Goal: Information Seeking & Learning: Compare options

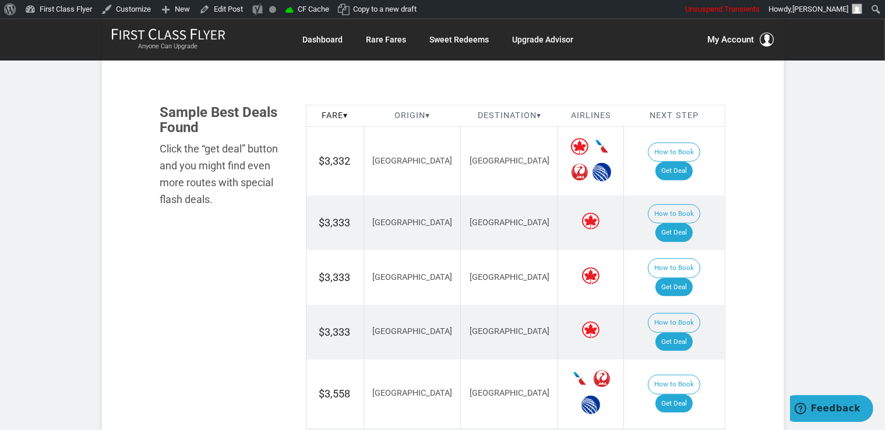
scroll to position [676, 0]
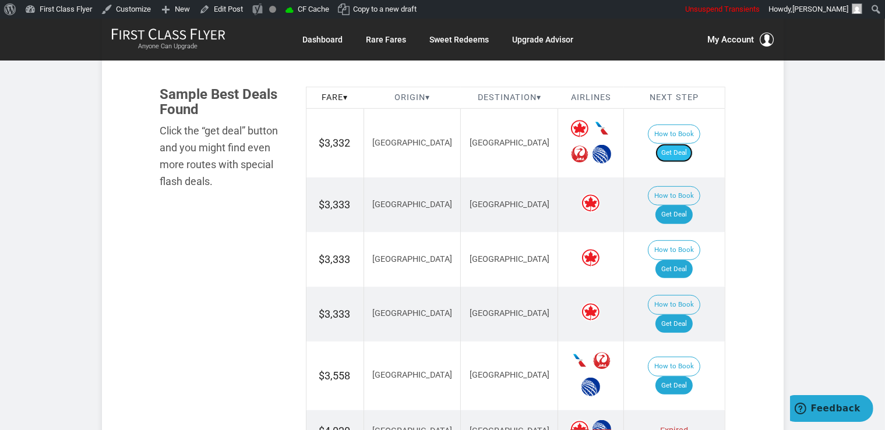
click at [683, 144] on link "Get Deal" at bounding box center [673, 153] width 37 height 19
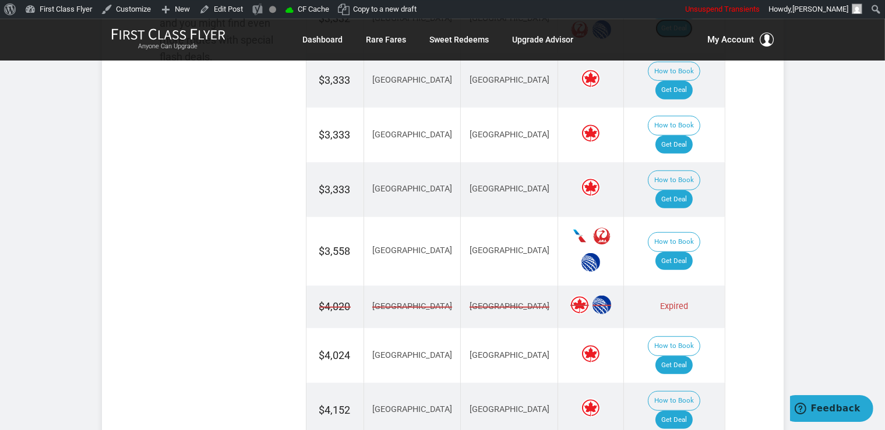
scroll to position [799, 0]
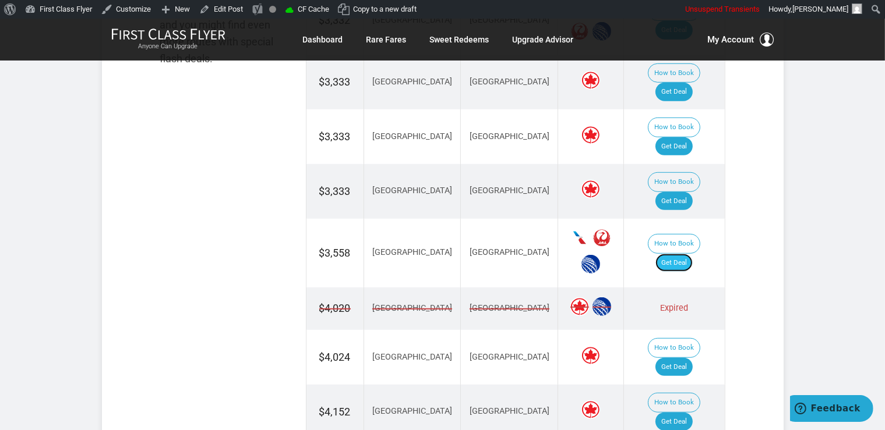
click at [683, 254] on link "Get Deal" at bounding box center [673, 263] width 37 height 19
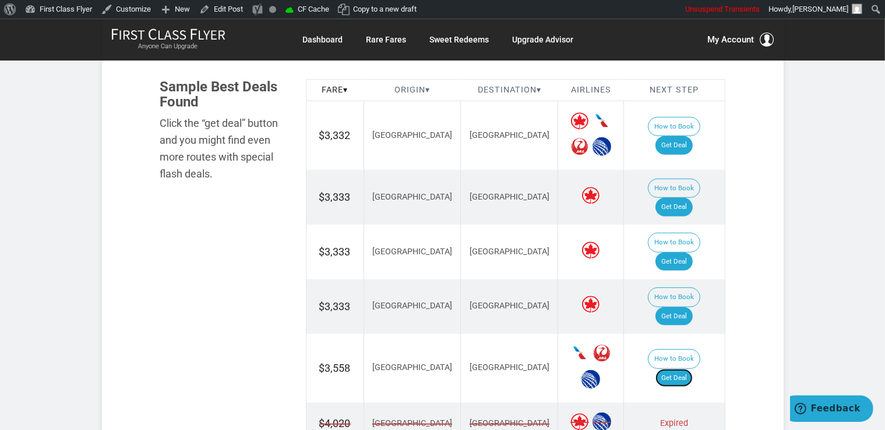
scroll to position [676, 0]
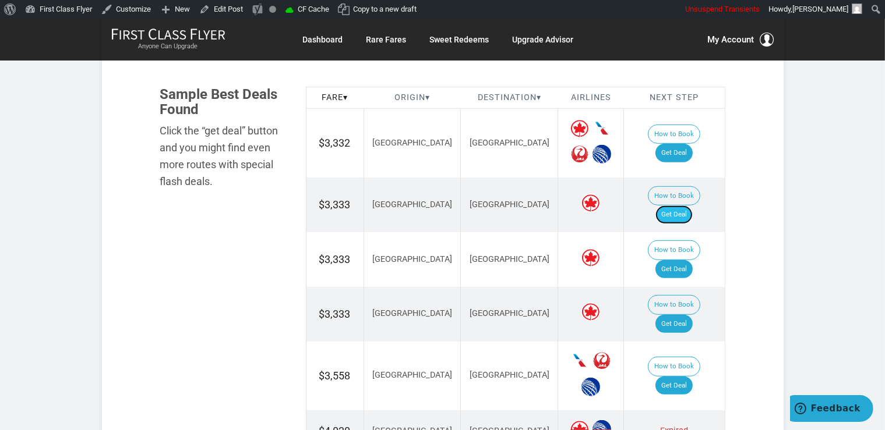
click at [682, 206] on link "Get Deal" at bounding box center [673, 215] width 37 height 19
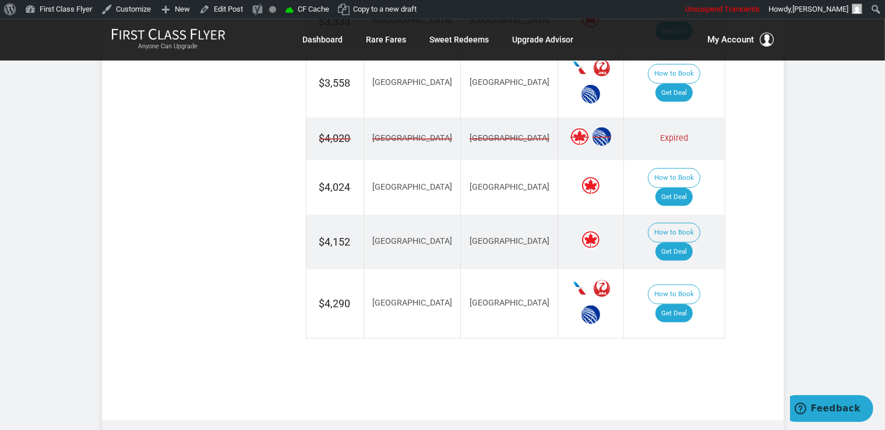
scroll to position [984, 0]
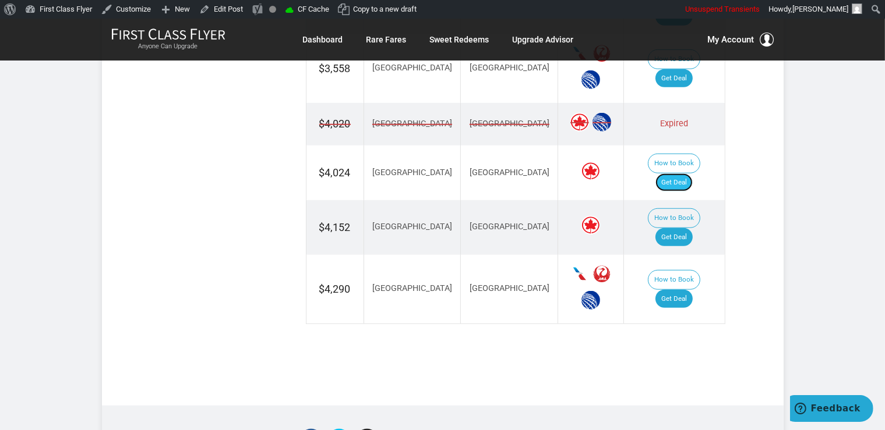
click at [687, 174] on link "Get Deal" at bounding box center [673, 183] width 37 height 19
click at [684, 228] on link "Get Deal" at bounding box center [673, 237] width 37 height 19
click at [676, 290] on link "Get Deal" at bounding box center [673, 299] width 37 height 19
click at [690, 228] on link "Get Deal" at bounding box center [673, 237] width 37 height 19
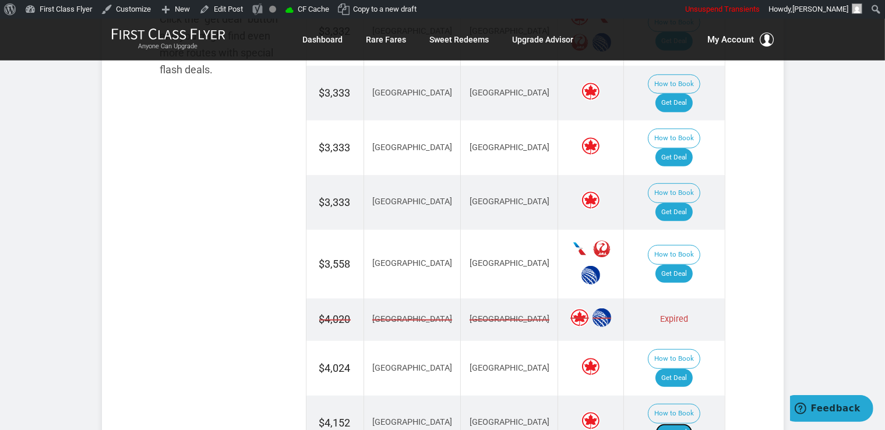
scroll to position [738, 0]
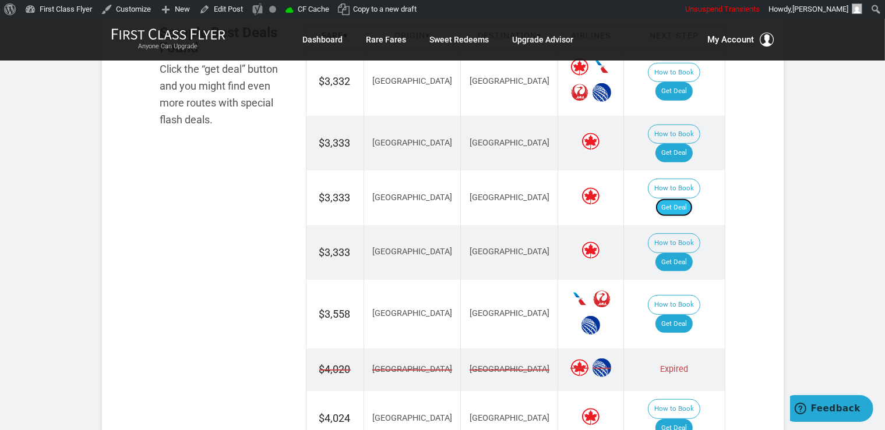
click at [675, 199] on link "Get Deal" at bounding box center [673, 208] width 37 height 19
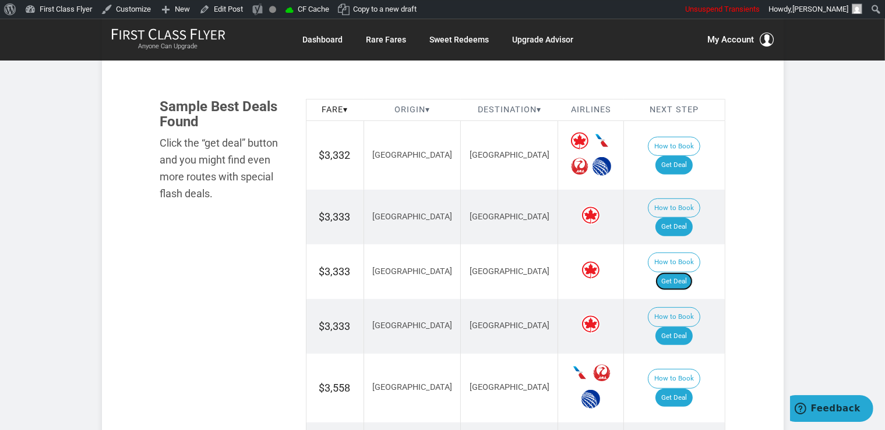
scroll to position [615, 0]
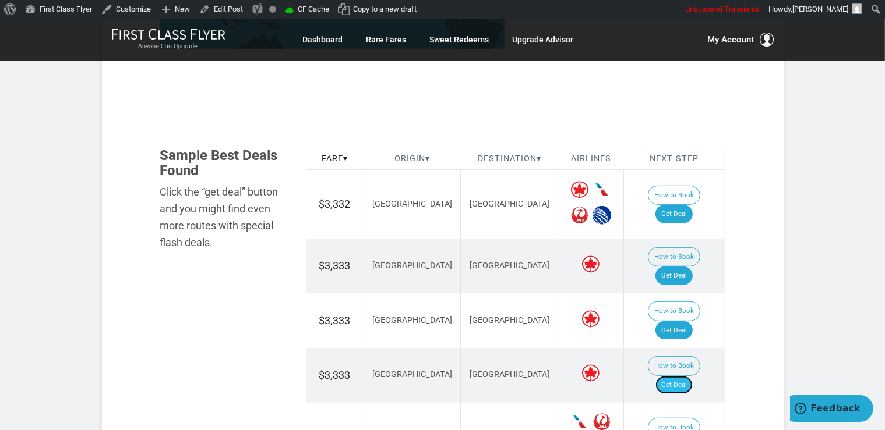
click at [684, 376] on link "Get Deal" at bounding box center [673, 385] width 37 height 19
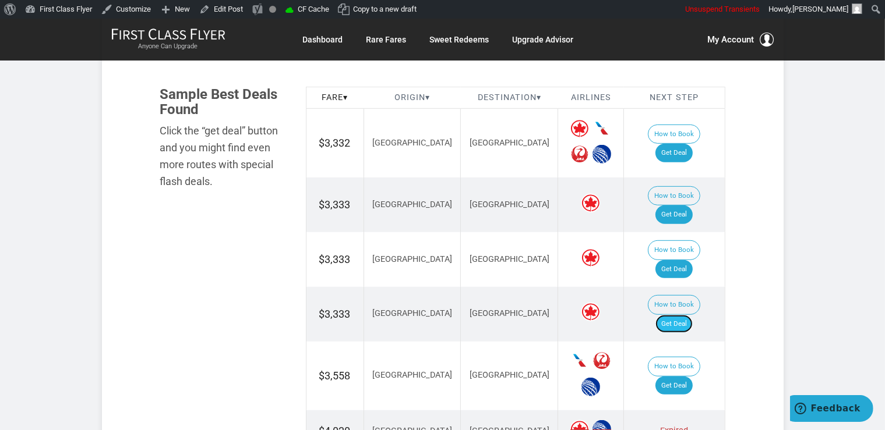
click at [679, 315] on link "Get Deal" at bounding box center [673, 324] width 37 height 19
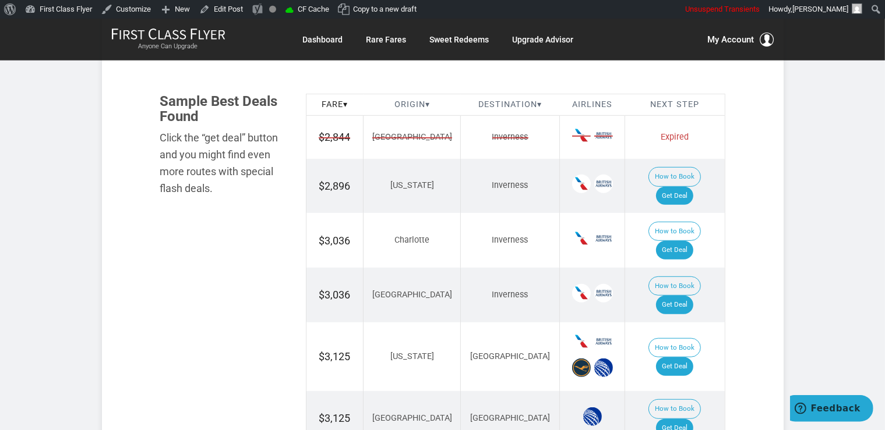
scroll to position [676, 0]
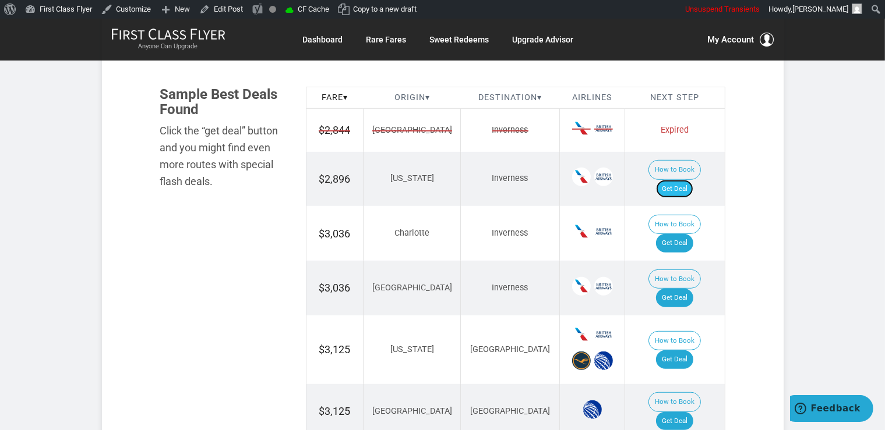
click at [693, 180] on link "Get Deal" at bounding box center [674, 189] width 37 height 19
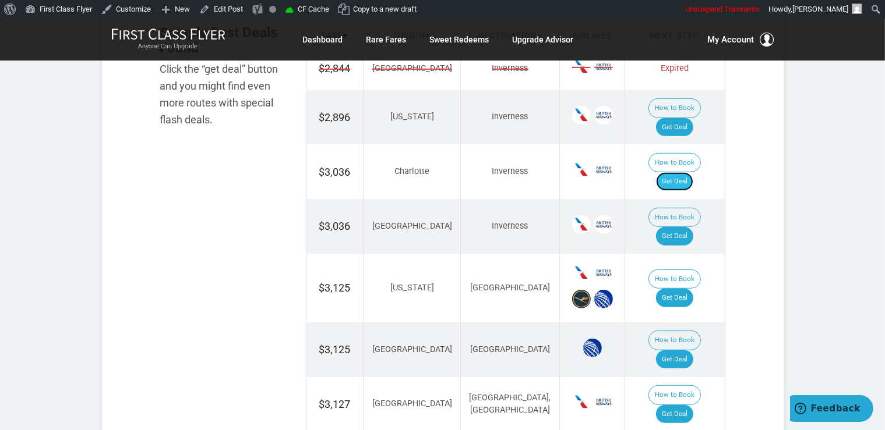
click at [688, 172] on link "Get Deal" at bounding box center [674, 181] width 37 height 19
click at [677, 227] on link "Get Deal" at bounding box center [674, 236] width 37 height 19
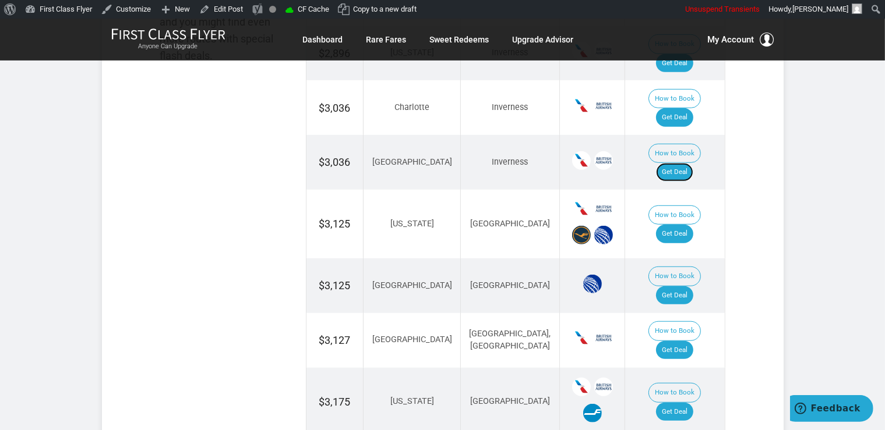
scroll to position [861, 0]
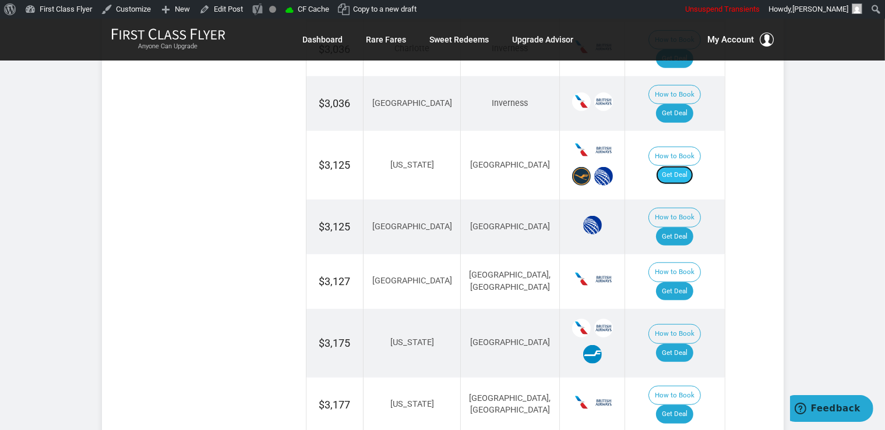
click at [683, 166] on link "Get Deal" at bounding box center [674, 175] width 37 height 19
click at [688, 228] on link "Get Deal" at bounding box center [674, 237] width 37 height 19
click at [685, 282] on link "Get Deal" at bounding box center [674, 291] width 37 height 19
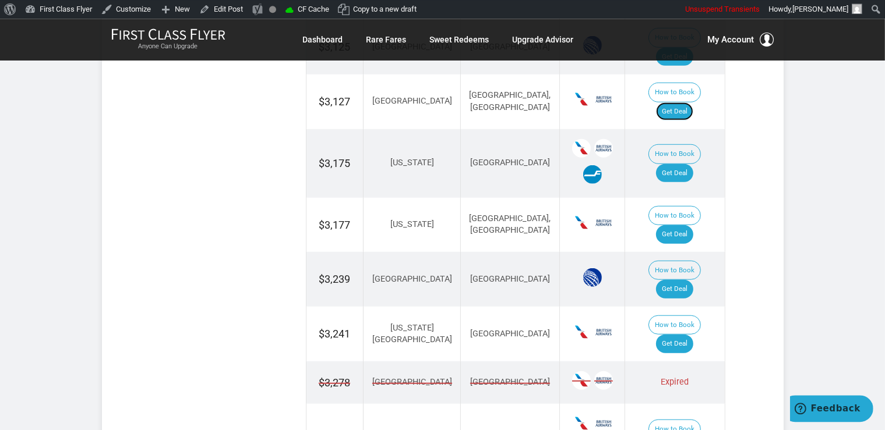
scroll to position [1045, 0]
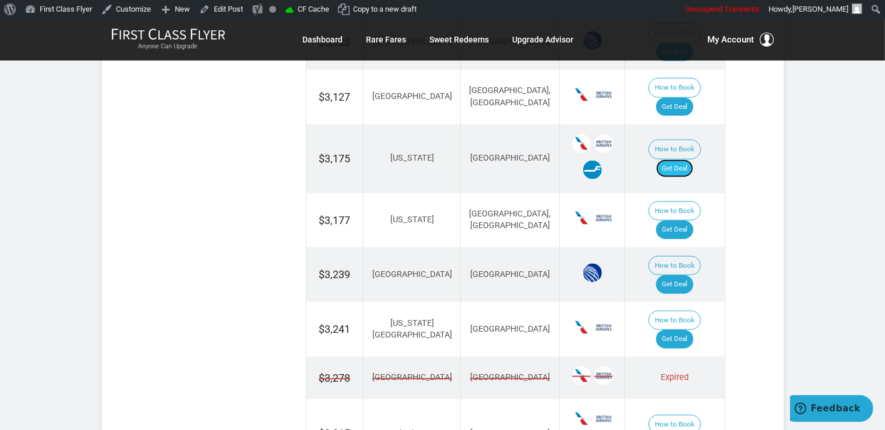
click at [684, 160] on link "Get Deal" at bounding box center [674, 169] width 37 height 19
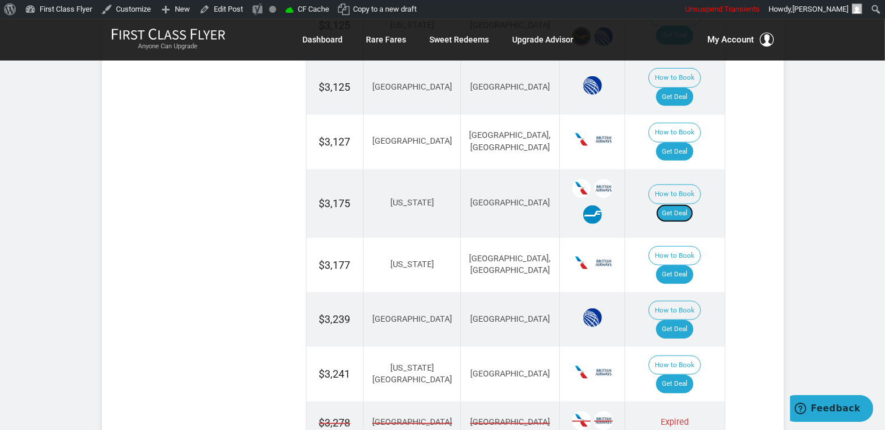
scroll to position [984, 0]
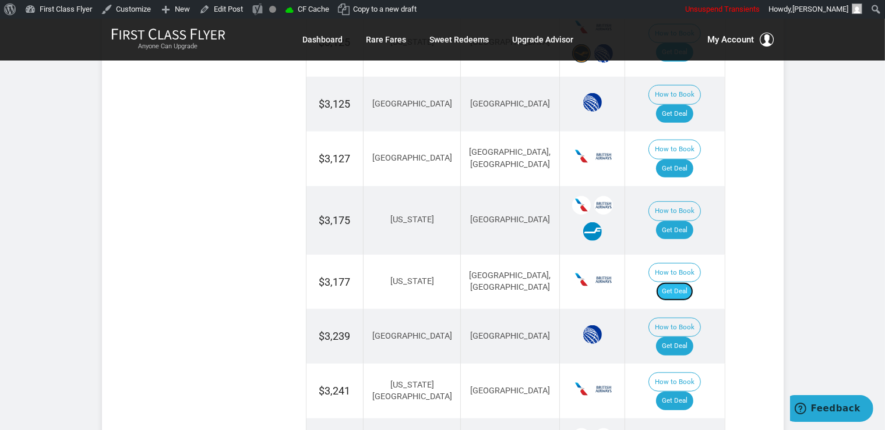
click at [682, 282] on link "Get Deal" at bounding box center [674, 291] width 37 height 19
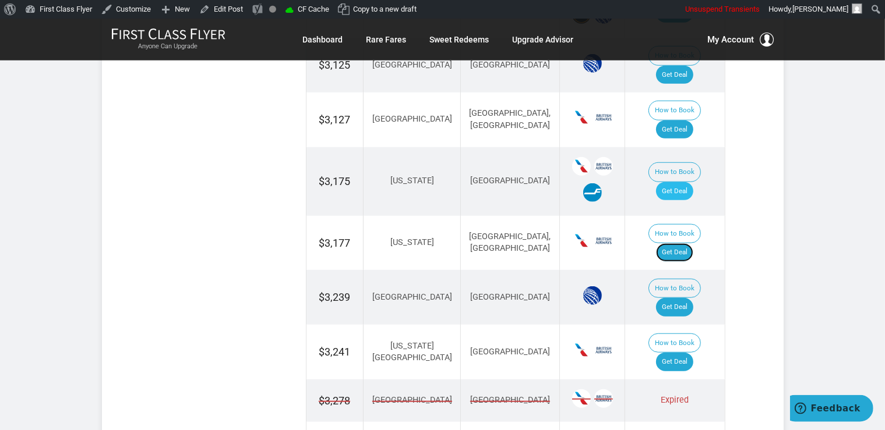
scroll to position [1045, 0]
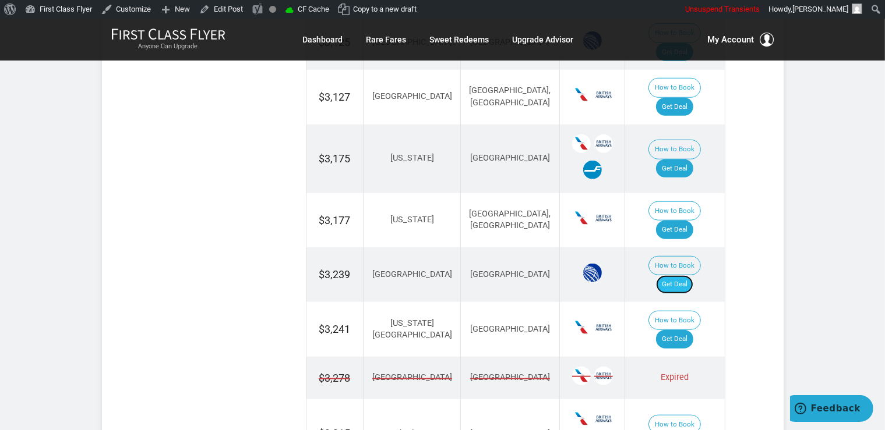
click at [674, 275] on link "Get Deal" at bounding box center [674, 284] width 37 height 19
click at [687, 330] on link "Get Deal" at bounding box center [674, 339] width 37 height 19
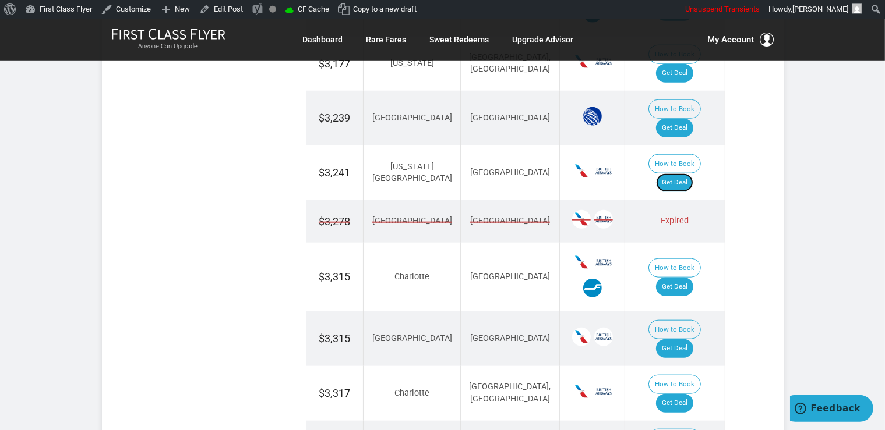
scroll to position [1230, 0]
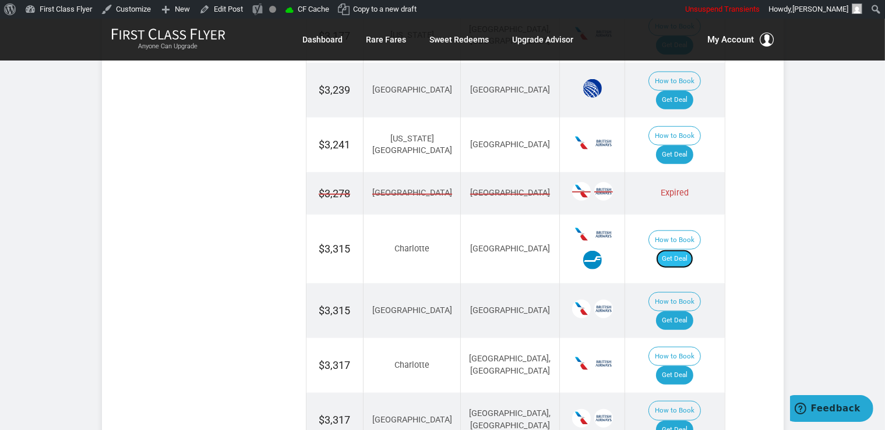
click at [679, 250] on link "Get Deal" at bounding box center [674, 259] width 37 height 19
click at [700, 284] on td "How to Book Get Deal" at bounding box center [675, 311] width 100 height 55
drag, startPoint x: 695, startPoint y: 195, endPoint x: 694, endPoint y: 203, distance: 7.6
click at [693, 312] on link "Get Deal" at bounding box center [674, 321] width 37 height 19
click at [683, 366] on link "Get Deal" at bounding box center [674, 375] width 37 height 19
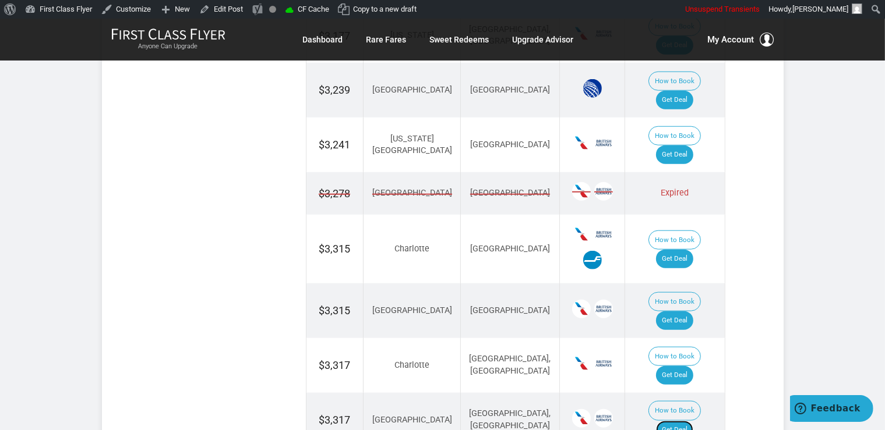
click at [677, 421] on link "Get Deal" at bounding box center [674, 430] width 37 height 19
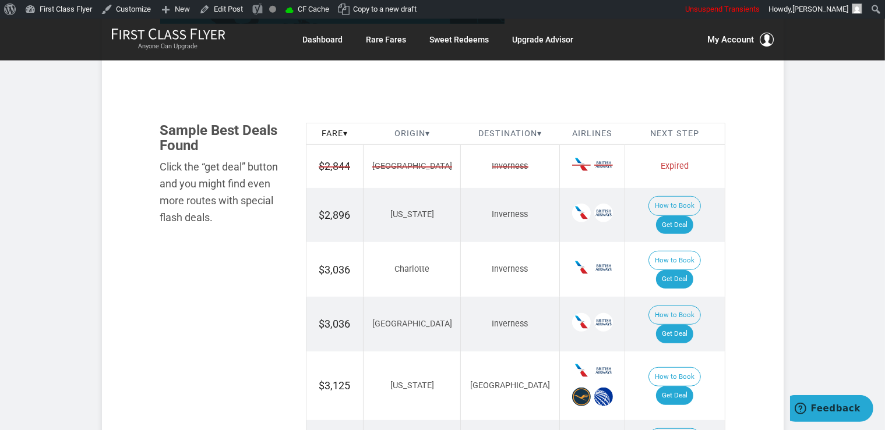
scroll to position [615, 0]
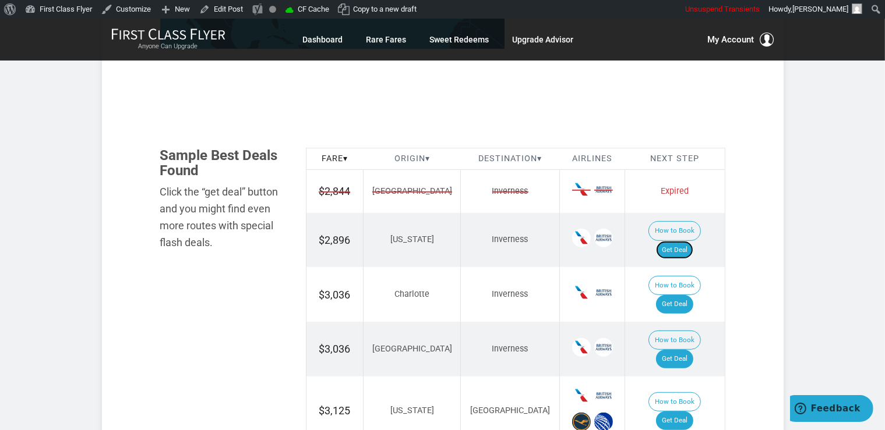
click at [684, 241] on link "Get Deal" at bounding box center [674, 250] width 37 height 19
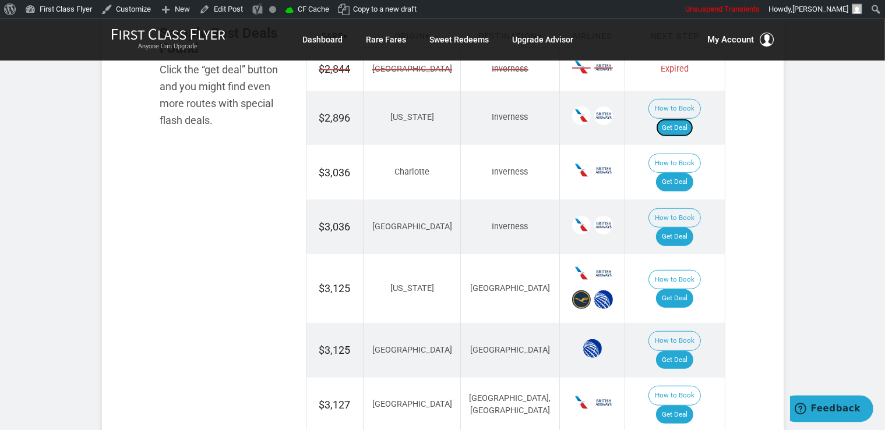
scroll to position [738, 0]
click at [682, 172] on link "Get Deal" at bounding box center [674, 181] width 37 height 19
click at [679, 227] on link "Get Deal" at bounding box center [674, 236] width 37 height 19
click at [688, 289] on link "Get Deal" at bounding box center [674, 298] width 37 height 19
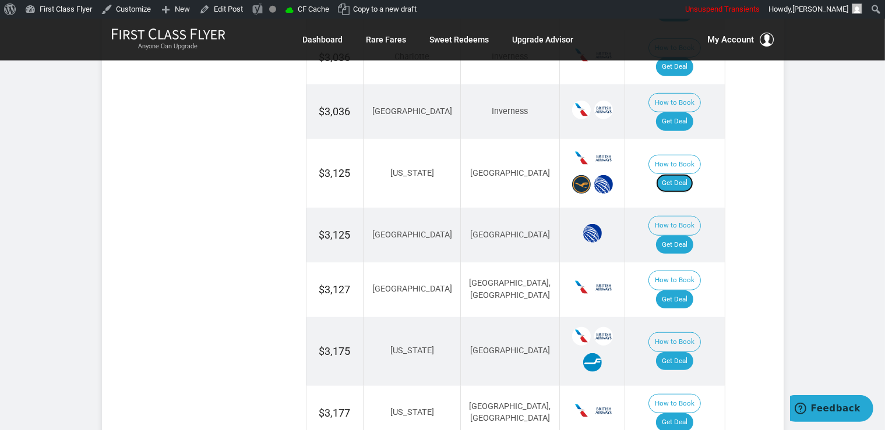
scroll to position [861, 0]
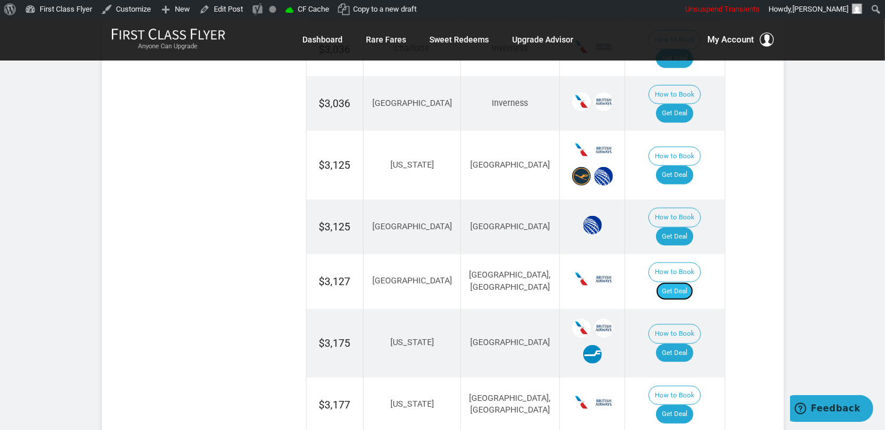
click at [693, 282] on link "Get Deal" at bounding box center [674, 291] width 37 height 19
click at [688, 282] on link "Get Deal" at bounding box center [674, 291] width 37 height 19
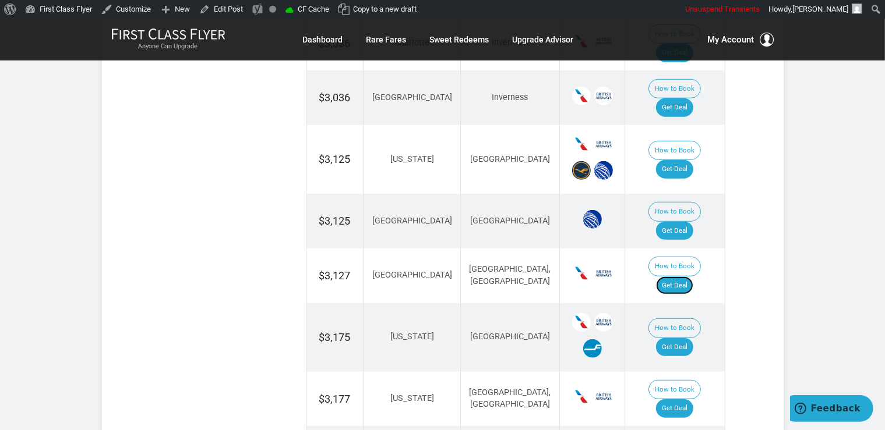
scroll to position [1045, 0]
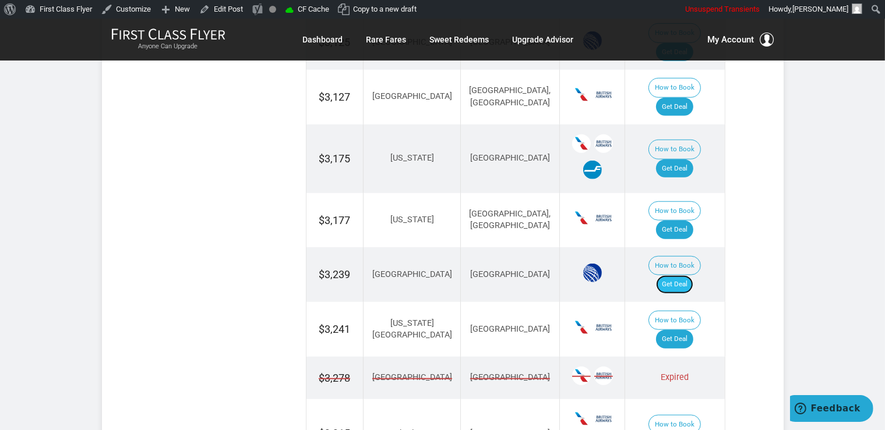
drag, startPoint x: 677, startPoint y: 189, endPoint x: 684, endPoint y: 192, distance: 7.4
click at [677, 275] on link "Get Deal" at bounding box center [674, 284] width 37 height 19
click at [675, 330] on link "Get Deal" at bounding box center [674, 339] width 37 height 19
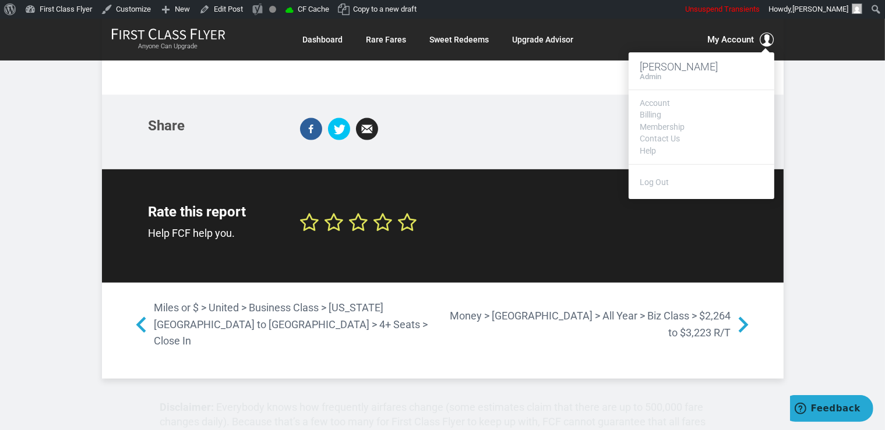
scroll to position [1845, 0]
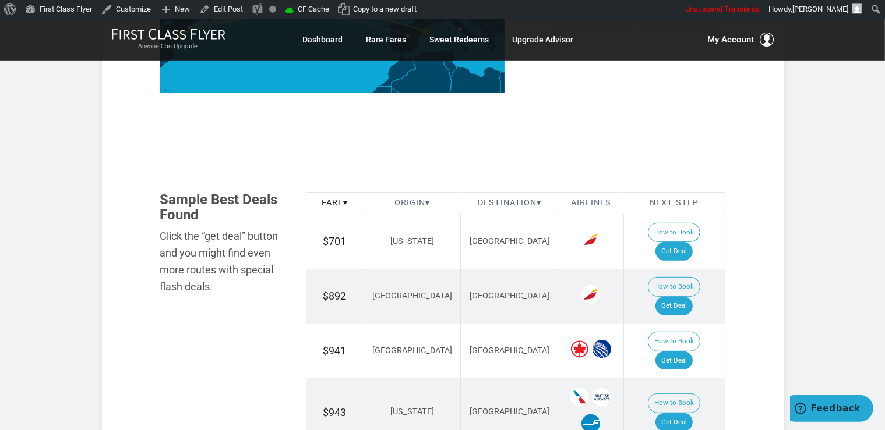
scroll to position [615, 0]
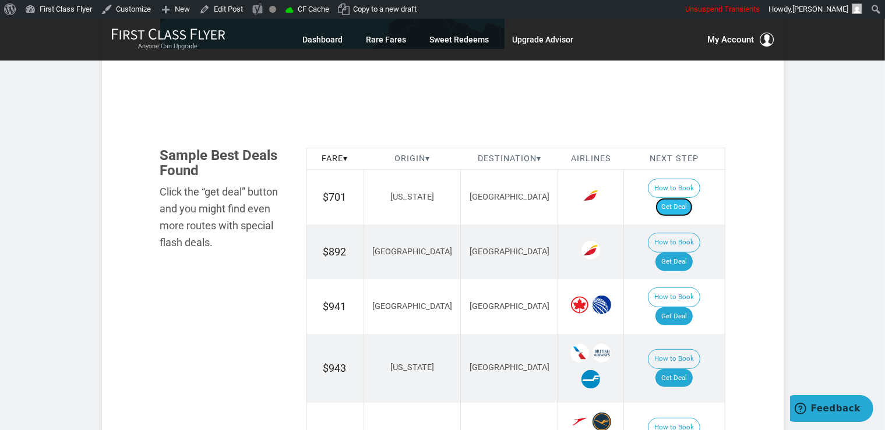
click at [681, 198] on link "Get Deal" at bounding box center [673, 207] width 37 height 19
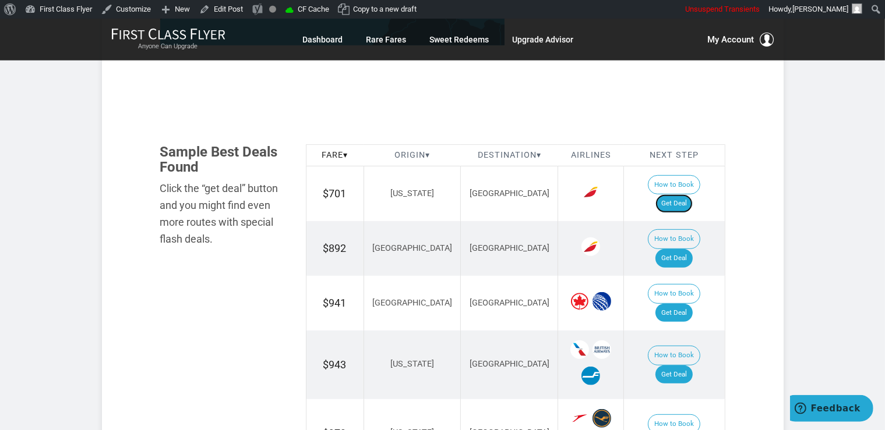
scroll to position [676, 0]
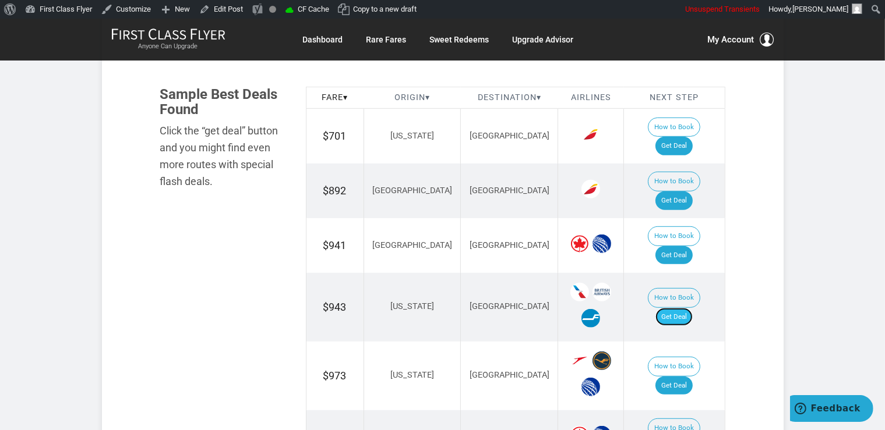
click at [687, 308] on link "Get Deal" at bounding box center [673, 317] width 37 height 19
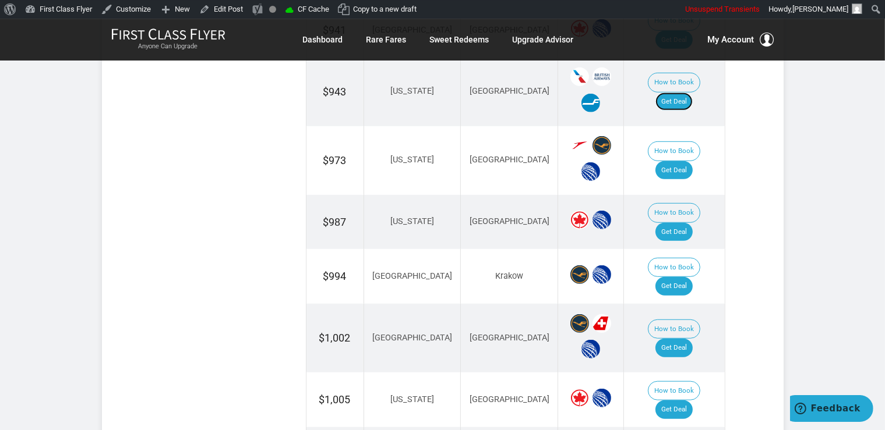
scroll to position [923, 0]
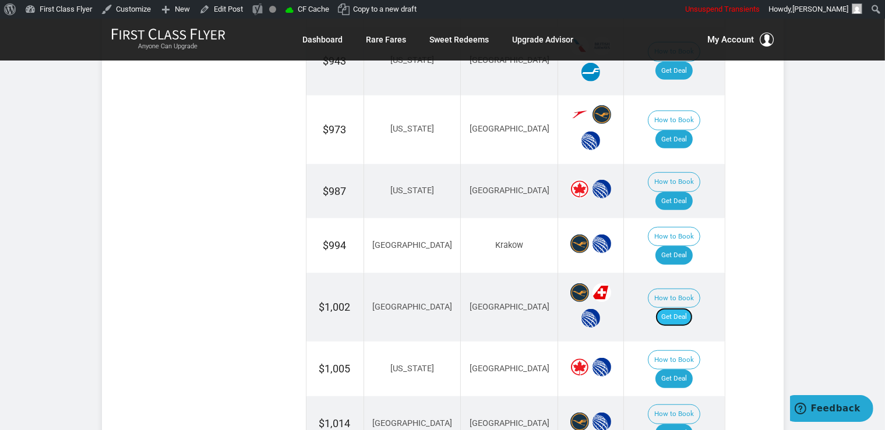
click at [674, 308] on link "Get Deal" at bounding box center [673, 317] width 37 height 19
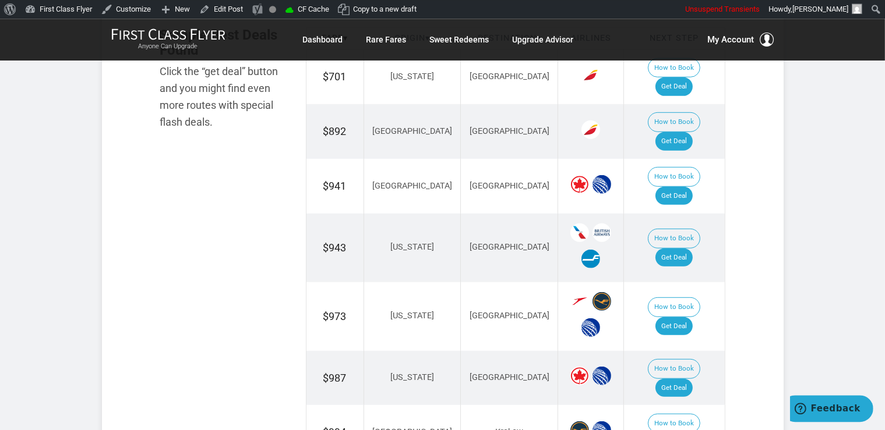
scroll to position [738, 0]
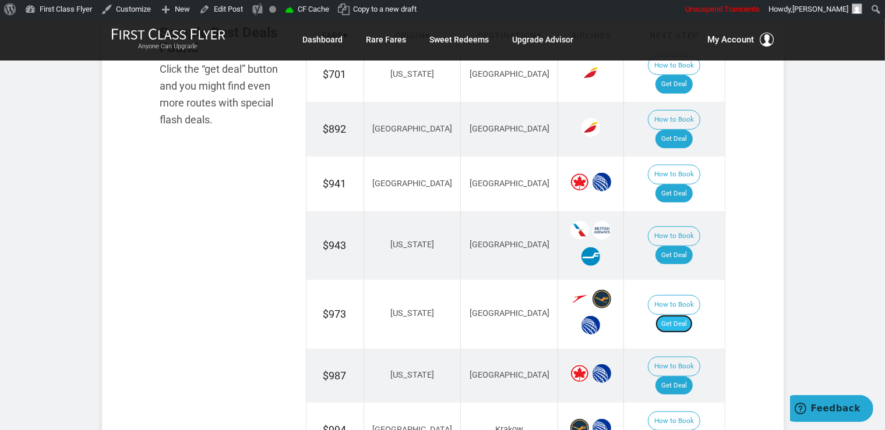
click at [679, 315] on link "Get Deal" at bounding box center [673, 324] width 37 height 19
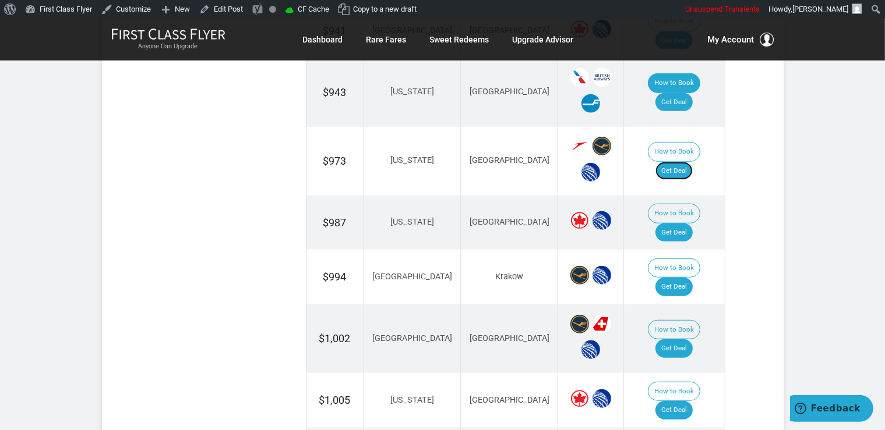
scroll to position [923, 0]
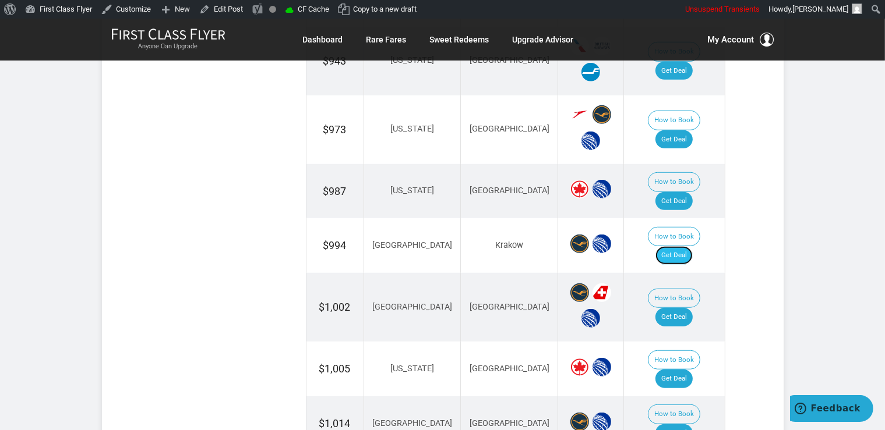
click at [679, 246] on link "Get Deal" at bounding box center [673, 255] width 37 height 19
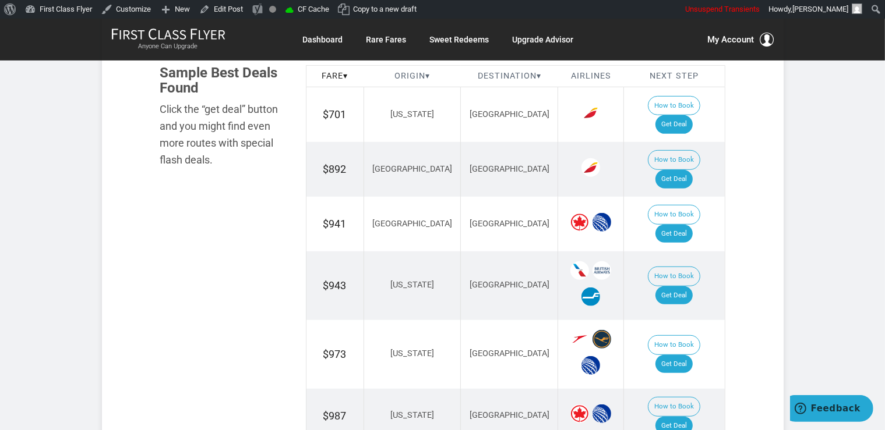
scroll to position [676, 0]
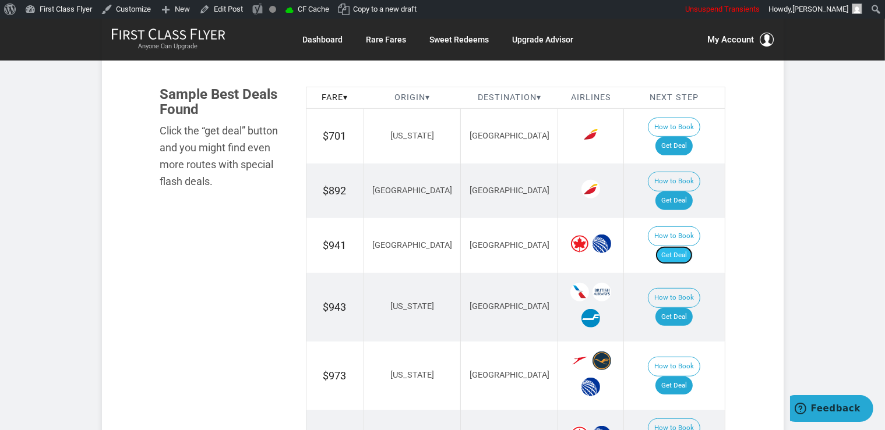
click at [677, 246] on link "Get Deal" at bounding box center [673, 255] width 37 height 19
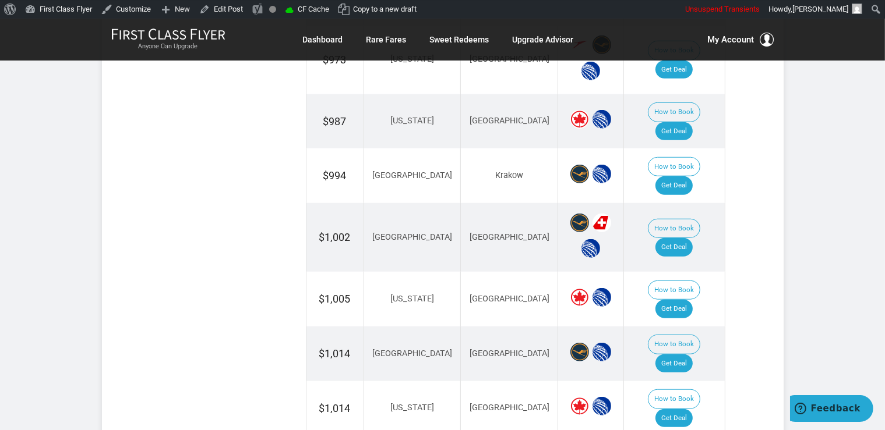
scroll to position [1045, 0]
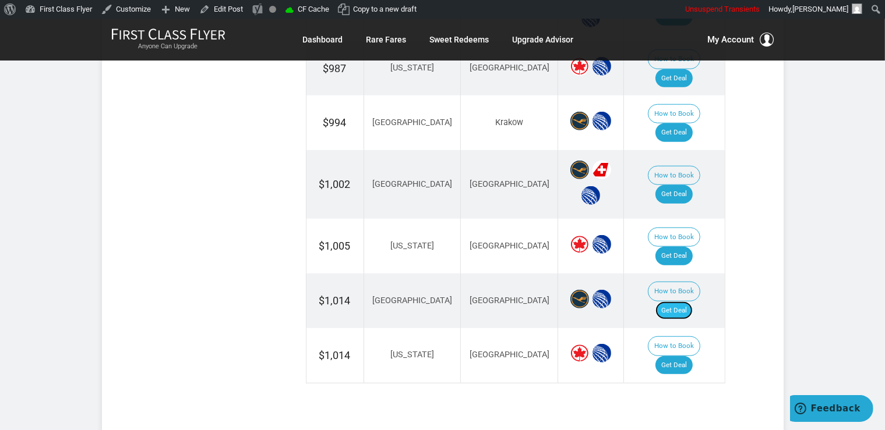
click at [679, 302] on link "Get Deal" at bounding box center [673, 311] width 37 height 19
click at [678, 356] on link "Get Deal" at bounding box center [673, 365] width 37 height 19
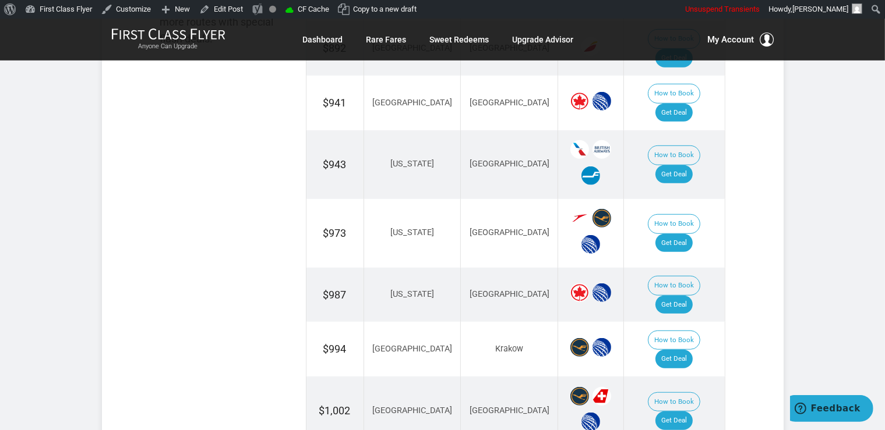
scroll to position [799, 0]
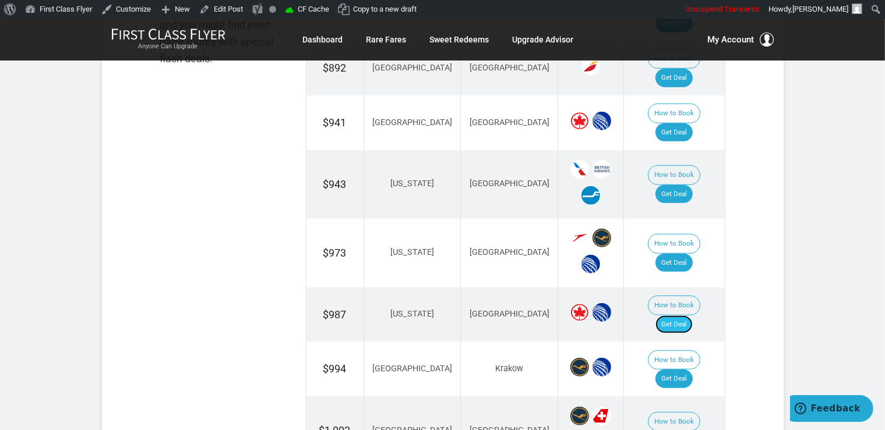
click at [689, 316] on link "Get Deal" at bounding box center [673, 325] width 37 height 19
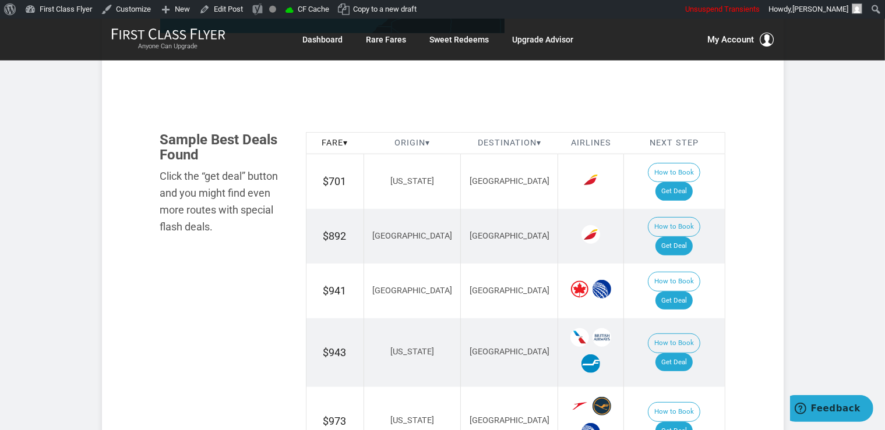
scroll to position [615, 0]
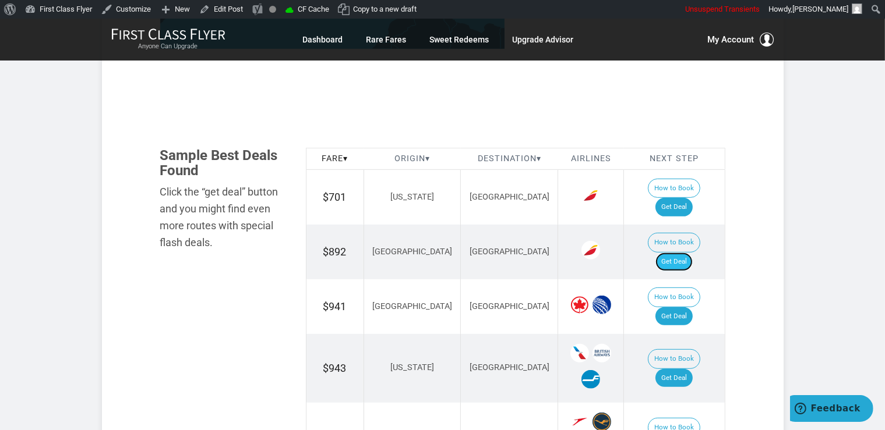
click at [674, 253] on link "Get Deal" at bounding box center [673, 262] width 37 height 19
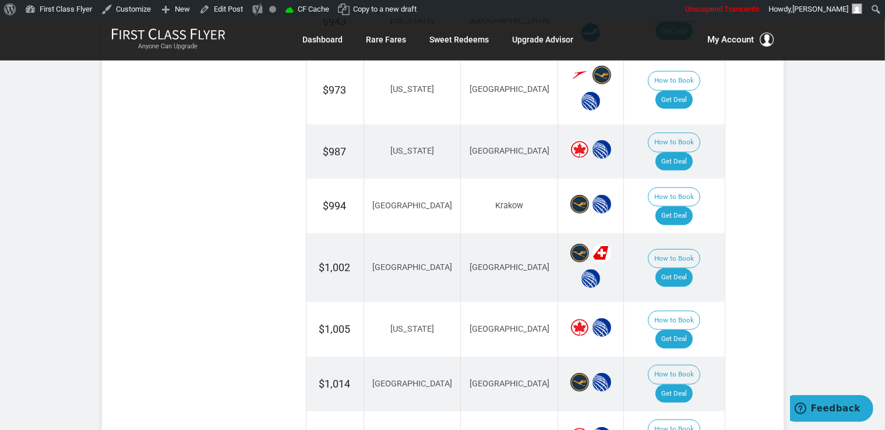
scroll to position [984, 0]
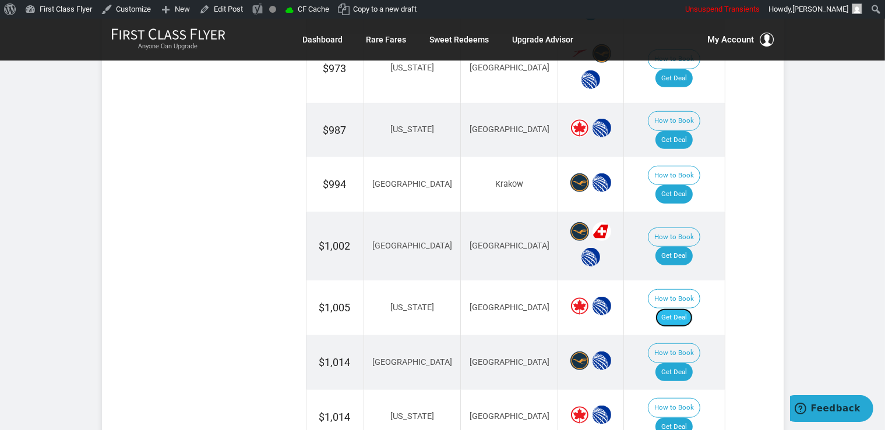
click at [672, 309] on link "Get Deal" at bounding box center [673, 318] width 37 height 19
click at [688, 309] on link "Get Deal" at bounding box center [673, 318] width 37 height 19
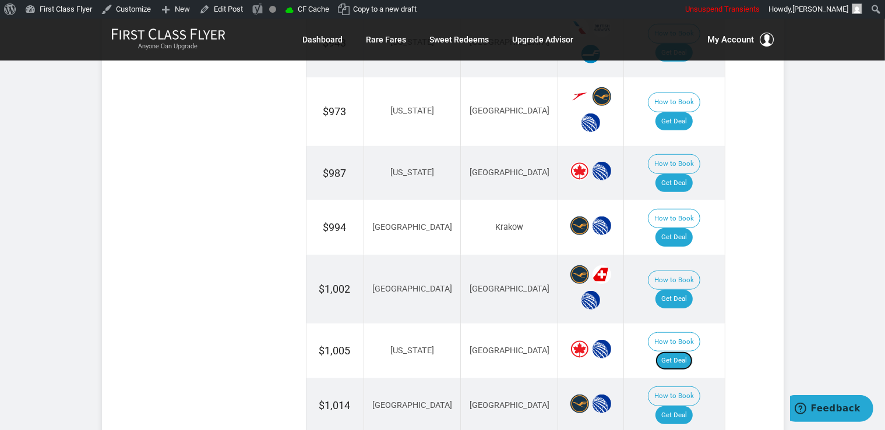
scroll to position [923, 0]
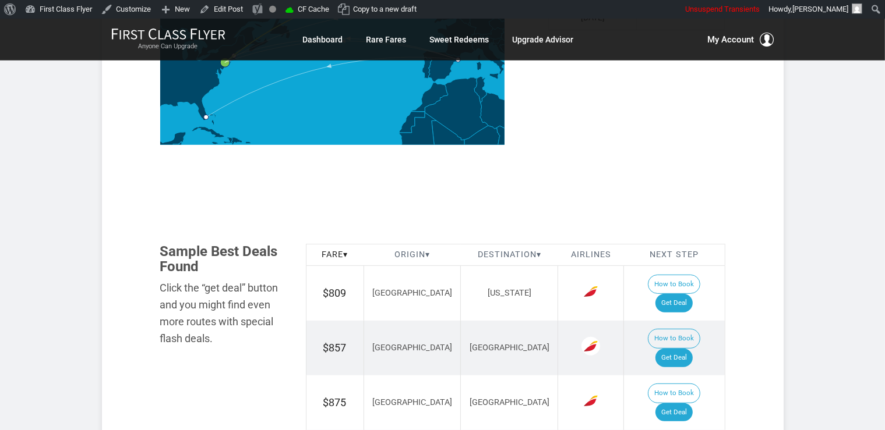
scroll to position [615, 0]
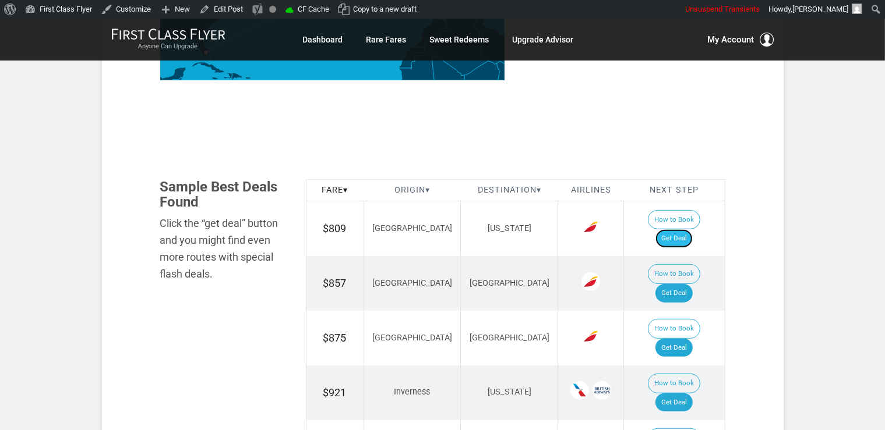
click at [684, 229] on link "Get Deal" at bounding box center [673, 238] width 37 height 19
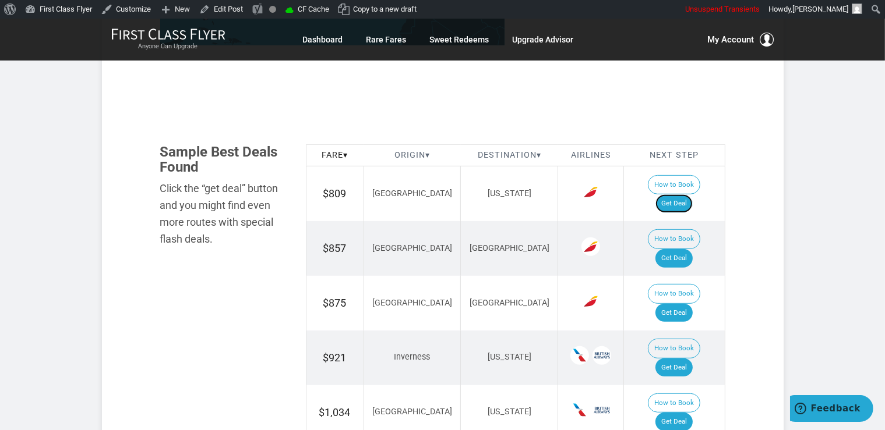
scroll to position [676, 0]
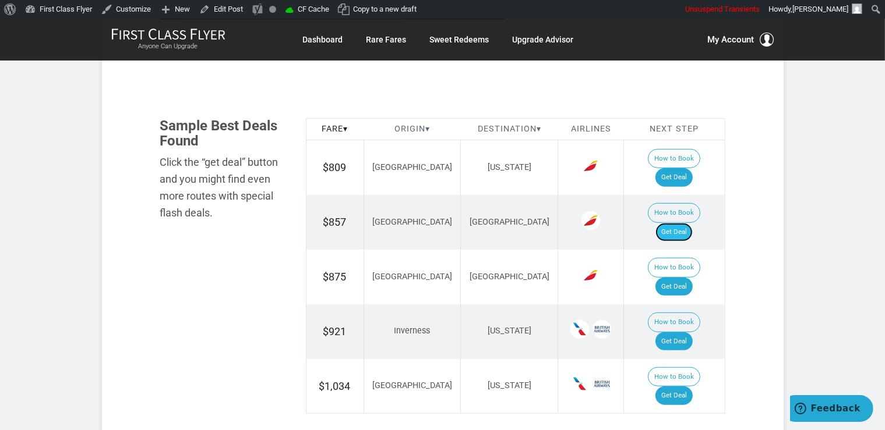
click at [680, 223] on link "Get Deal" at bounding box center [673, 232] width 37 height 19
click at [673, 278] on link "Get Deal" at bounding box center [673, 287] width 37 height 19
click at [691, 333] on link "Get Deal" at bounding box center [673, 342] width 37 height 19
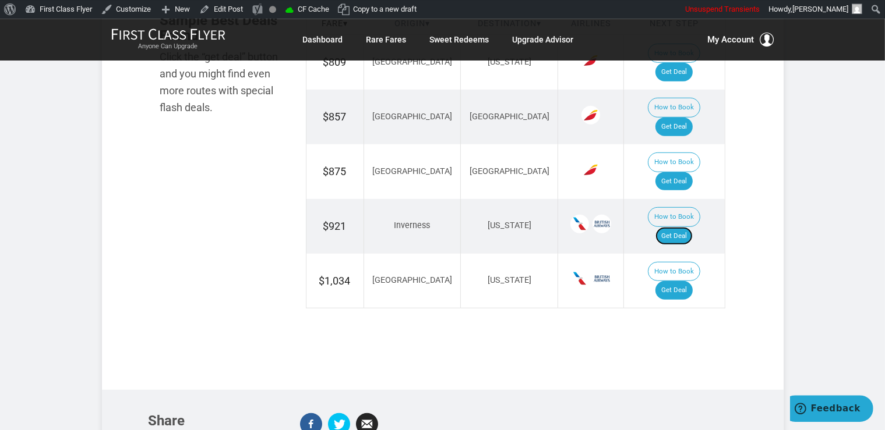
scroll to position [799, 0]
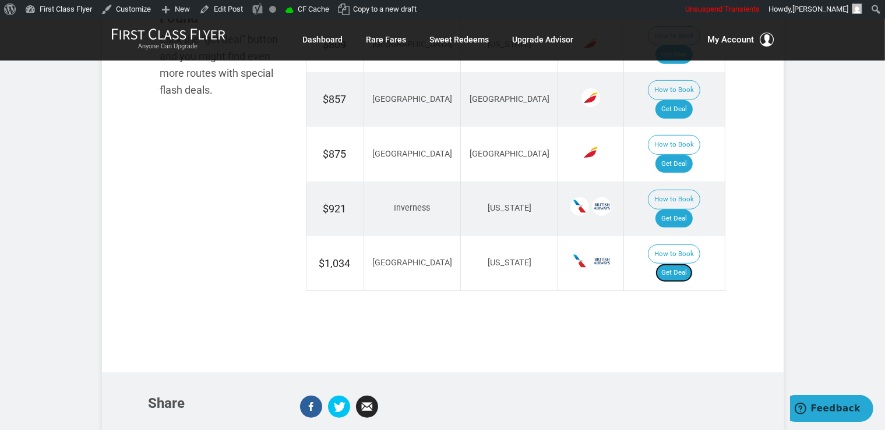
click at [684, 264] on link "Get Deal" at bounding box center [673, 273] width 37 height 19
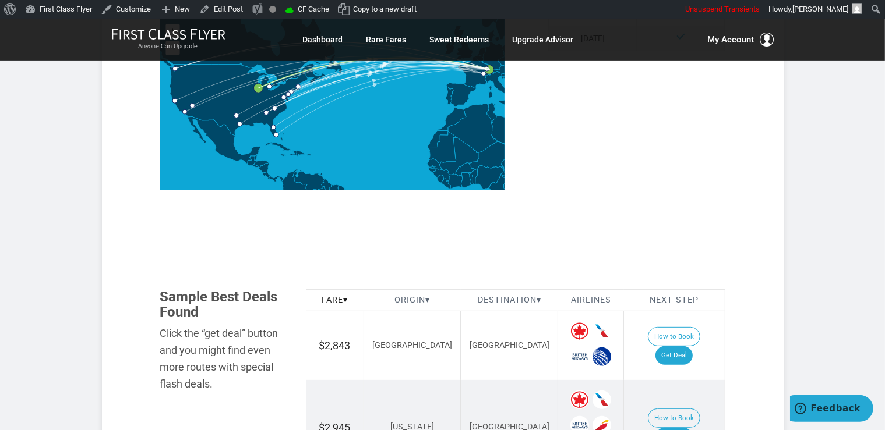
scroll to position [615, 0]
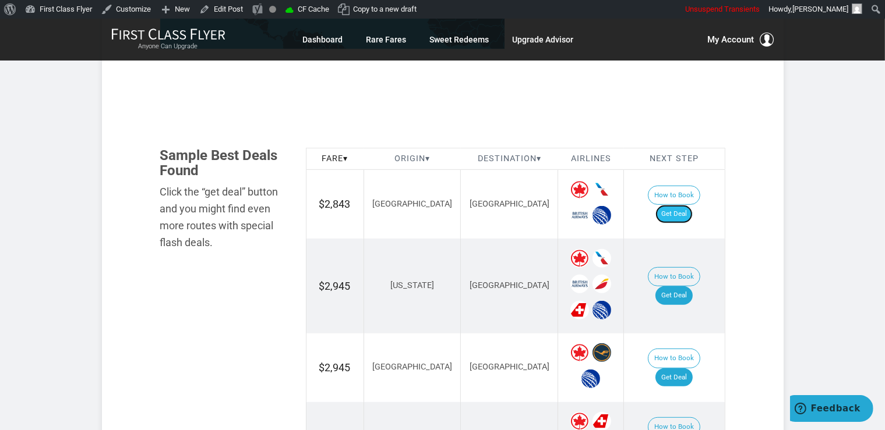
click at [679, 205] on link "Get Deal" at bounding box center [673, 214] width 37 height 19
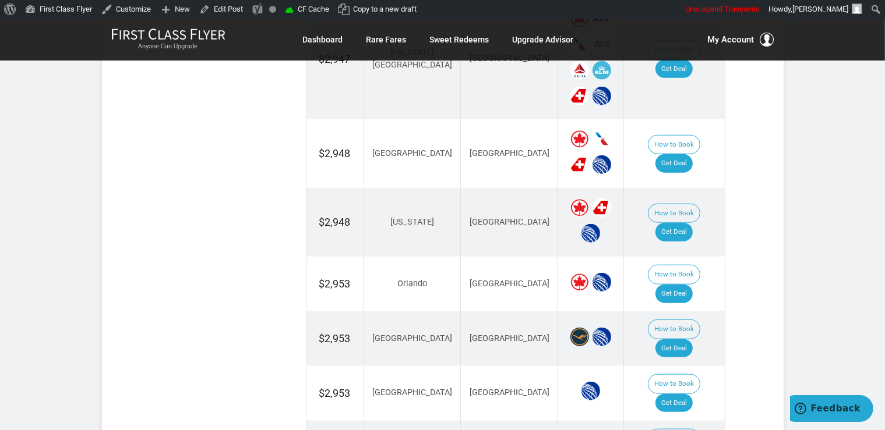
scroll to position [1291, 0]
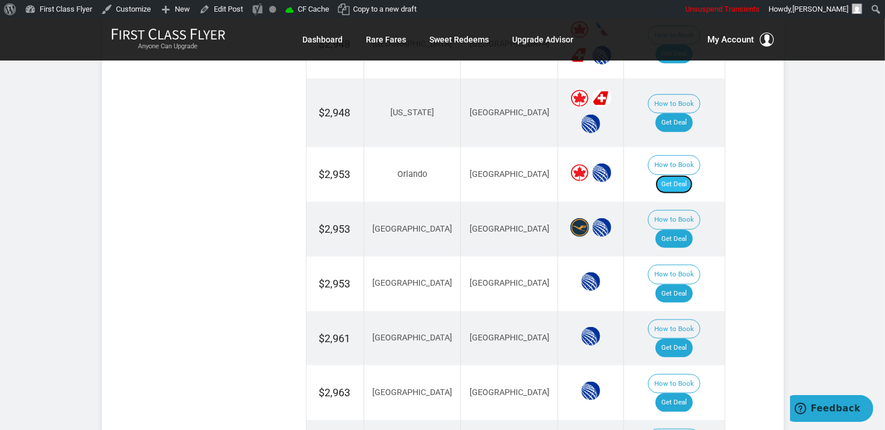
click at [687, 175] on link "Get Deal" at bounding box center [673, 184] width 37 height 19
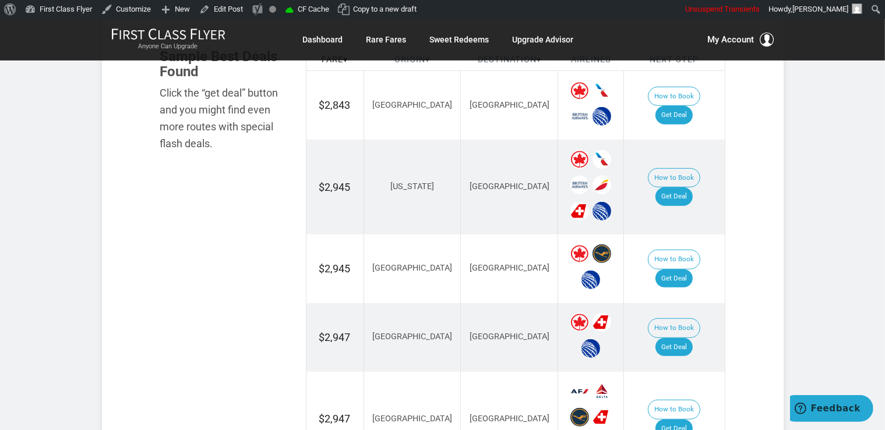
scroll to position [676, 0]
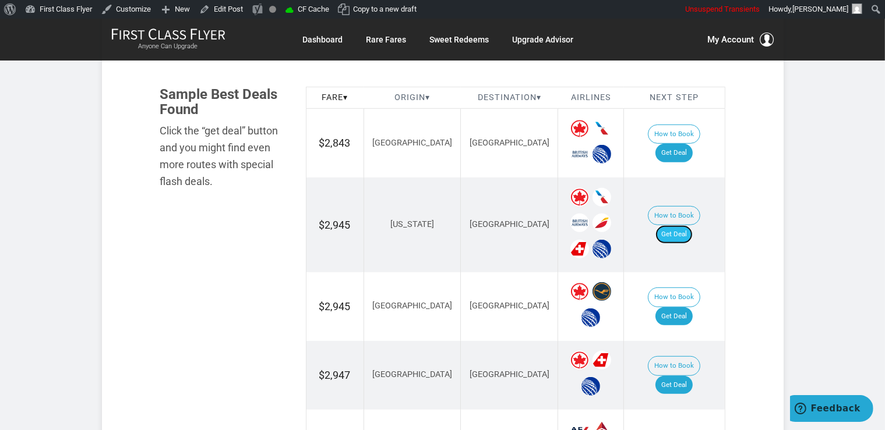
click at [676, 225] on link "Get Deal" at bounding box center [673, 234] width 37 height 19
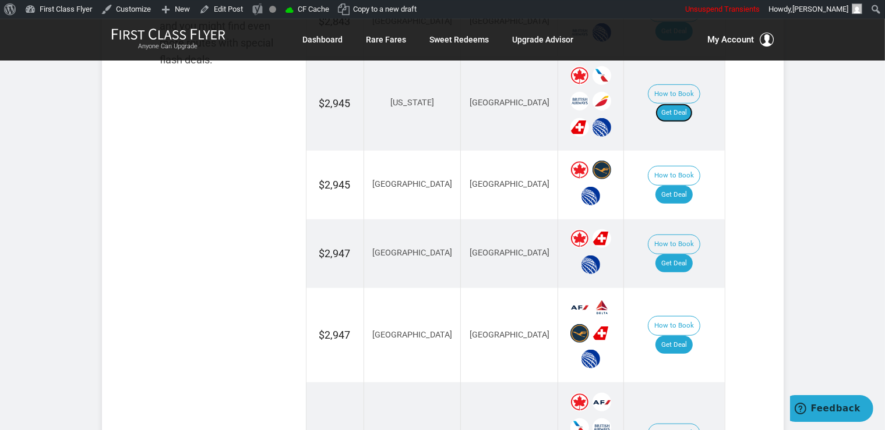
scroll to position [799, 0]
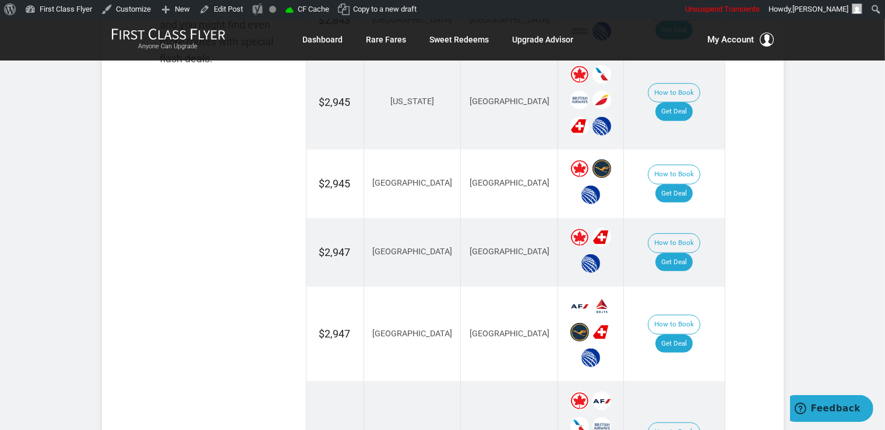
click at [671, 167] on td "How to Book Get Deal" at bounding box center [674, 184] width 101 height 69
click at [676, 185] on link "Get Deal" at bounding box center [673, 194] width 37 height 19
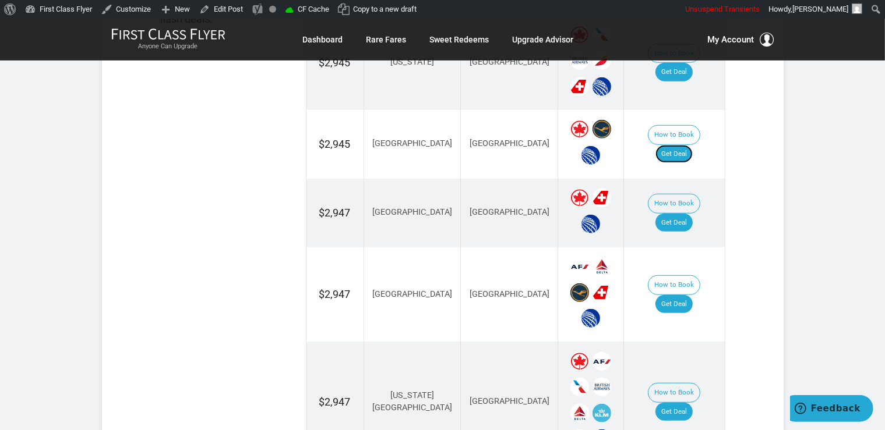
scroll to position [861, 0]
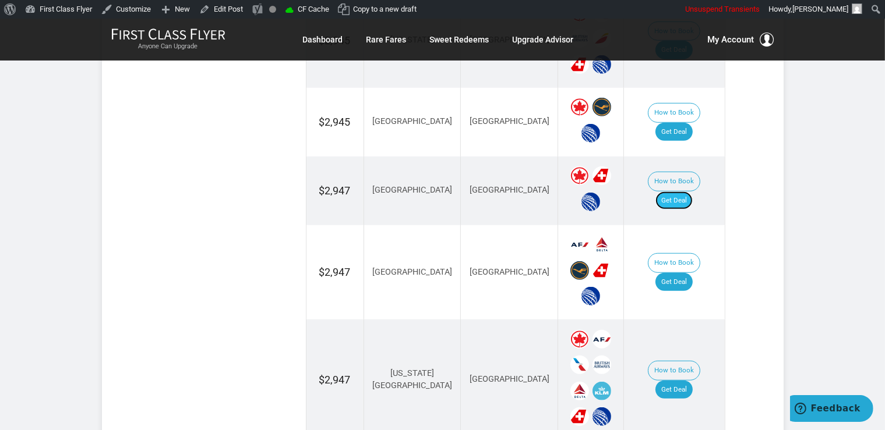
click at [688, 192] on link "Get Deal" at bounding box center [673, 201] width 37 height 19
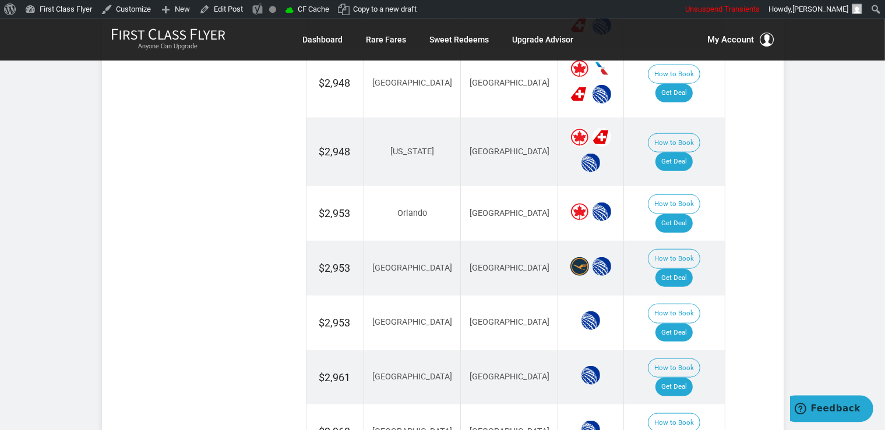
scroll to position [1291, 0]
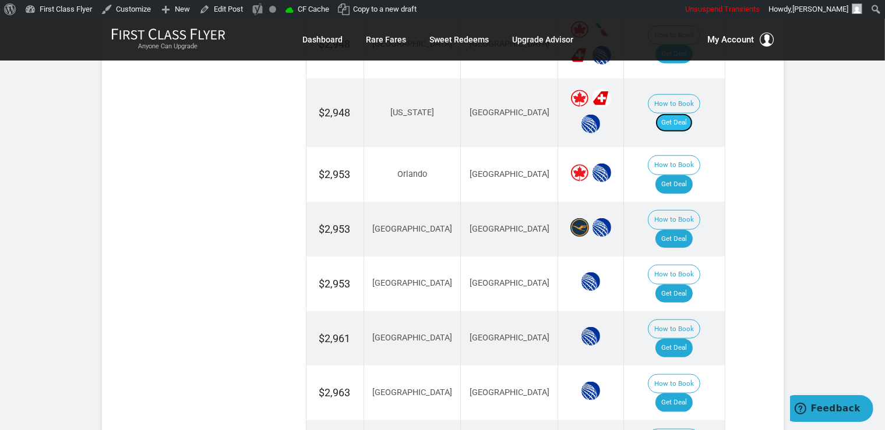
click at [684, 114] on link "Get Deal" at bounding box center [673, 123] width 37 height 19
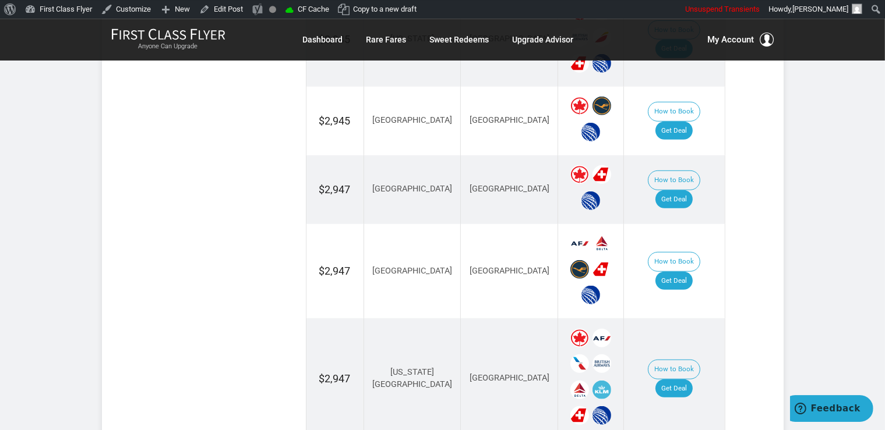
scroll to position [861, 0]
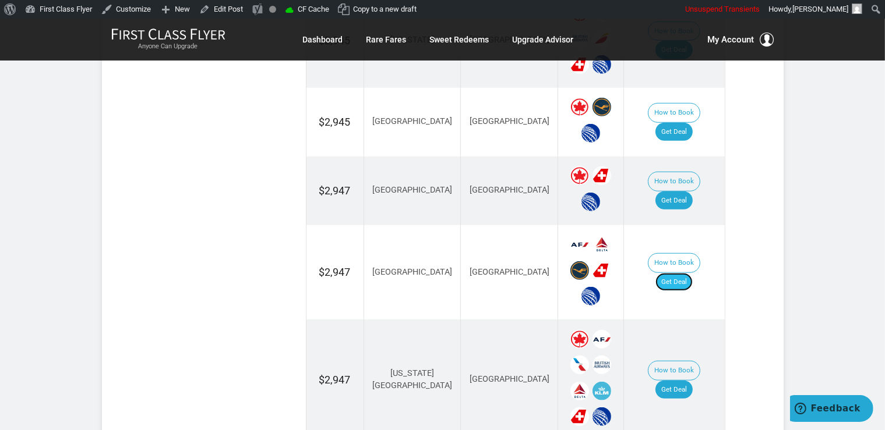
click at [692, 273] on link "Get Deal" at bounding box center [673, 282] width 37 height 19
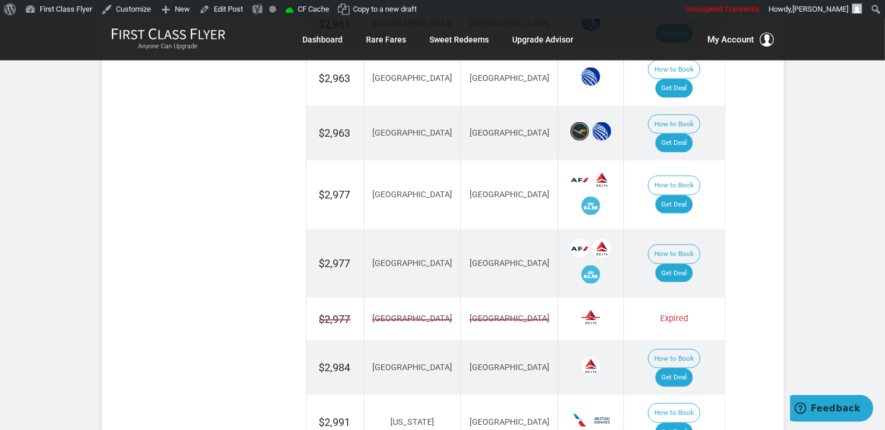
scroll to position [1660, 0]
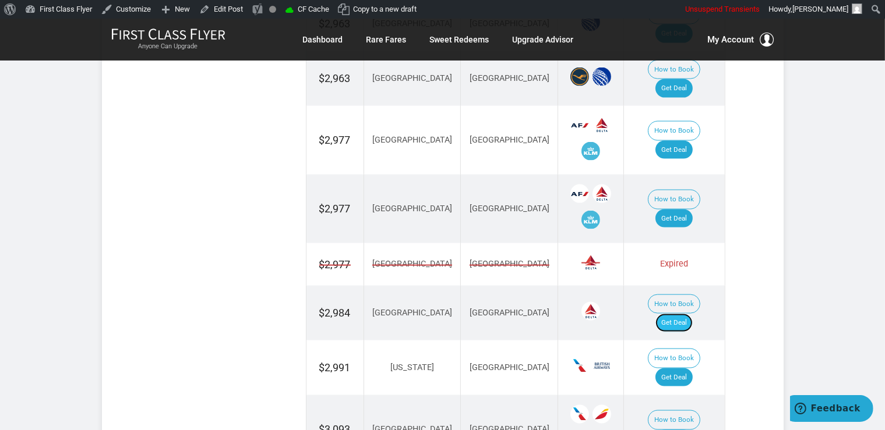
click at [676, 314] on link "Get Deal" at bounding box center [673, 323] width 37 height 19
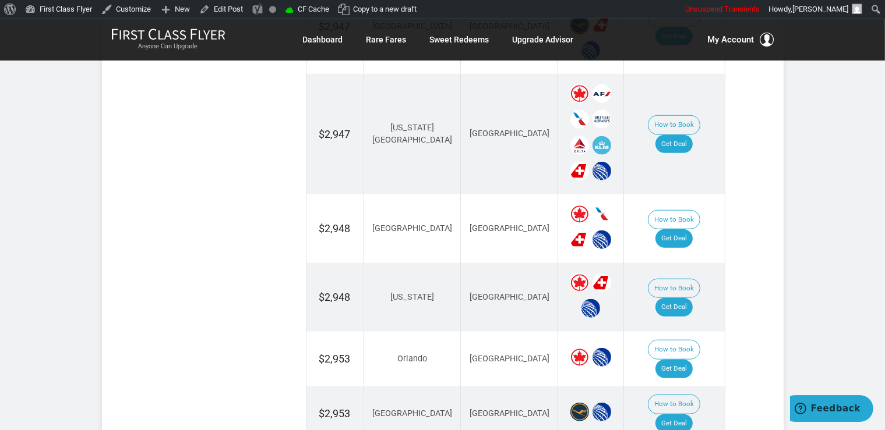
scroll to position [1045, 0]
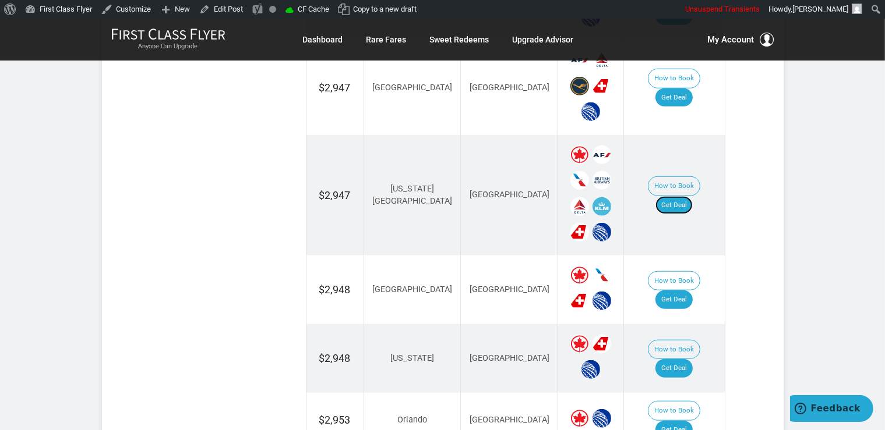
drag, startPoint x: 688, startPoint y: 189, endPoint x: 697, endPoint y: 202, distance: 15.5
click at [688, 196] on link "Get Deal" at bounding box center [673, 205] width 37 height 19
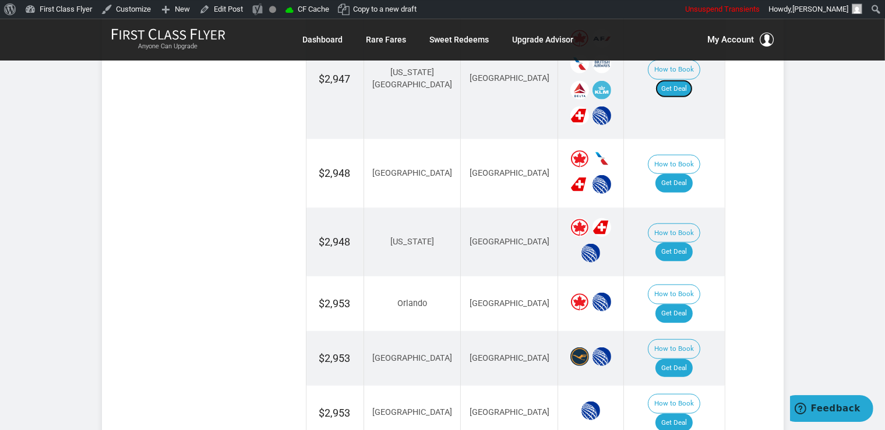
scroll to position [1168, 0]
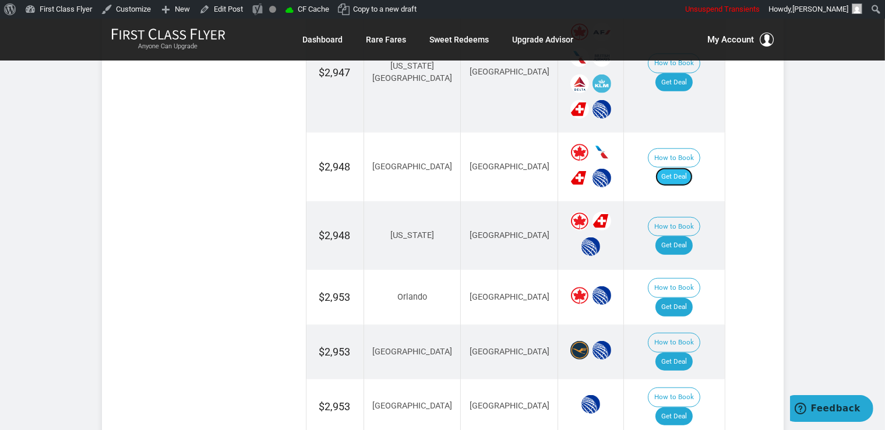
click at [679, 168] on link "Get Deal" at bounding box center [673, 177] width 37 height 19
click at [684, 168] on link "Get Deal" at bounding box center [673, 177] width 37 height 19
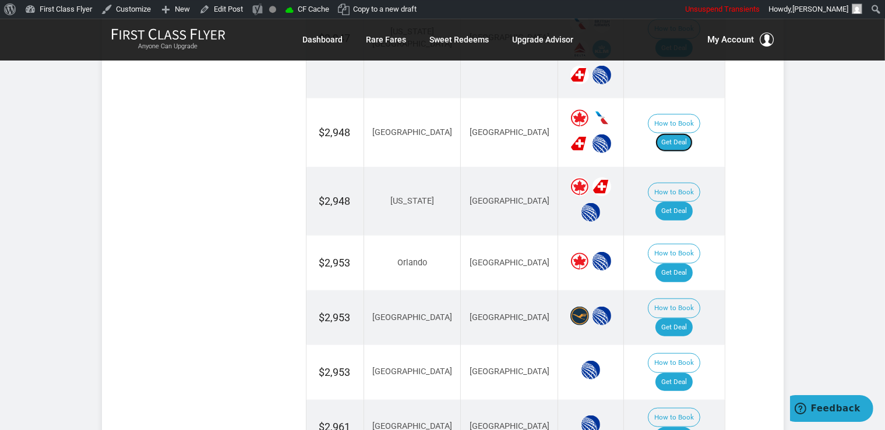
scroll to position [1230, 0]
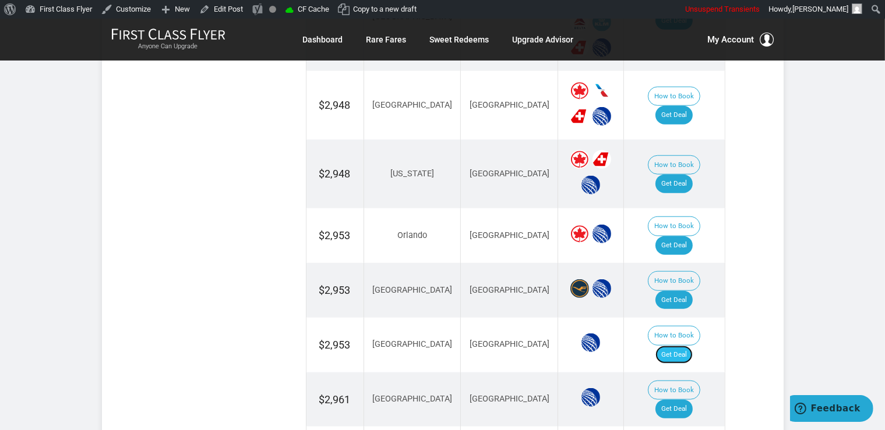
click at [672, 346] on link "Get Deal" at bounding box center [673, 355] width 37 height 19
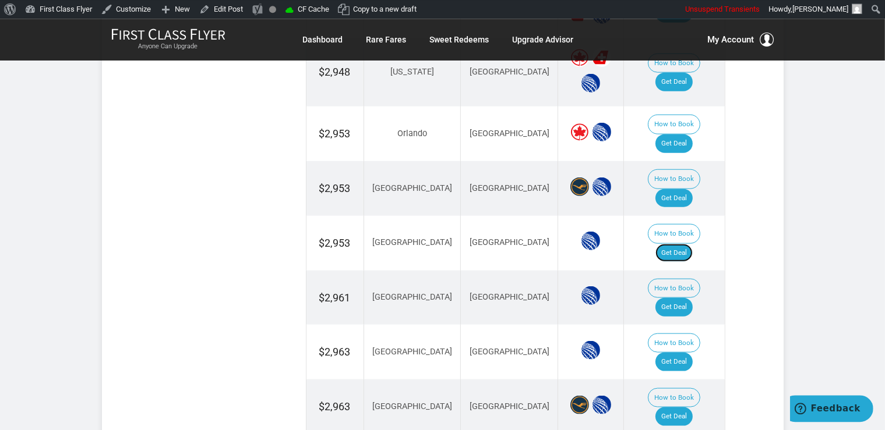
scroll to position [1353, 0]
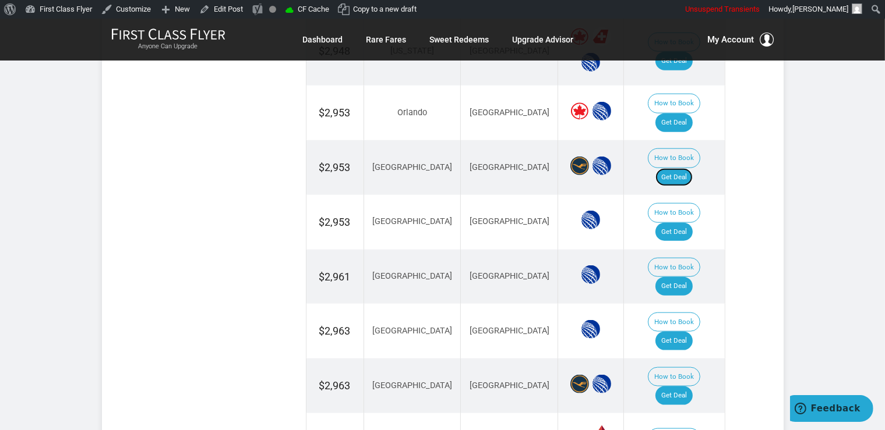
click at [692, 168] on link "Get Deal" at bounding box center [673, 177] width 37 height 19
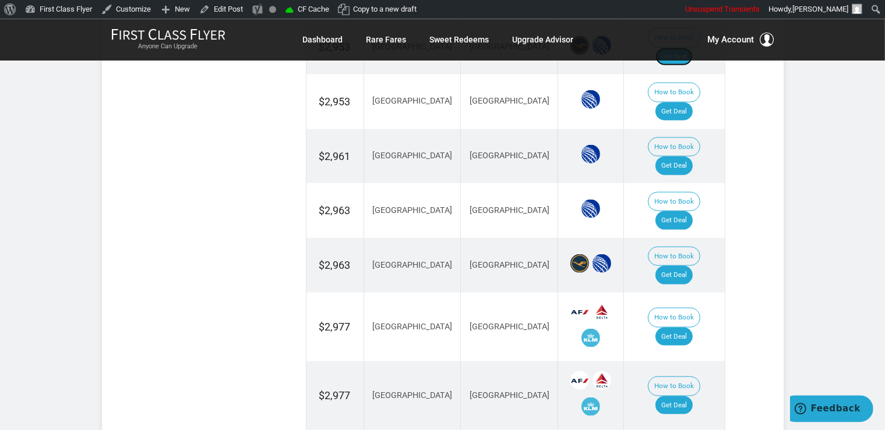
scroll to position [1476, 0]
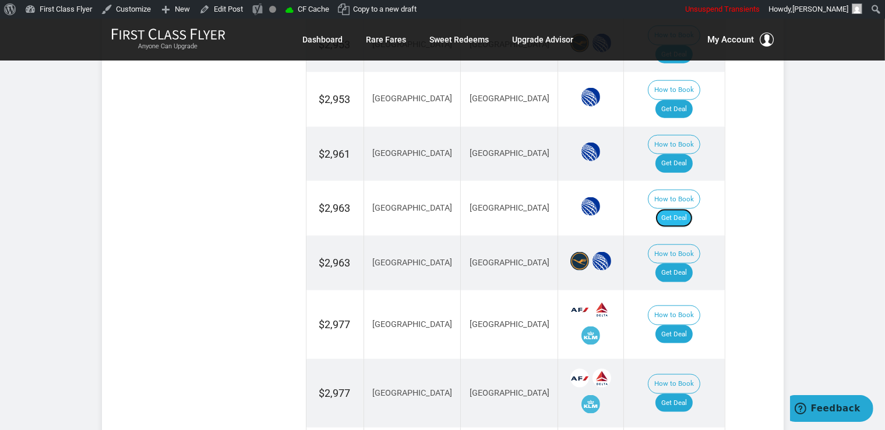
click at [687, 209] on link "Get Deal" at bounding box center [673, 218] width 37 height 19
click at [669, 209] on link "Get Deal" at bounding box center [673, 218] width 37 height 19
click at [677, 154] on link "Get Deal" at bounding box center [673, 163] width 37 height 19
click at [681, 326] on link "Get Deal" at bounding box center [673, 335] width 37 height 19
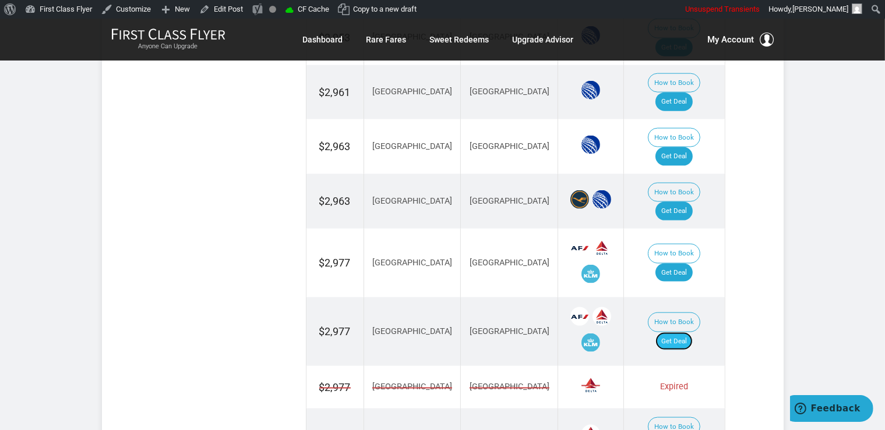
drag, startPoint x: 691, startPoint y: 233, endPoint x: 690, endPoint y: 239, distance: 5.9
click at [690, 333] on link "Get Deal" at bounding box center [673, 342] width 37 height 19
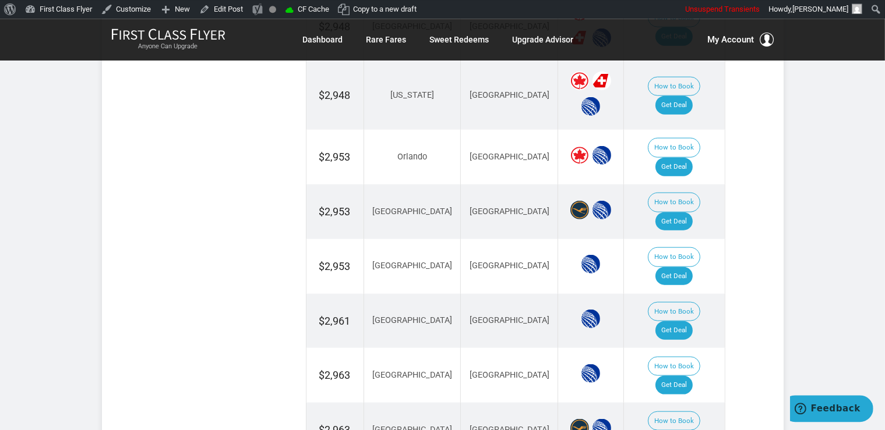
scroll to position [1291, 0]
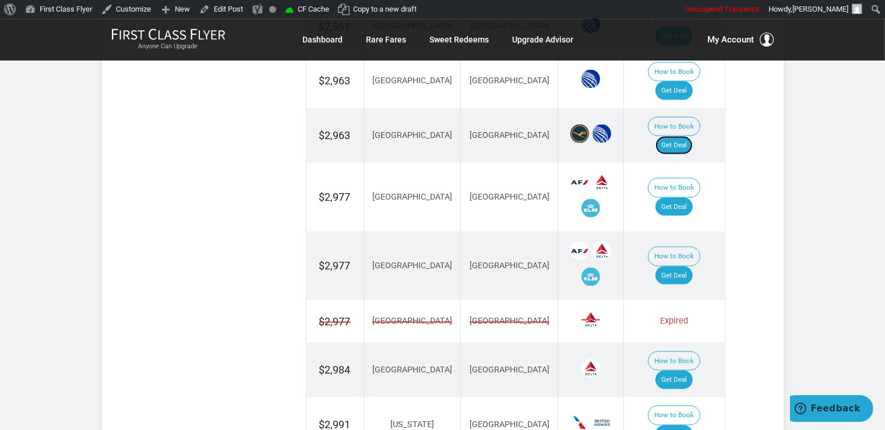
scroll to position [1599, 0]
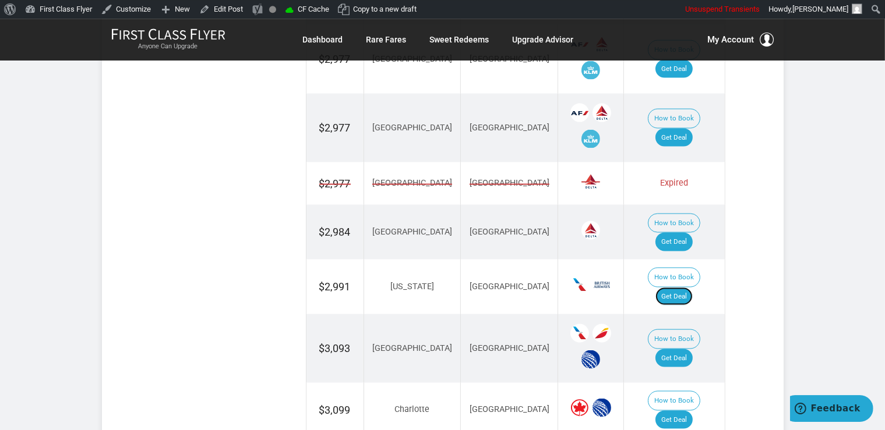
scroll to position [1783, 0]
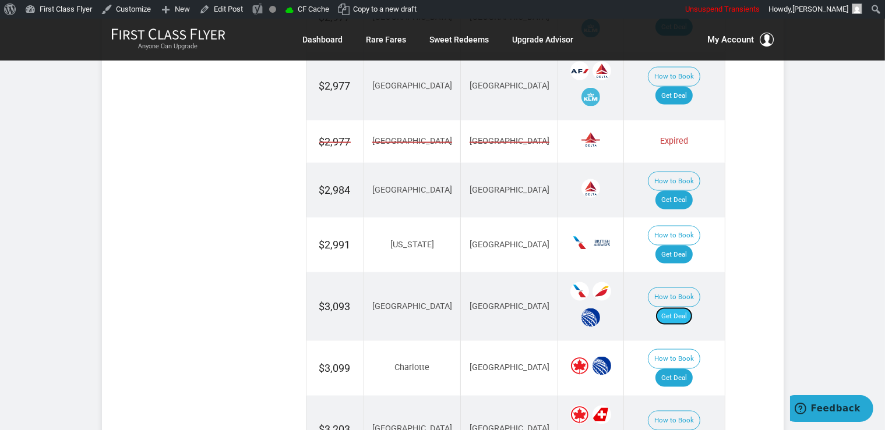
click at [679, 308] on link "Get Deal" at bounding box center [673, 317] width 37 height 19
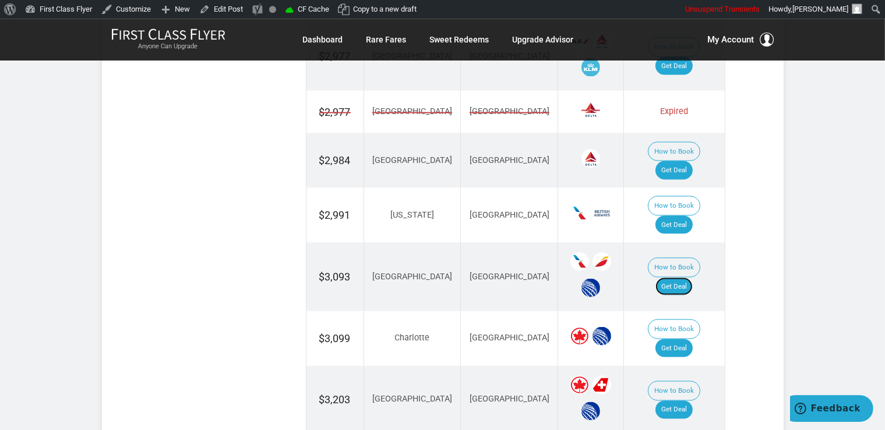
scroll to position [1906, 0]
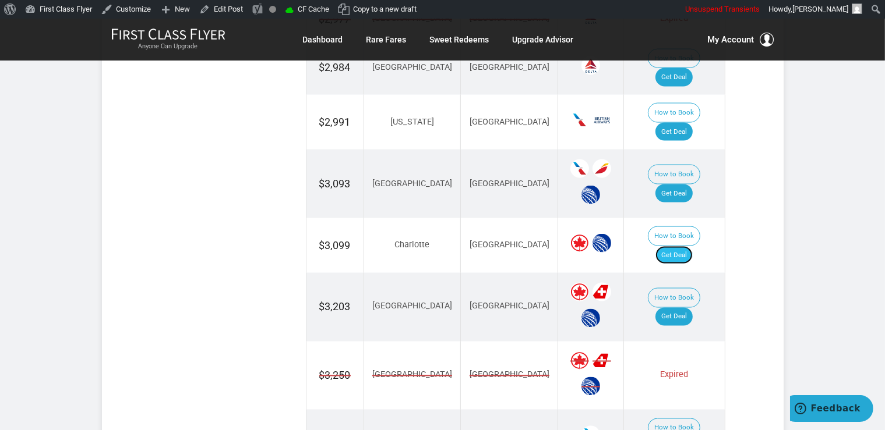
click at [692, 246] on link "Get Deal" at bounding box center [673, 255] width 37 height 19
click at [690, 308] on link "Get Deal" at bounding box center [673, 317] width 37 height 19
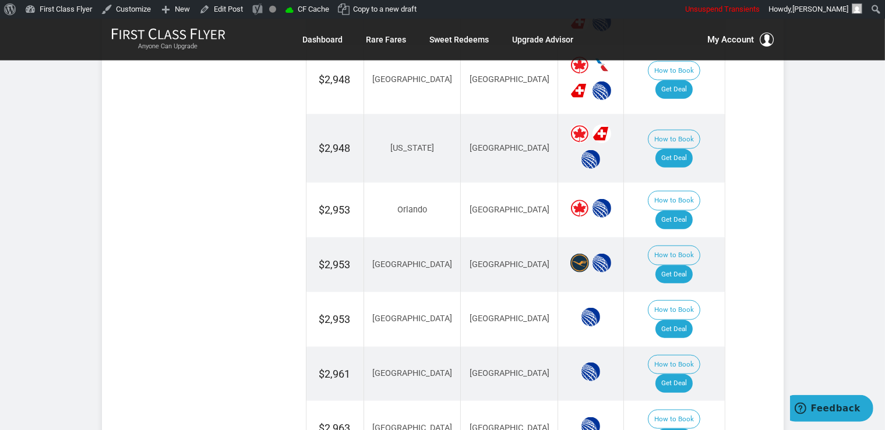
scroll to position [1238, 0]
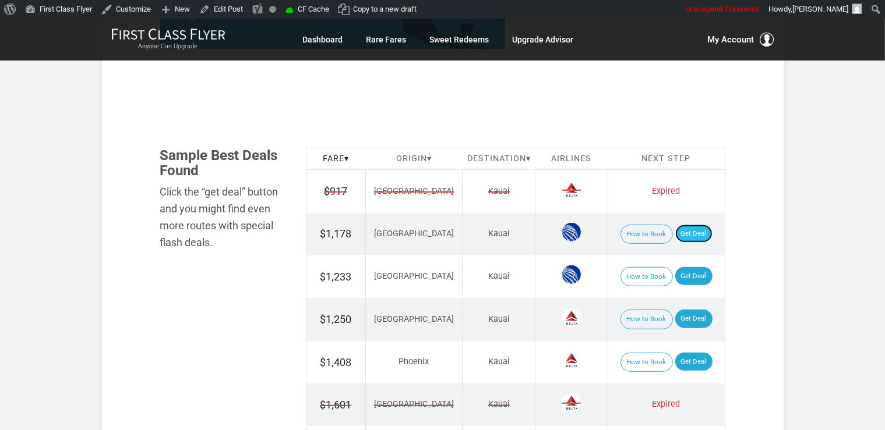
click at [690, 230] on link "Get Deal" at bounding box center [693, 234] width 37 height 19
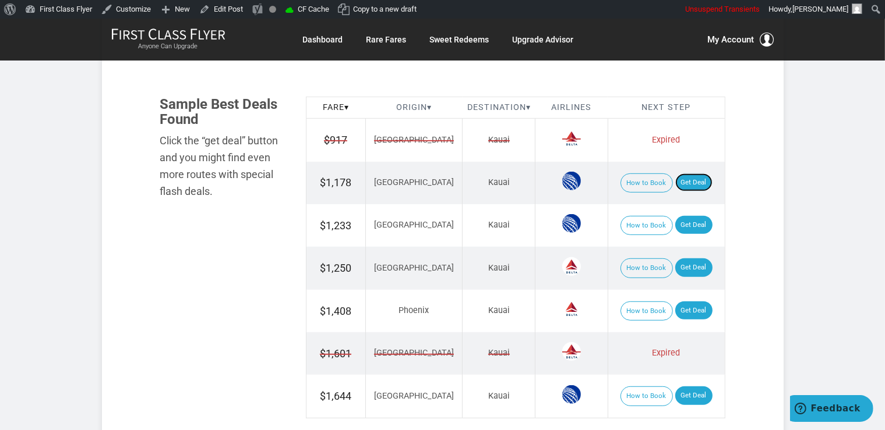
scroll to position [738, 0]
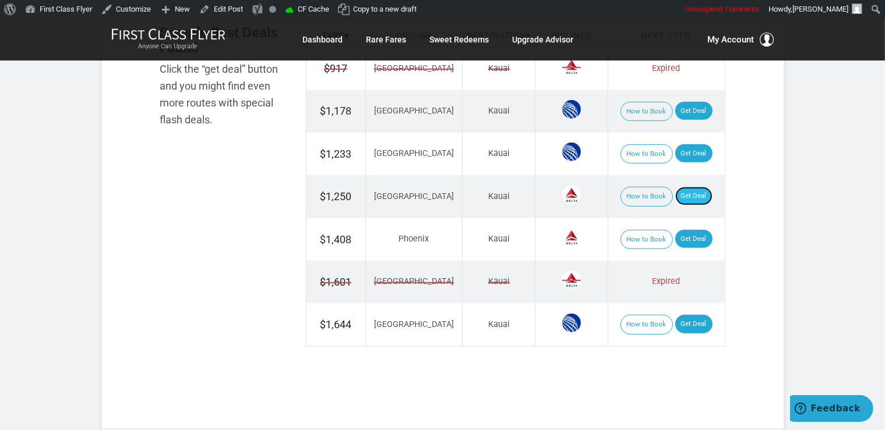
click at [691, 199] on link "Get Deal" at bounding box center [693, 196] width 37 height 19
click at [681, 111] on link "Get Deal" at bounding box center [693, 111] width 37 height 19
click at [685, 153] on link "Get Deal" at bounding box center [693, 153] width 37 height 19
click at [686, 243] on link "Get Deal" at bounding box center [693, 239] width 37 height 19
click at [684, 318] on link "Get Deal" at bounding box center [693, 324] width 37 height 19
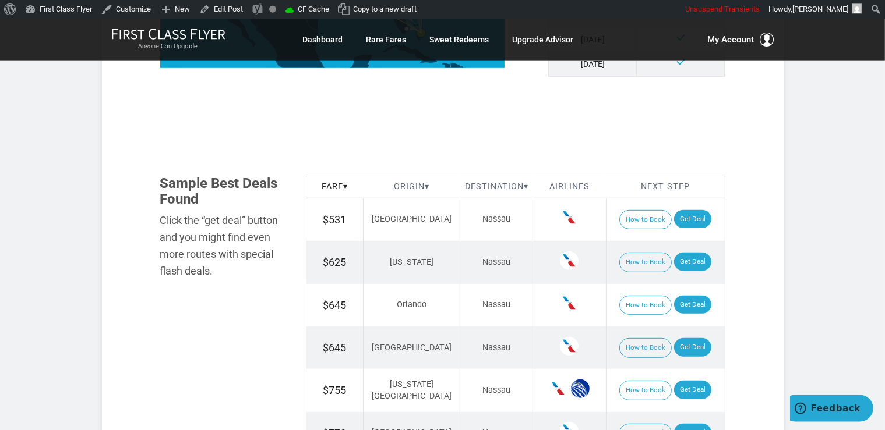
scroll to position [676, 0]
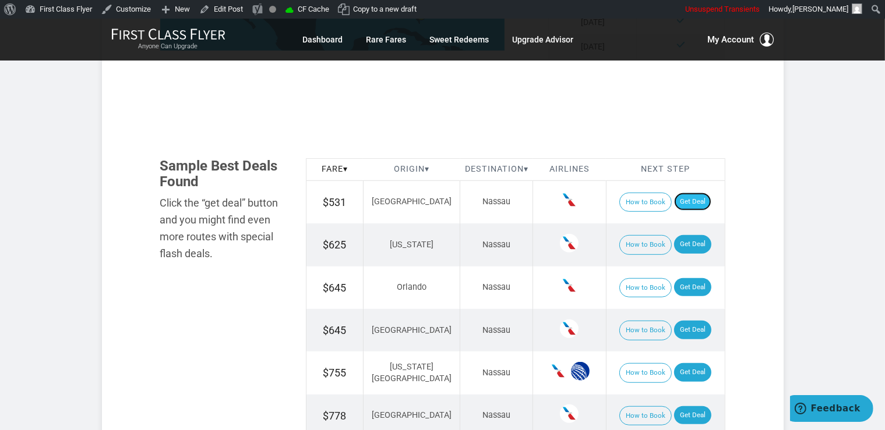
click at [679, 202] on link "Get Deal" at bounding box center [692, 202] width 37 height 19
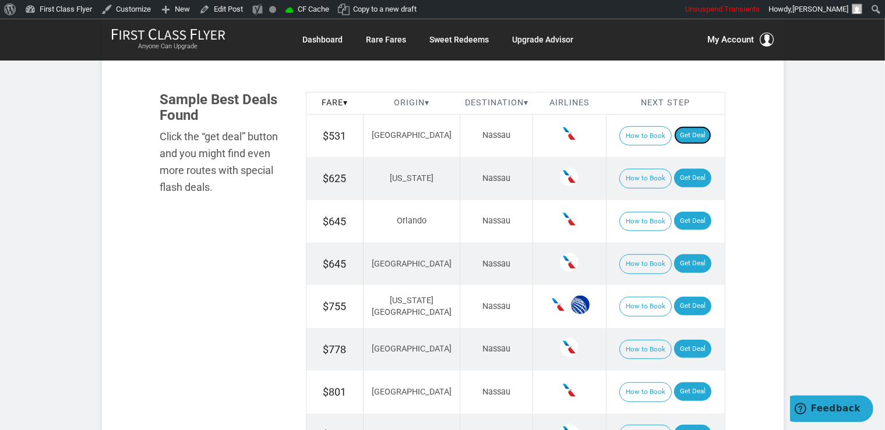
scroll to position [799, 0]
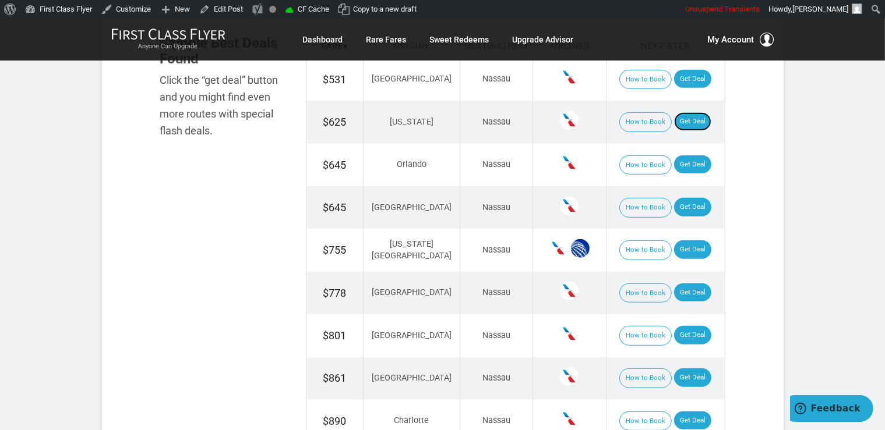
click at [690, 128] on link "Get Deal" at bounding box center [692, 121] width 37 height 19
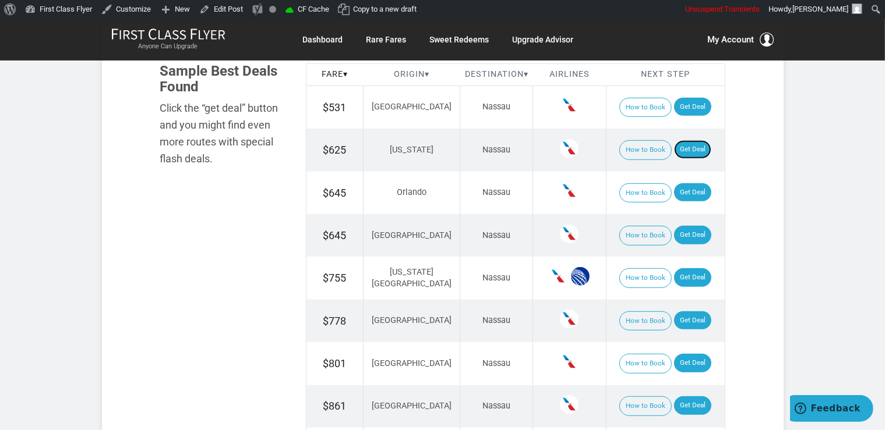
scroll to position [738, 0]
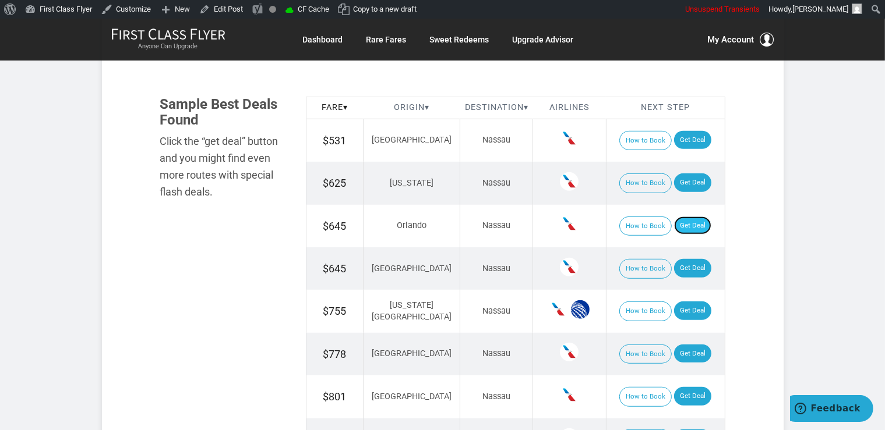
click at [679, 228] on link "Get Deal" at bounding box center [692, 226] width 37 height 19
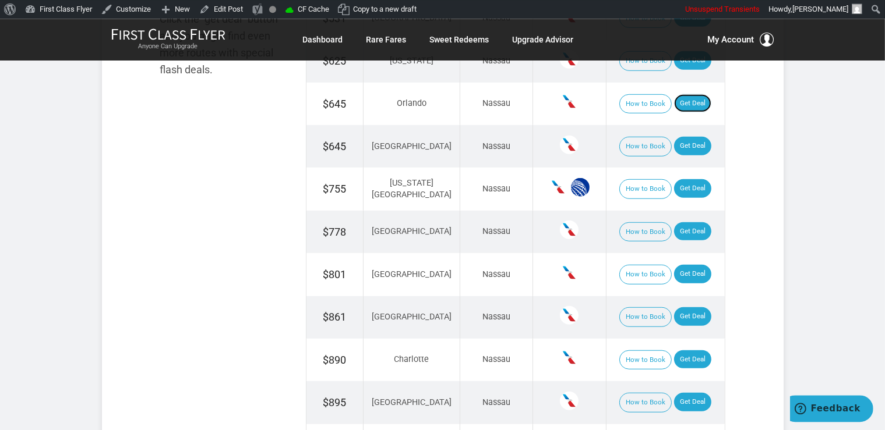
scroll to position [861, 0]
click at [684, 151] on link "Get Deal" at bounding box center [692, 145] width 37 height 19
click at [680, 185] on link "Get Deal" at bounding box center [692, 188] width 37 height 19
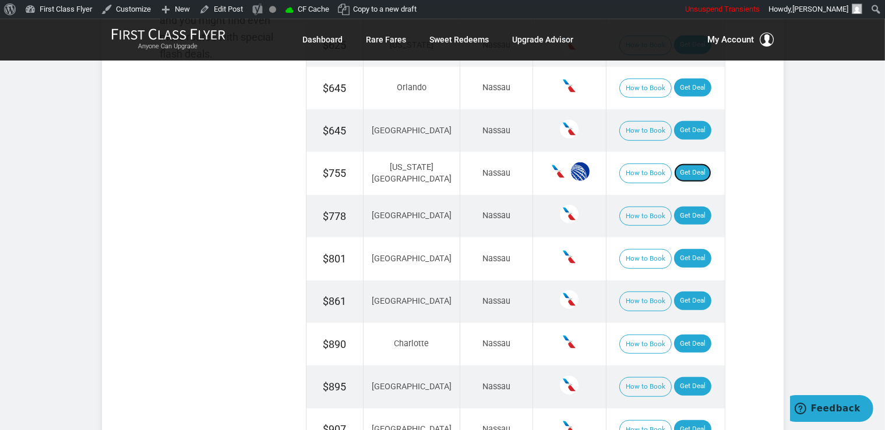
scroll to position [901, 0]
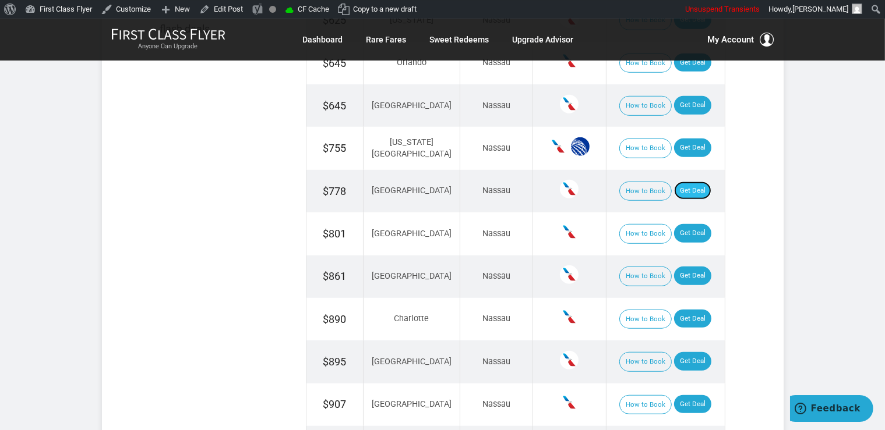
click at [674, 197] on link "Get Deal" at bounding box center [692, 191] width 37 height 19
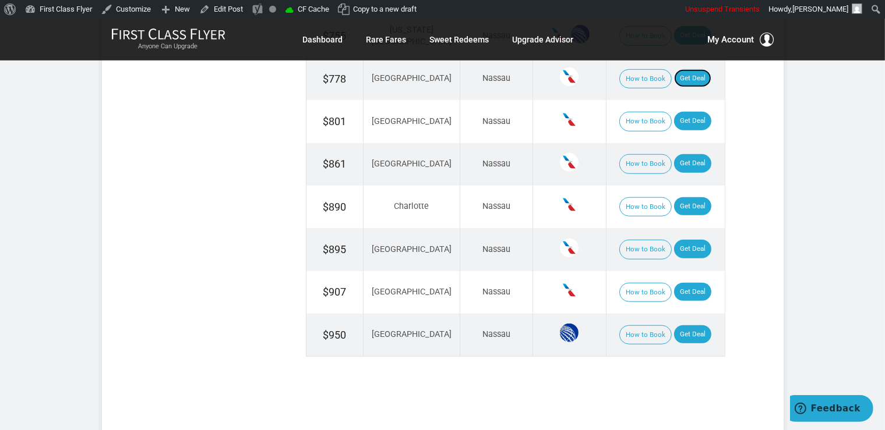
scroll to position [1086, 0]
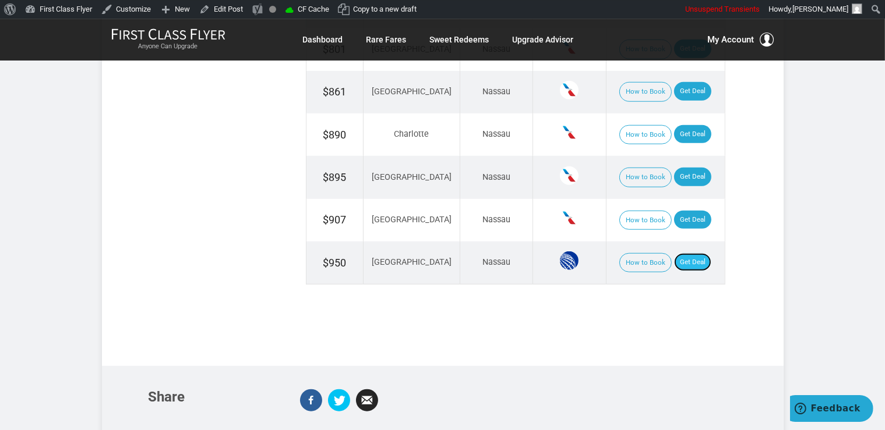
click at [688, 260] on link "Get Deal" at bounding box center [692, 262] width 37 height 19
click at [677, 126] on link "Get Deal" at bounding box center [692, 134] width 37 height 19
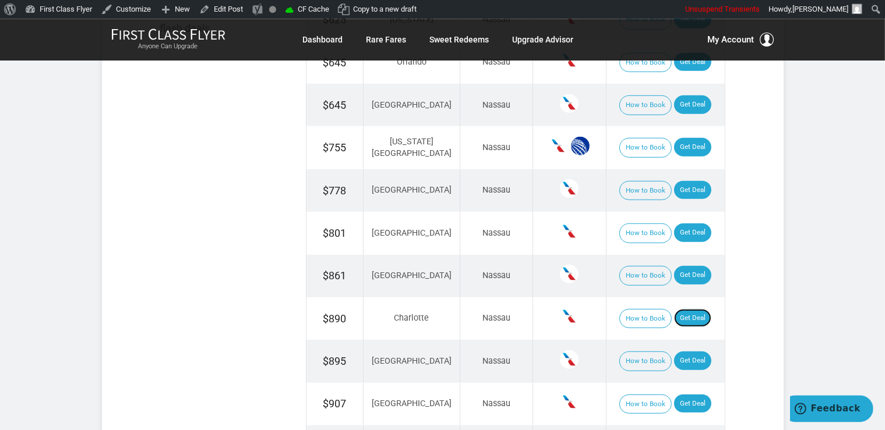
scroll to position [901, 0]
click at [684, 227] on link "Get Deal" at bounding box center [692, 233] width 37 height 19
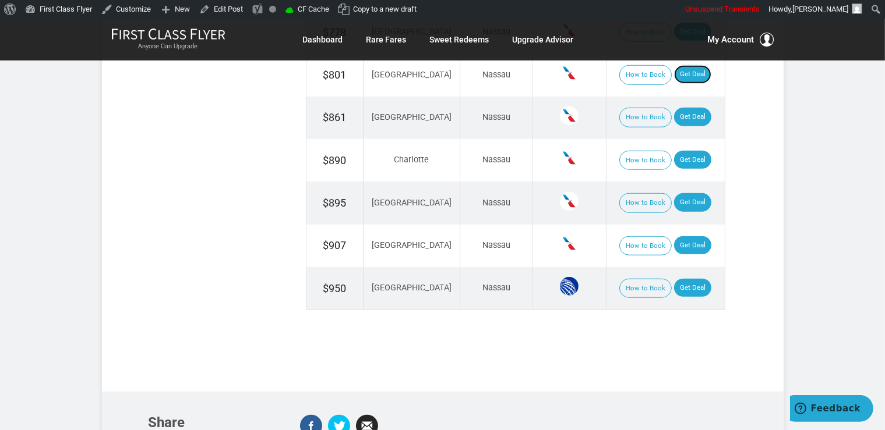
scroll to position [1086, 0]
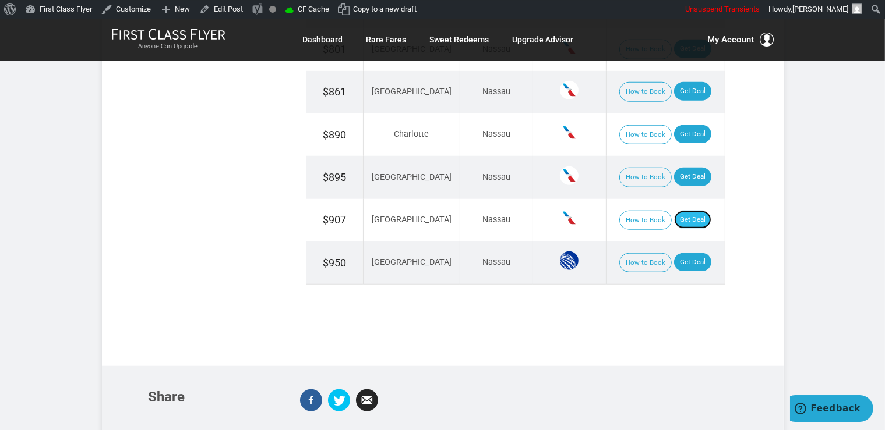
click at [681, 211] on link "Get Deal" at bounding box center [692, 220] width 37 height 19
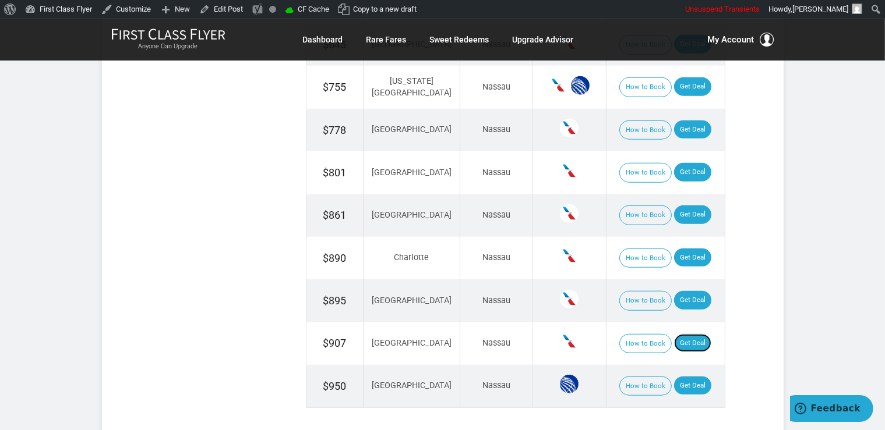
scroll to position [901, 0]
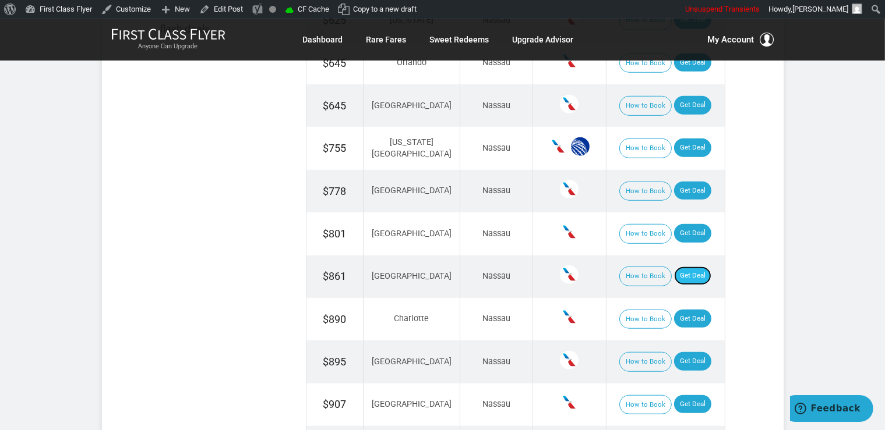
click at [689, 280] on link "Get Deal" at bounding box center [692, 276] width 37 height 19
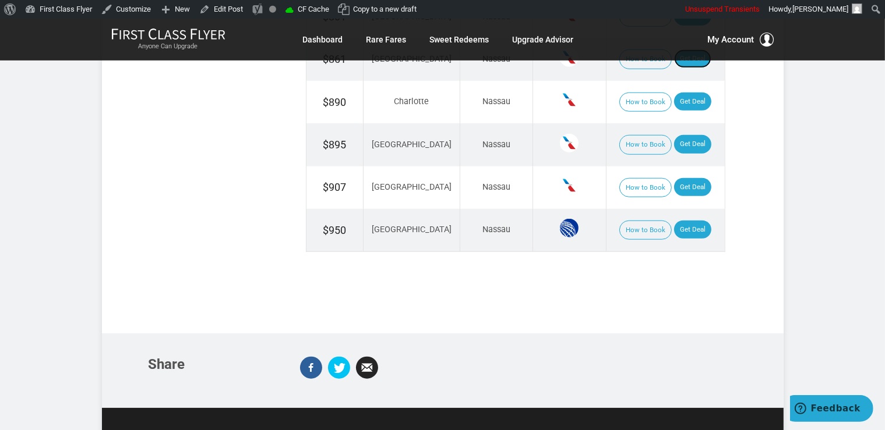
scroll to position [1147, 0]
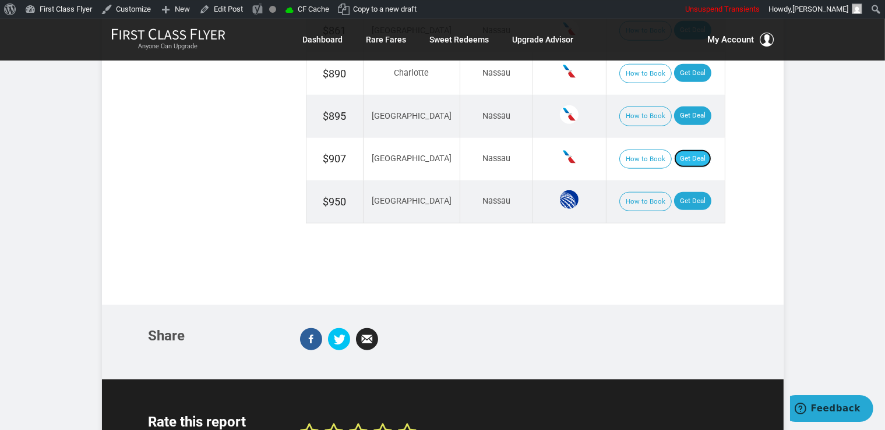
click at [680, 150] on link "Get Deal" at bounding box center [692, 159] width 37 height 19
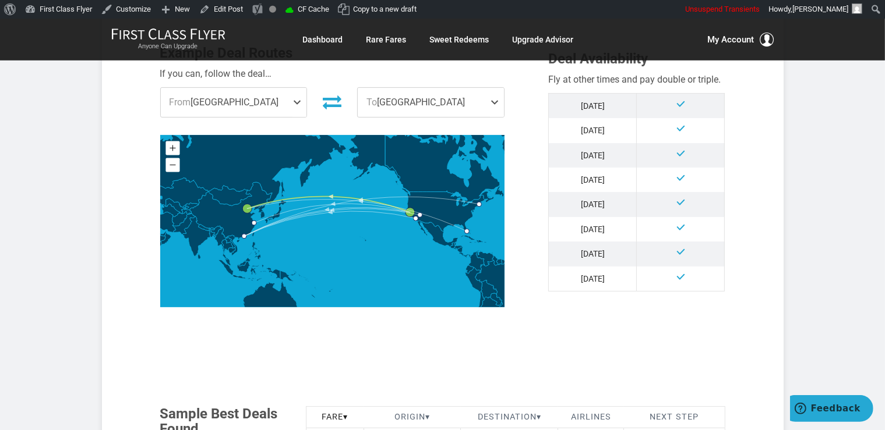
scroll to position [553, 0]
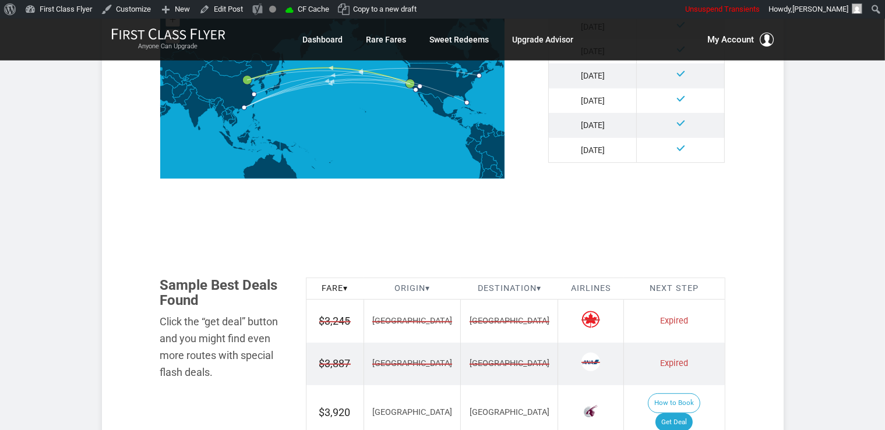
scroll to position [738, 0]
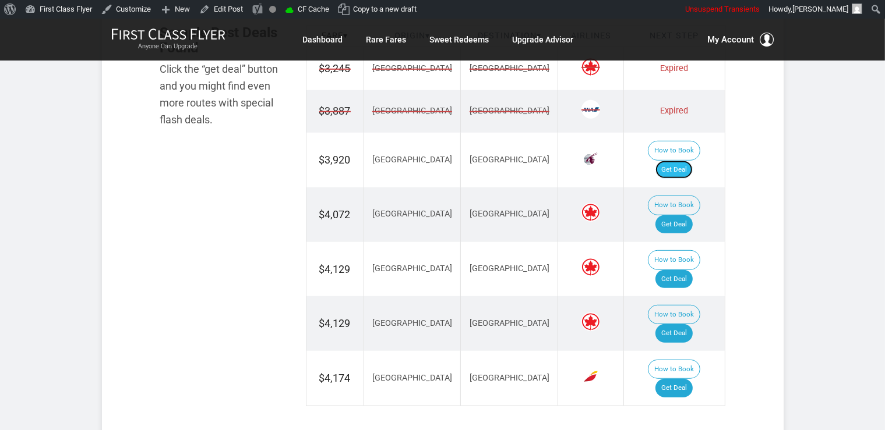
click at [690, 161] on link "Get Deal" at bounding box center [673, 170] width 37 height 19
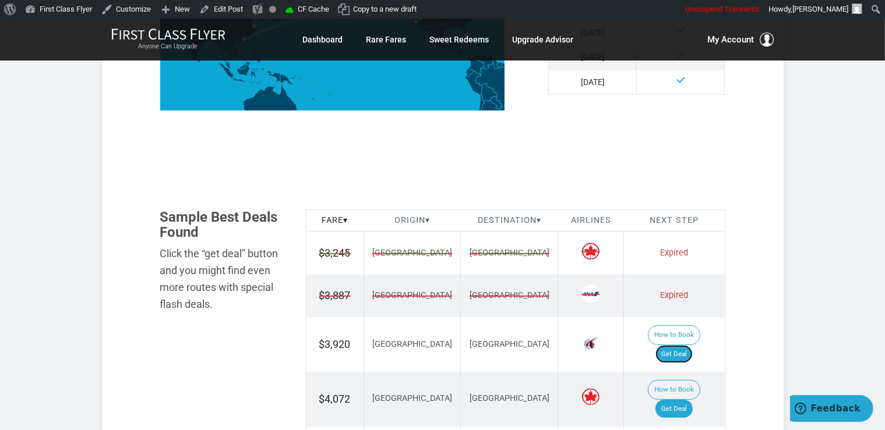
scroll to position [615, 0]
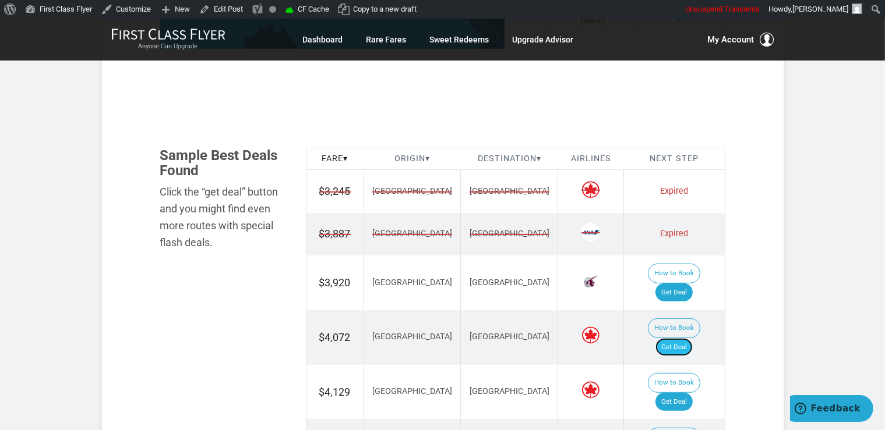
click at [686, 338] on link "Get Deal" at bounding box center [673, 347] width 37 height 19
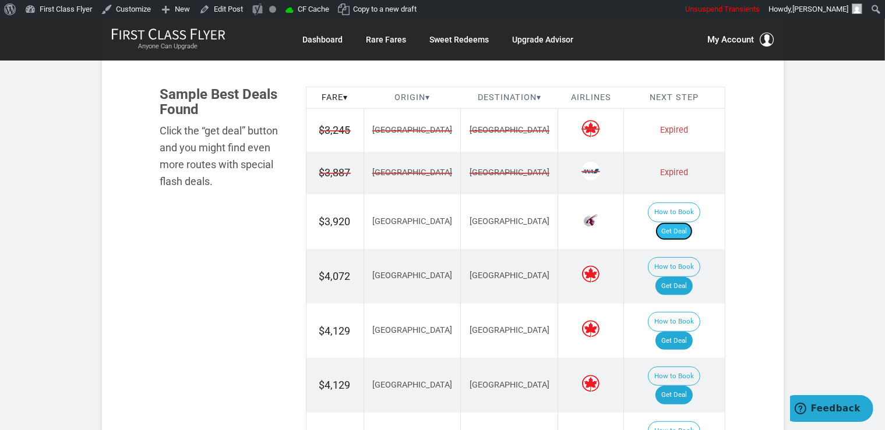
click at [667, 222] on link "Get Deal" at bounding box center [673, 231] width 37 height 19
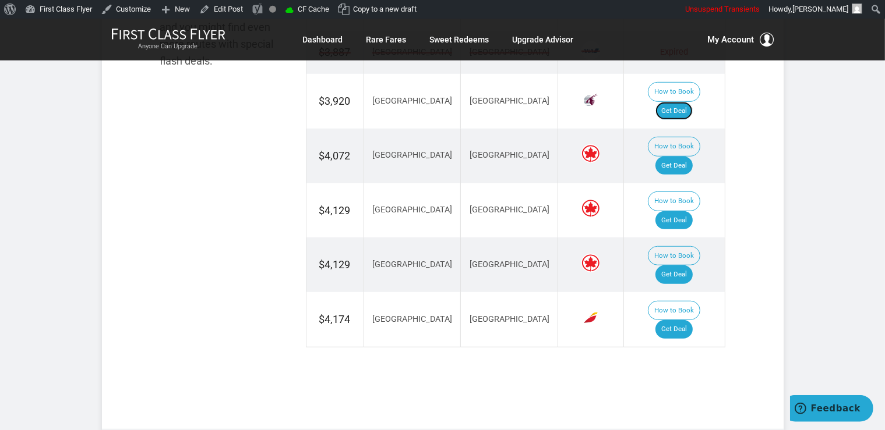
scroll to position [799, 0]
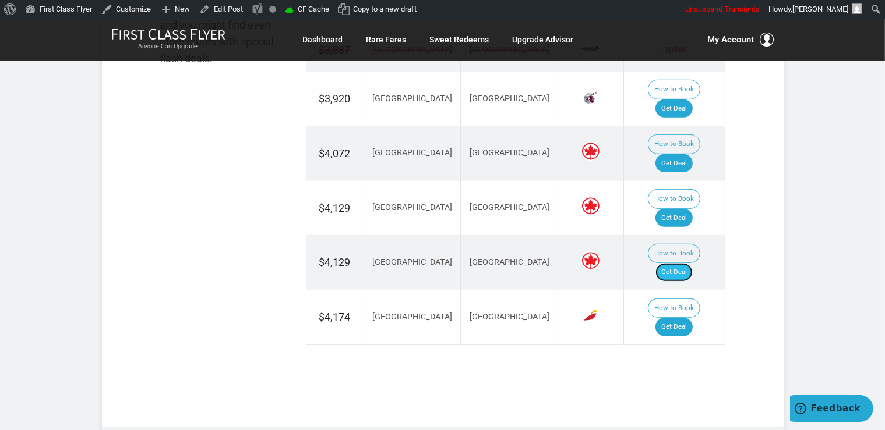
click at [684, 263] on link "Get Deal" at bounding box center [673, 272] width 37 height 19
click at [679, 290] on td "How to Book Get Deal" at bounding box center [674, 317] width 101 height 55
click at [691, 318] on link "Get Deal" at bounding box center [673, 327] width 37 height 19
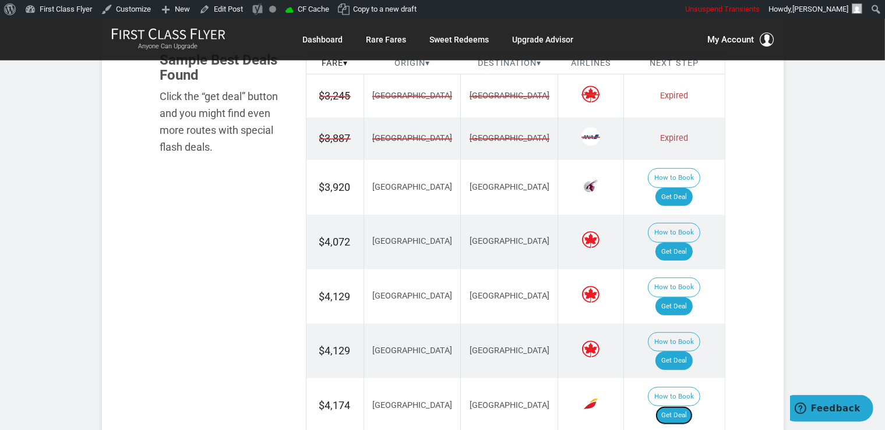
scroll to position [738, 0]
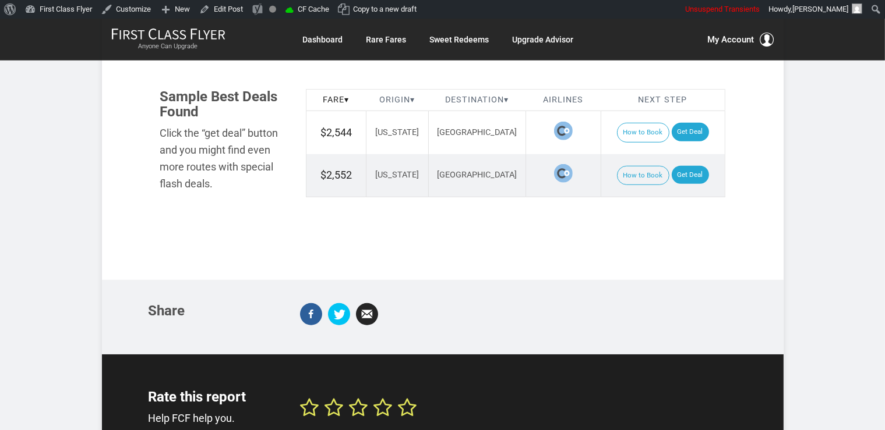
scroll to position [738, 0]
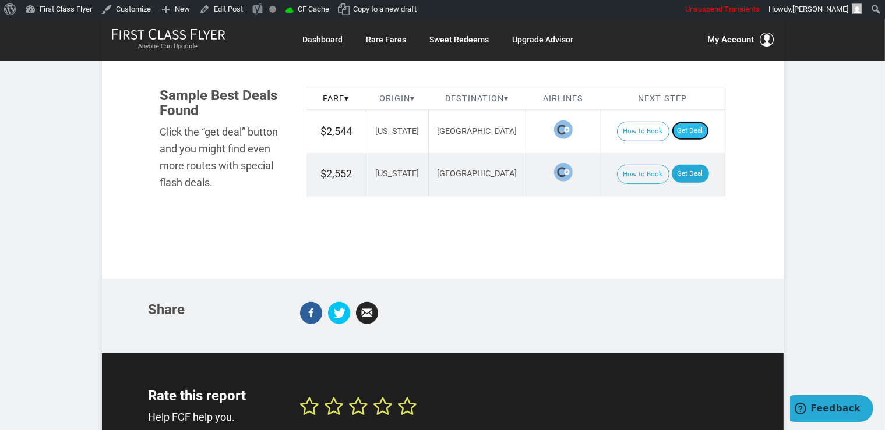
click at [691, 122] on link "Get Deal" at bounding box center [690, 131] width 37 height 19
click at [691, 165] on link "Get Deal" at bounding box center [690, 174] width 37 height 19
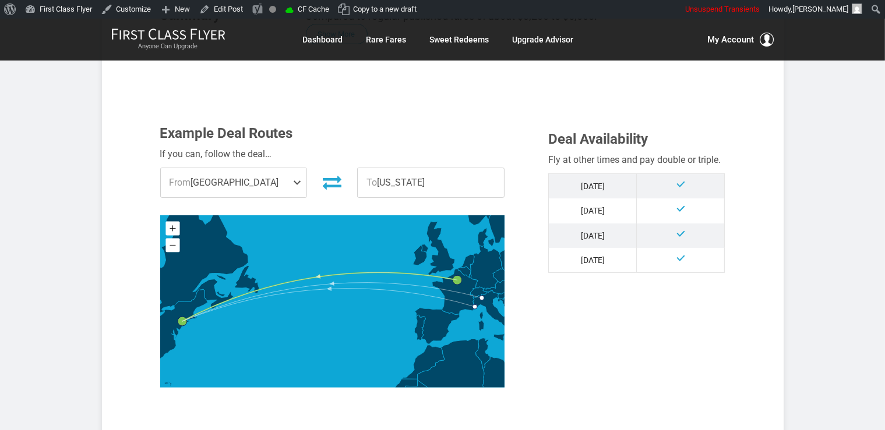
scroll to position [615, 0]
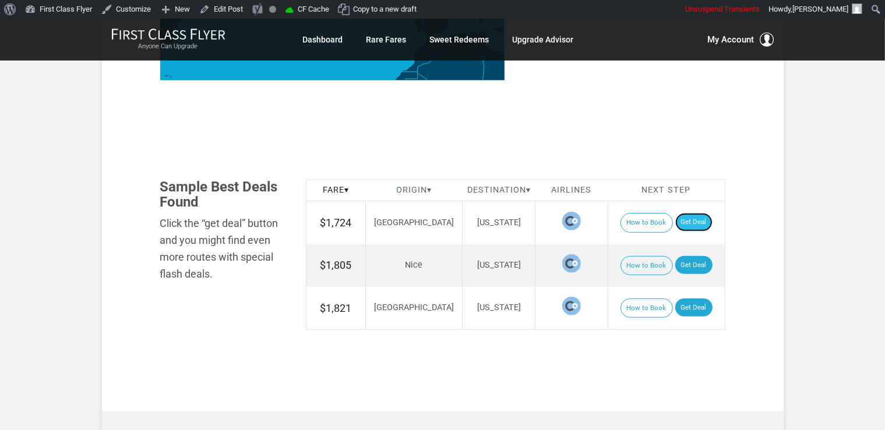
click at [687, 215] on link "Get Deal" at bounding box center [693, 222] width 37 height 19
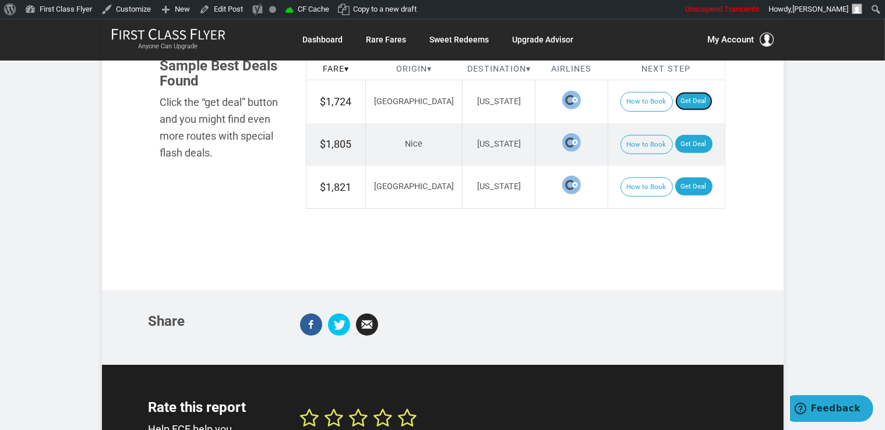
scroll to position [738, 0]
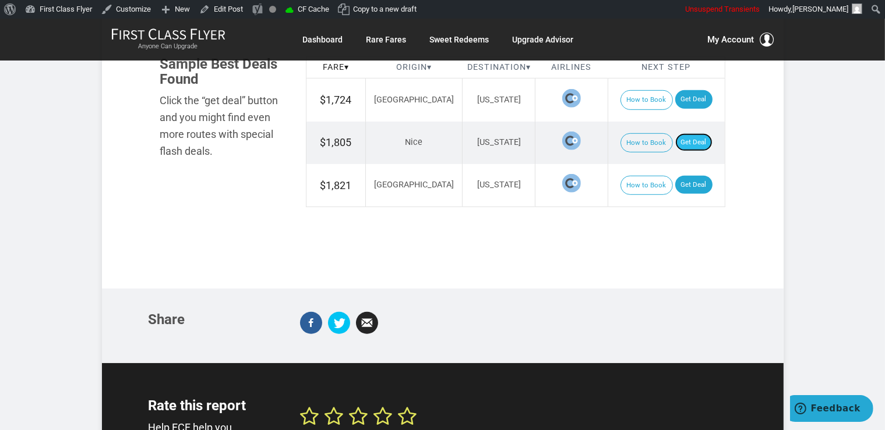
click at [698, 140] on link "Get Deal" at bounding box center [693, 142] width 37 height 19
click at [689, 179] on link "Get Deal" at bounding box center [693, 185] width 37 height 19
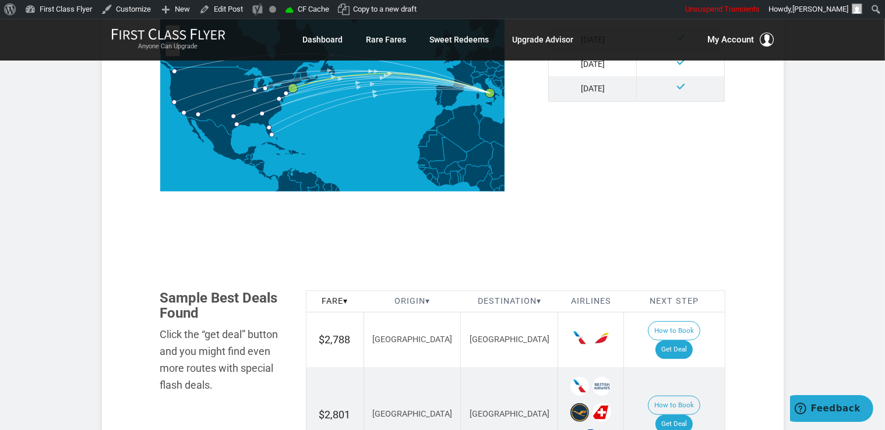
scroll to position [615, 0]
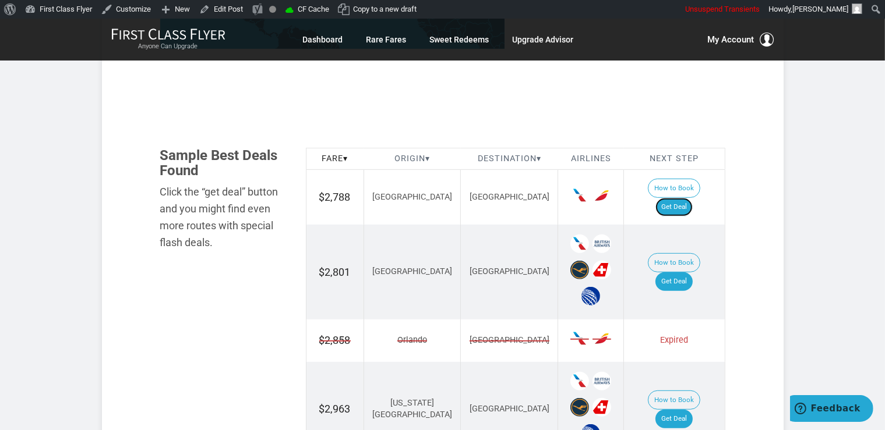
click at [679, 199] on link "Get Deal" at bounding box center [673, 207] width 37 height 19
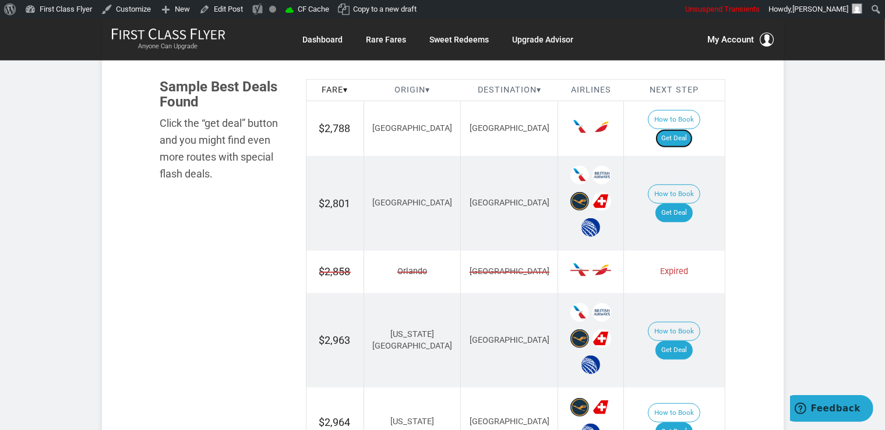
scroll to position [738, 0]
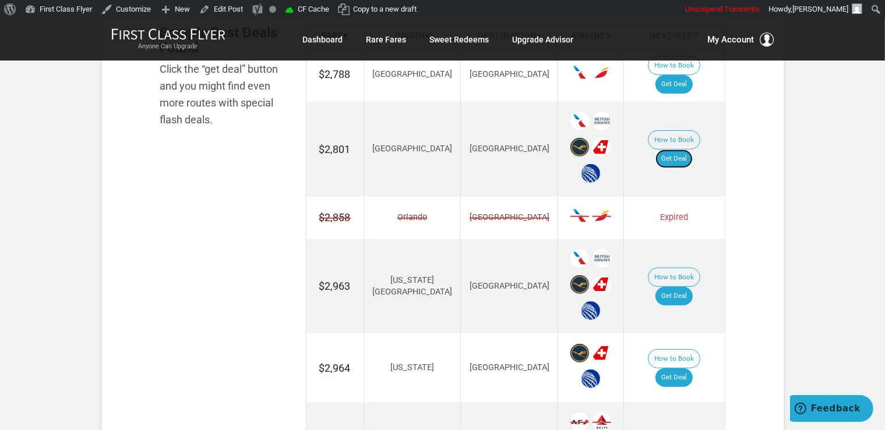
click at [691, 150] on link "Get Deal" at bounding box center [673, 159] width 37 height 19
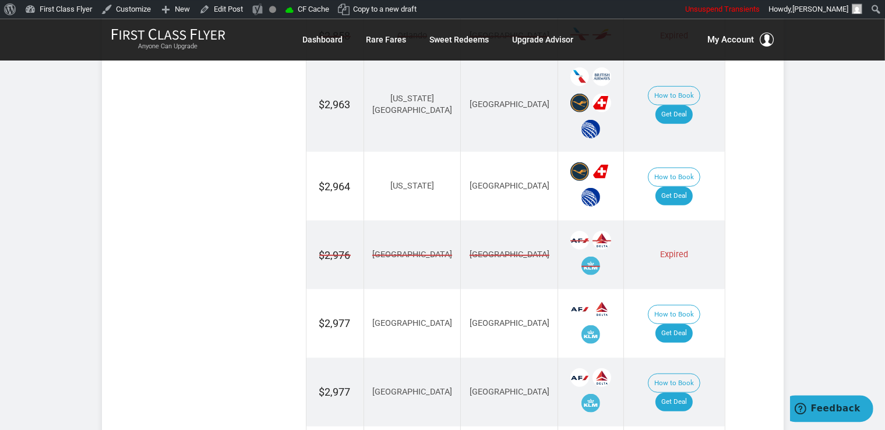
scroll to position [923, 0]
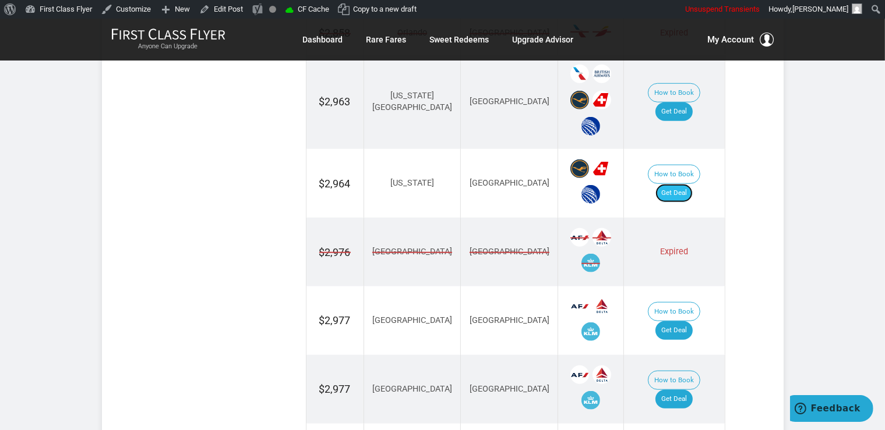
click at [684, 184] on link "Get Deal" at bounding box center [673, 193] width 37 height 19
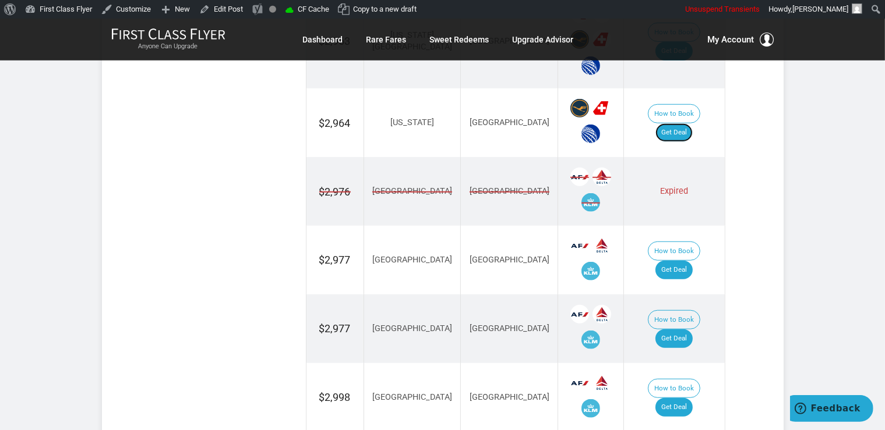
scroll to position [1045, 0]
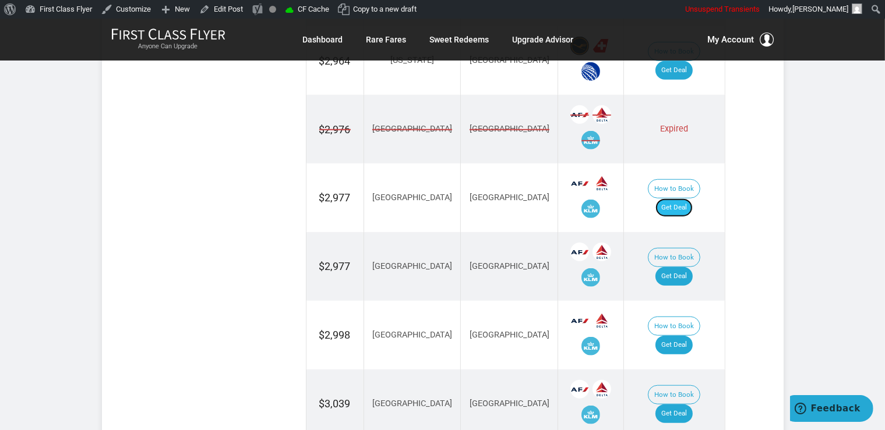
click at [692, 199] on link "Get Deal" at bounding box center [673, 208] width 37 height 19
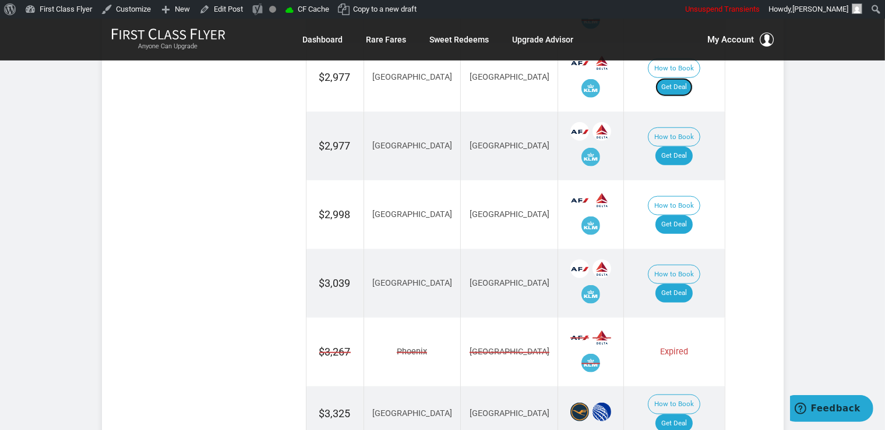
scroll to position [1168, 0]
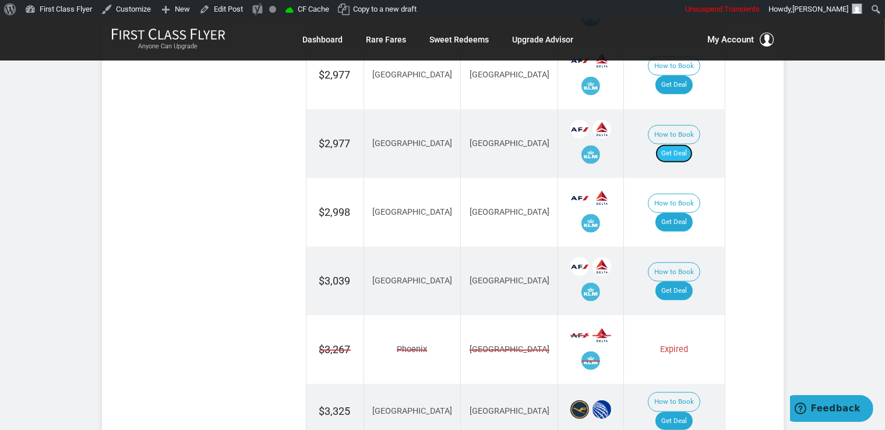
click at [679, 144] on link "Get Deal" at bounding box center [673, 153] width 37 height 19
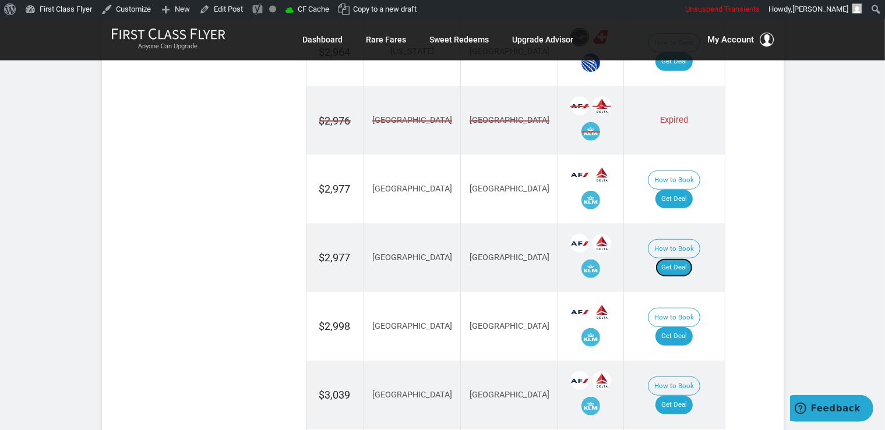
scroll to position [1045, 0]
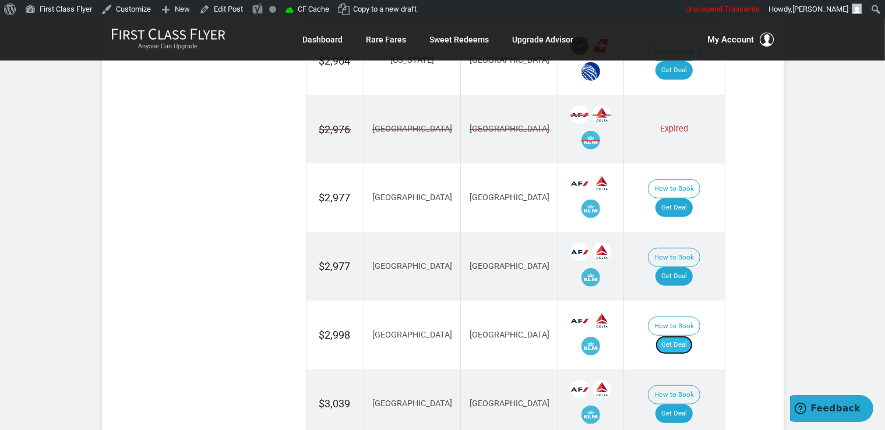
click at [691, 336] on link "Get Deal" at bounding box center [673, 345] width 37 height 19
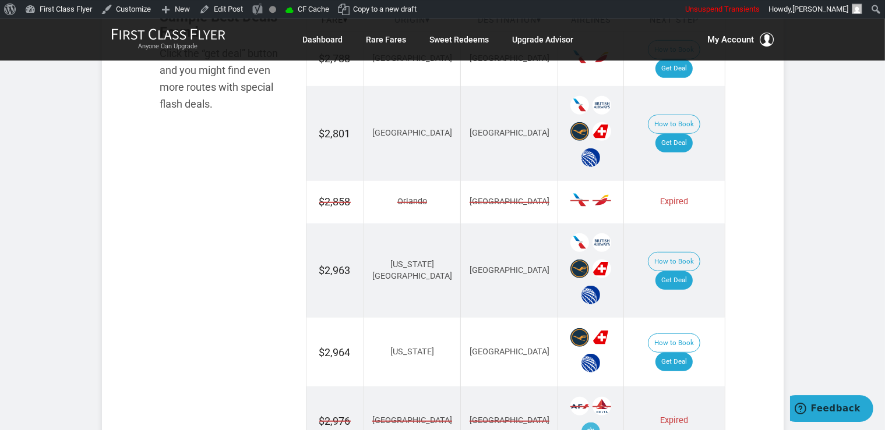
scroll to position [738, 0]
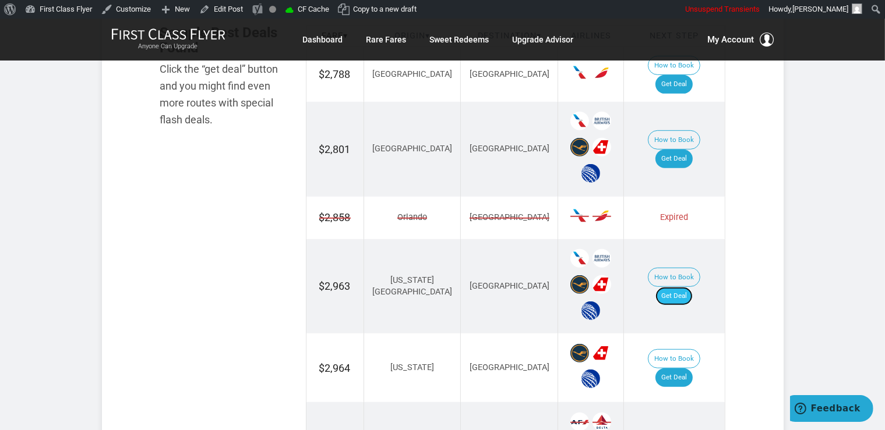
click at [687, 287] on link "Get Deal" at bounding box center [673, 296] width 37 height 19
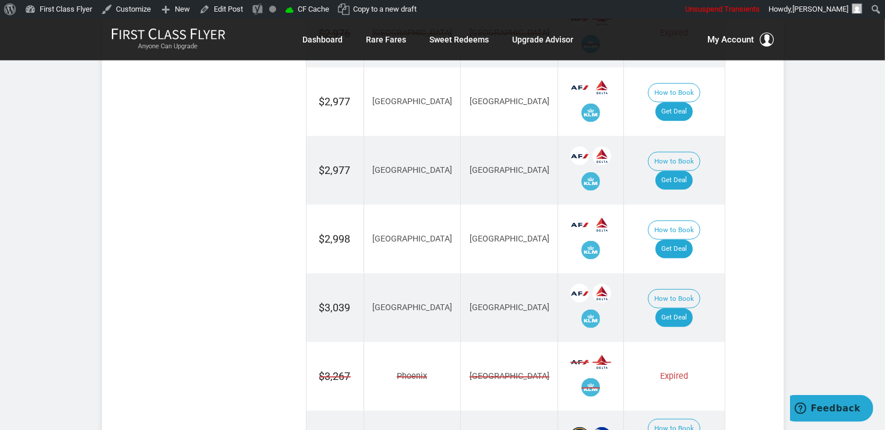
scroll to position [1168, 0]
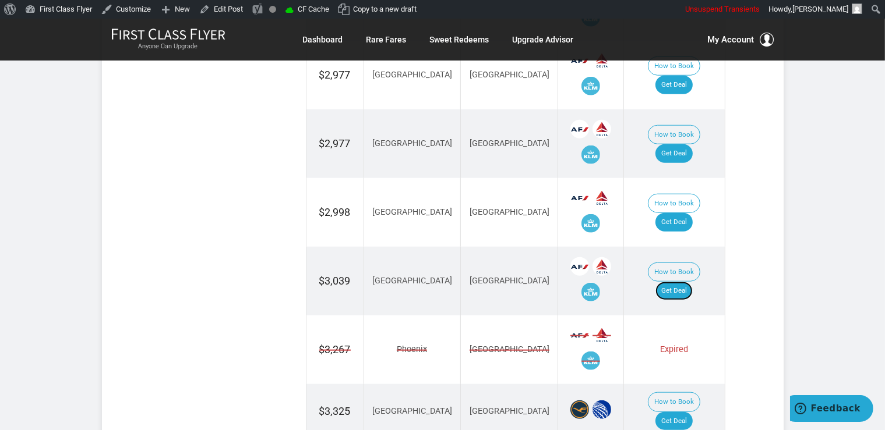
click at [690, 282] on link "Get Deal" at bounding box center [673, 291] width 37 height 19
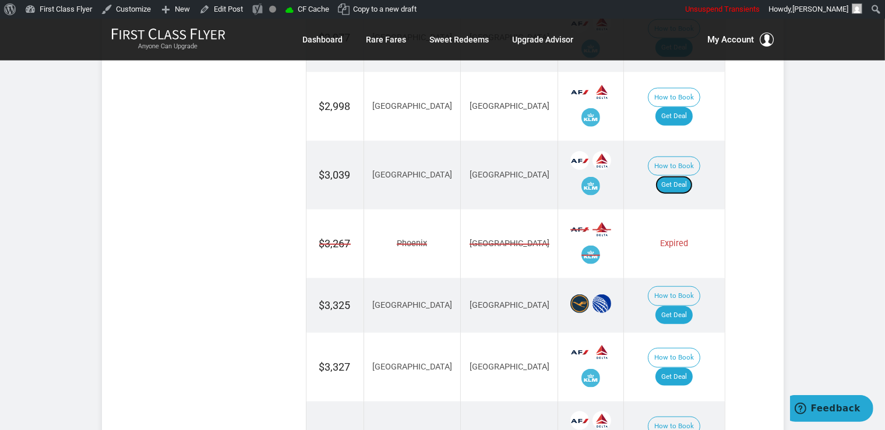
scroll to position [1414, 0]
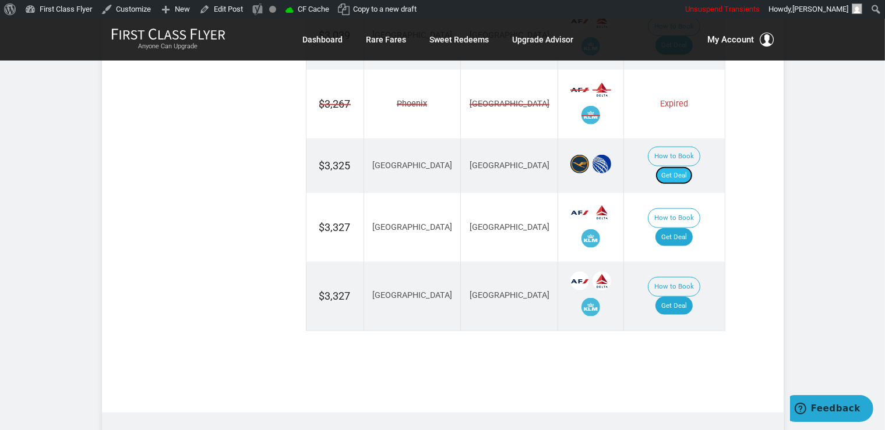
click at [674, 167] on link "Get Deal" at bounding box center [673, 176] width 37 height 19
click at [686, 228] on link "Get Deal" at bounding box center [673, 237] width 37 height 19
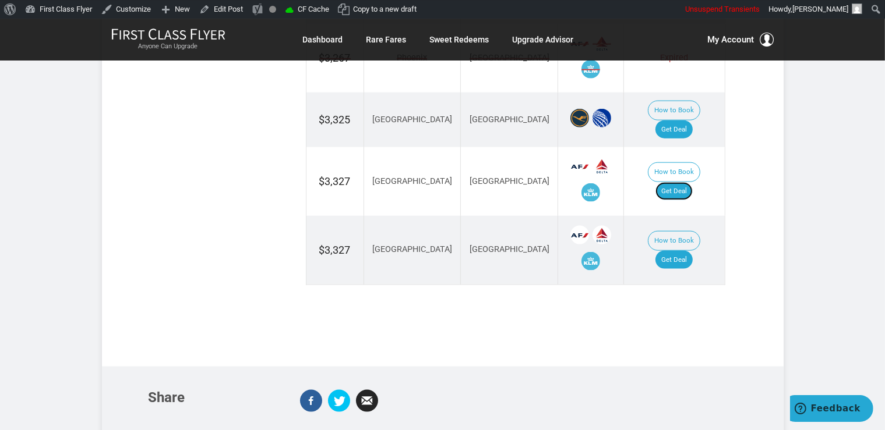
scroll to position [1476, 0]
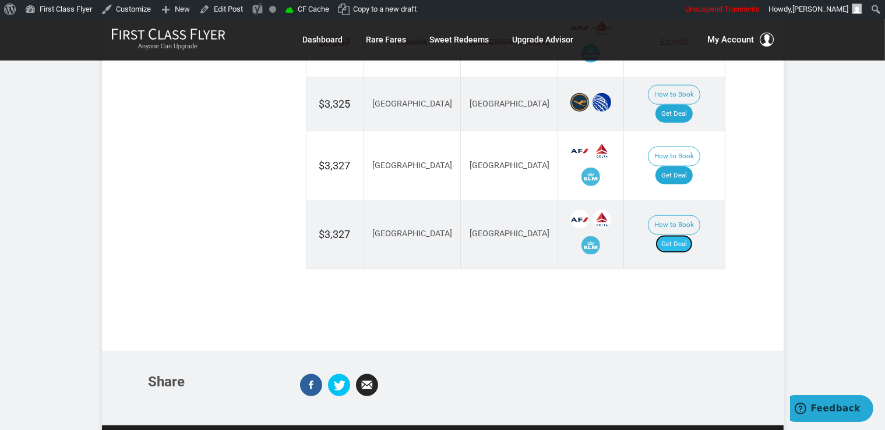
click at [687, 235] on link "Get Deal" at bounding box center [673, 244] width 37 height 19
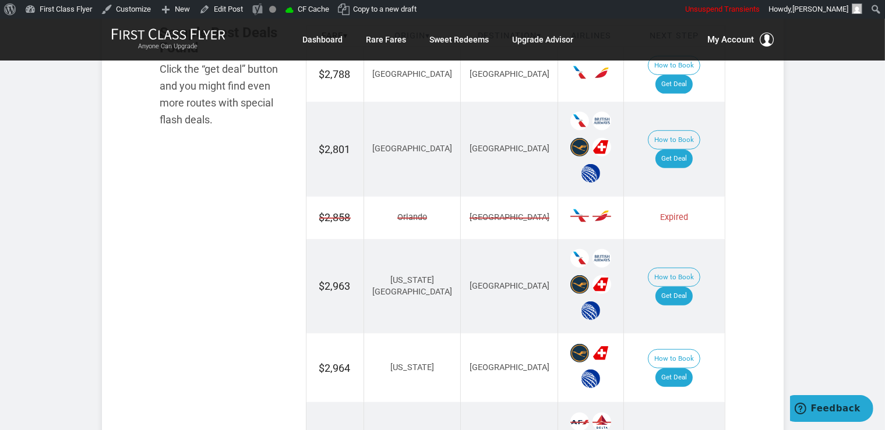
scroll to position [492, 0]
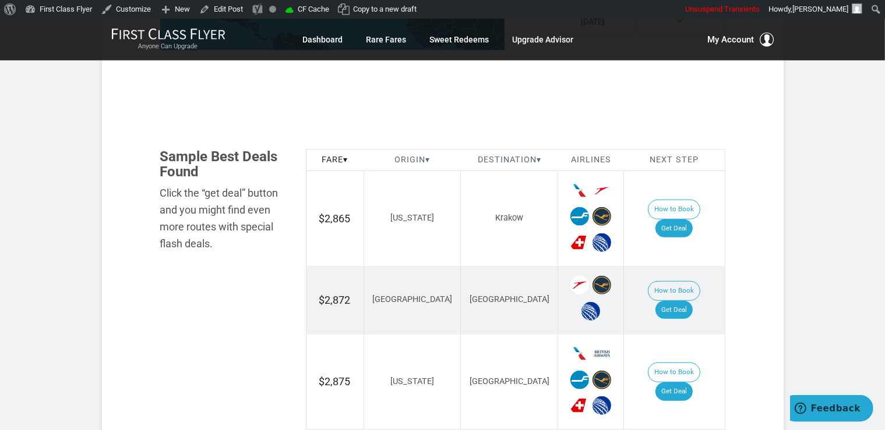
scroll to position [676, 0]
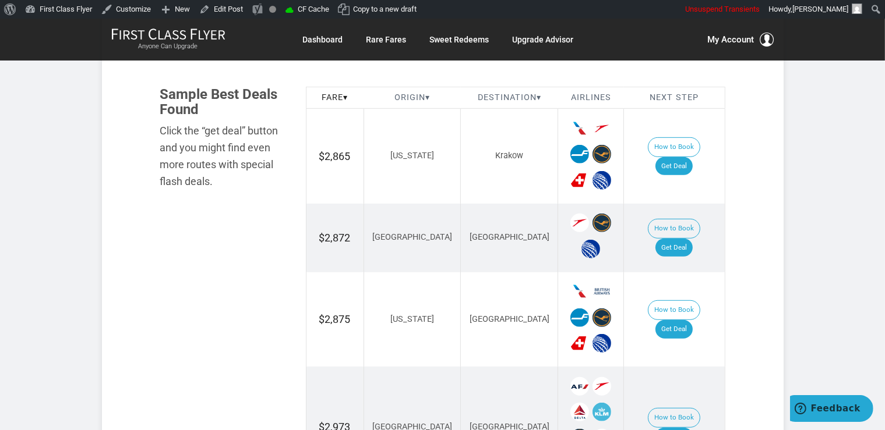
click at [687, 139] on td "How to Book Get Deal" at bounding box center [674, 156] width 101 height 95
click at [692, 157] on link "Get Deal" at bounding box center [673, 166] width 37 height 19
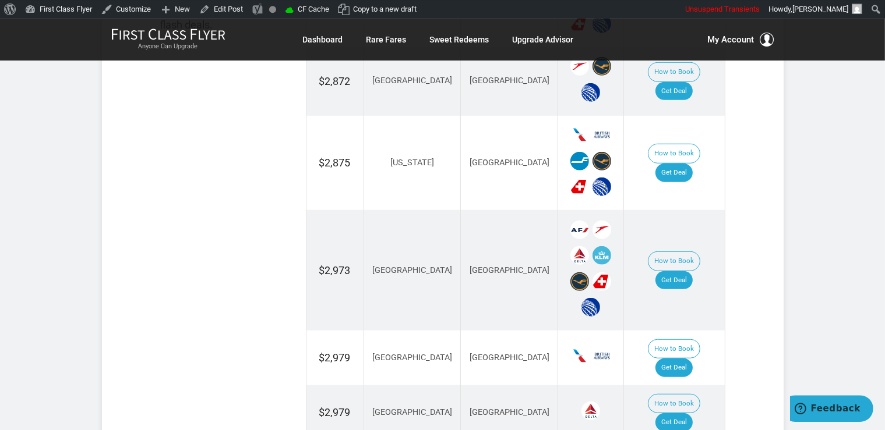
scroll to position [861, 0]
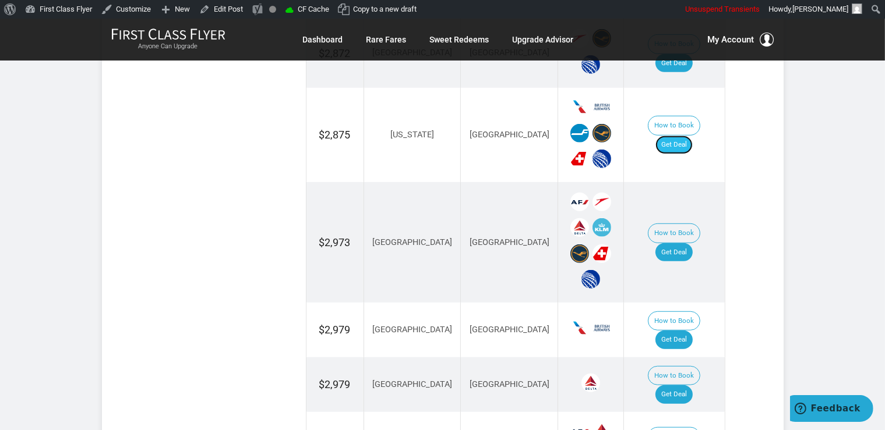
click at [684, 136] on link "Get Deal" at bounding box center [673, 145] width 37 height 19
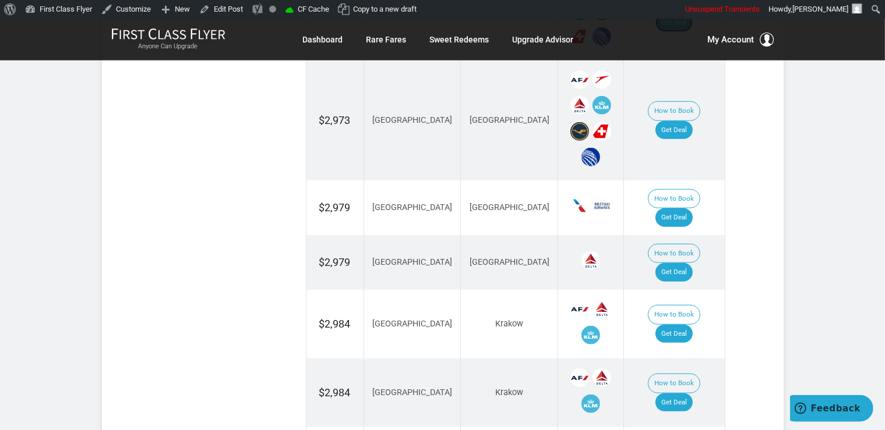
scroll to position [984, 0]
click at [679, 121] on link "Get Deal" at bounding box center [673, 130] width 37 height 19
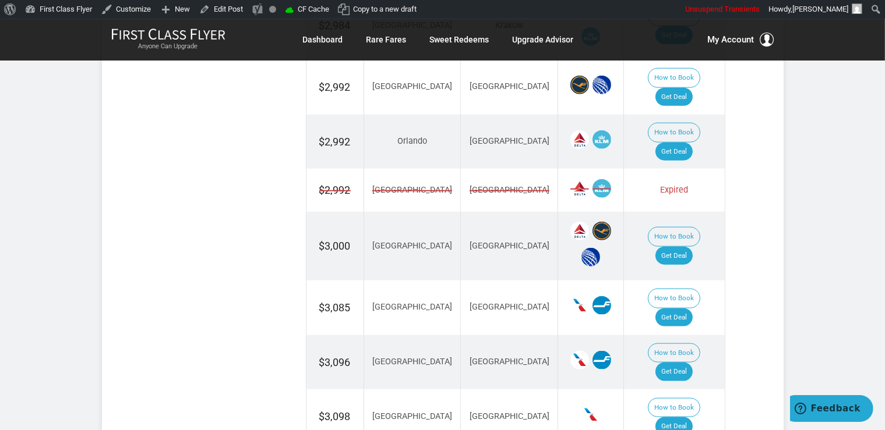
scroll to position [1353, 0]
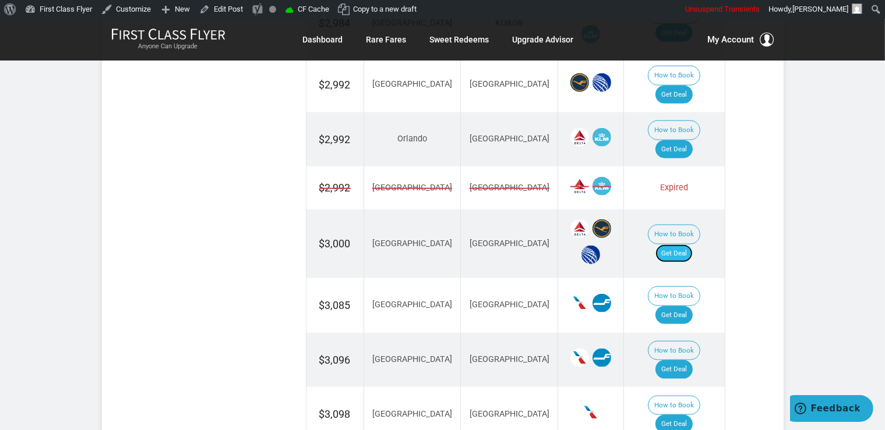
click at [674, 245] on link "Get Deal" at bounding box center [673, 254] width 37 height 19
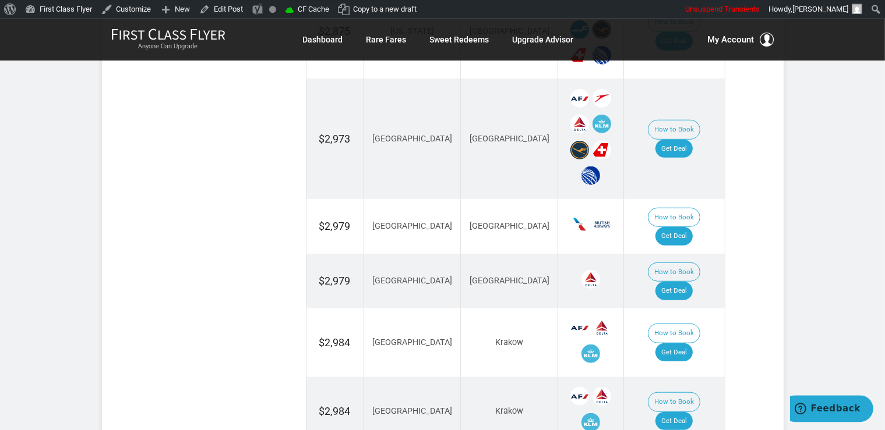
scroll to position [923, 0]
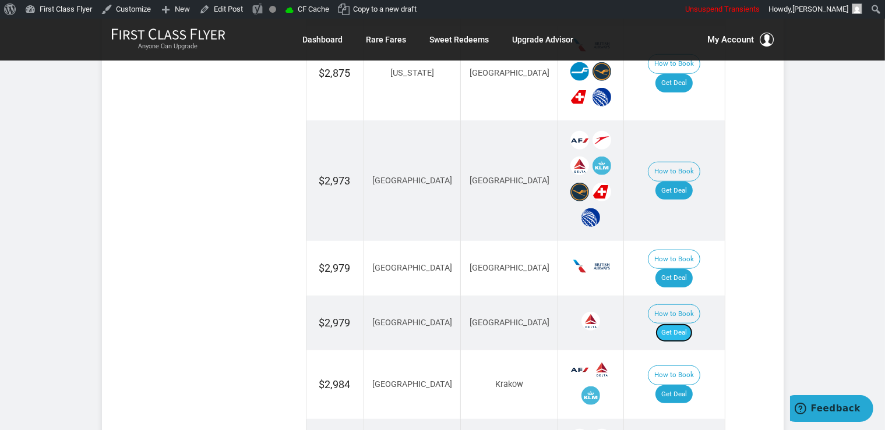
click at [672, 324] on link "Get Deal" at bounding box center [673, 333] width 37 height 19
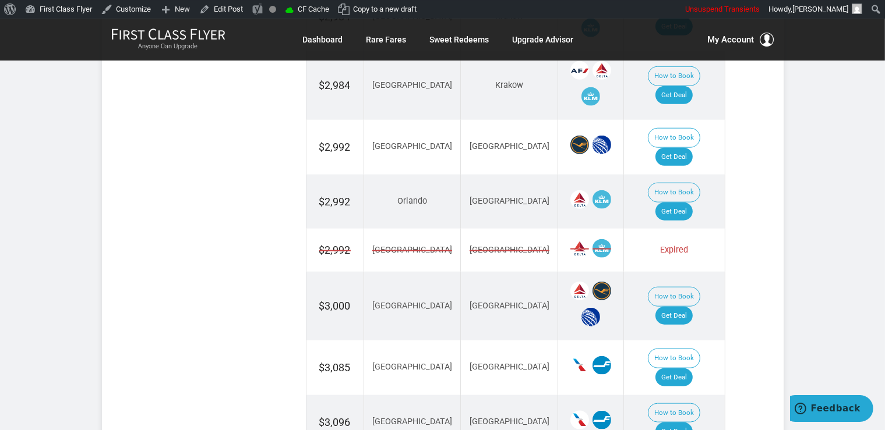
scroll to position [1291, 0]
click at [680, 202] on link "Get Deal" at bounding box center [673, 211] width 37 height 19
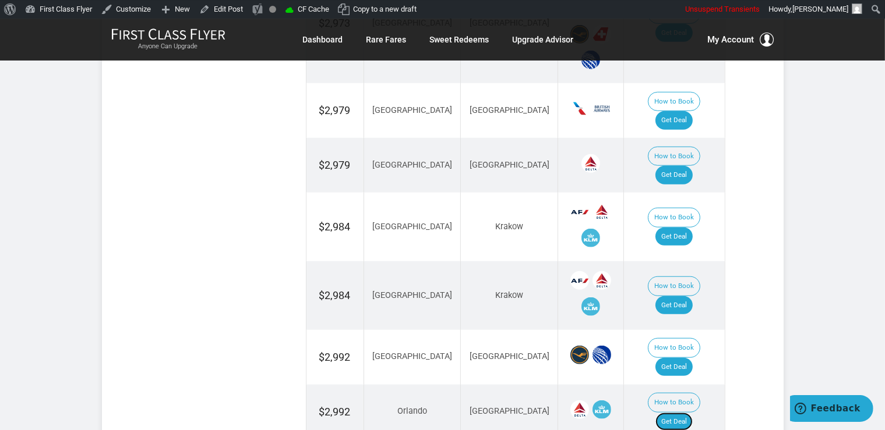
scroll to position [984, 0]
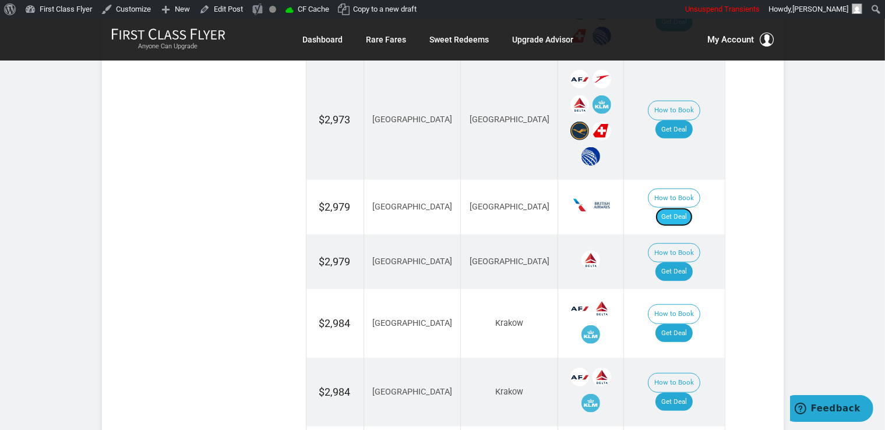
click at [670, 208] on link "Get Deal" at bounding box center [673, 217] width 37 height 19
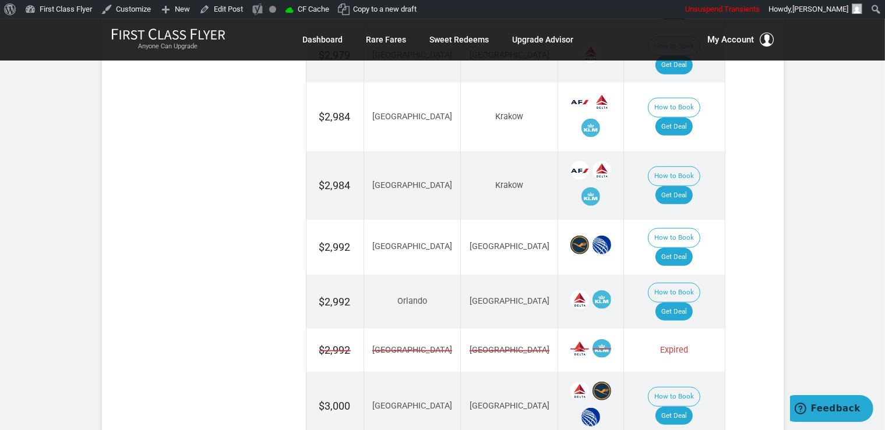
scroll to position [1230, 0]
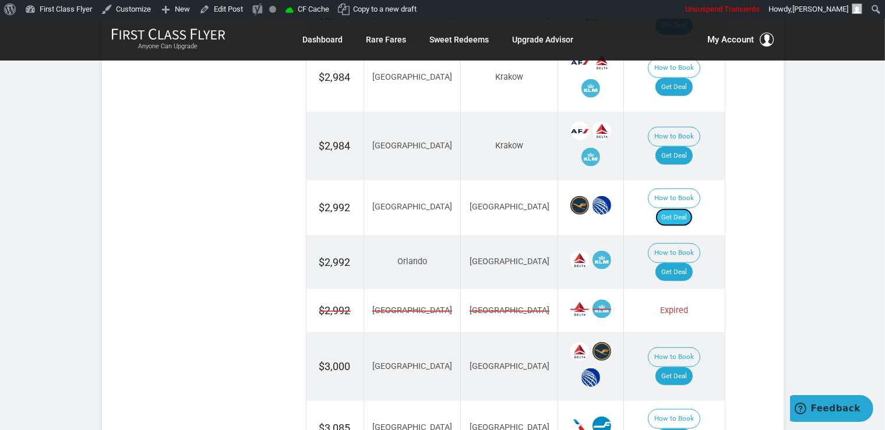
click at [681, 209] on link "Get Deal" at bounding box center [673, 218] width 37 height 19
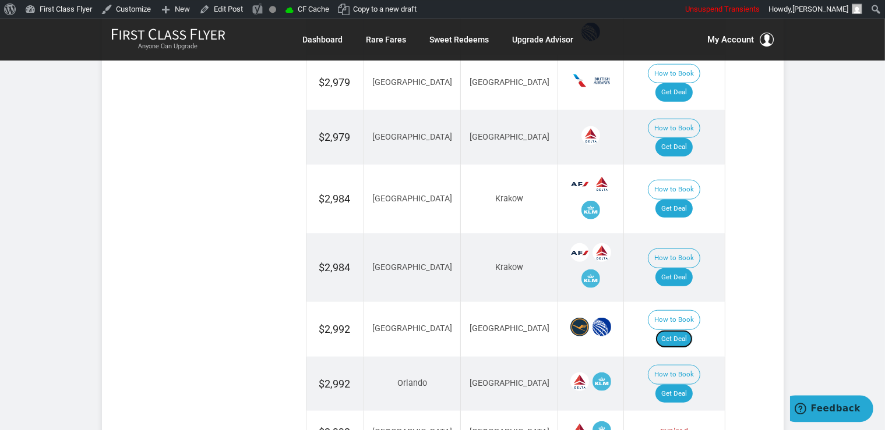
scroll to position [1107, 0]
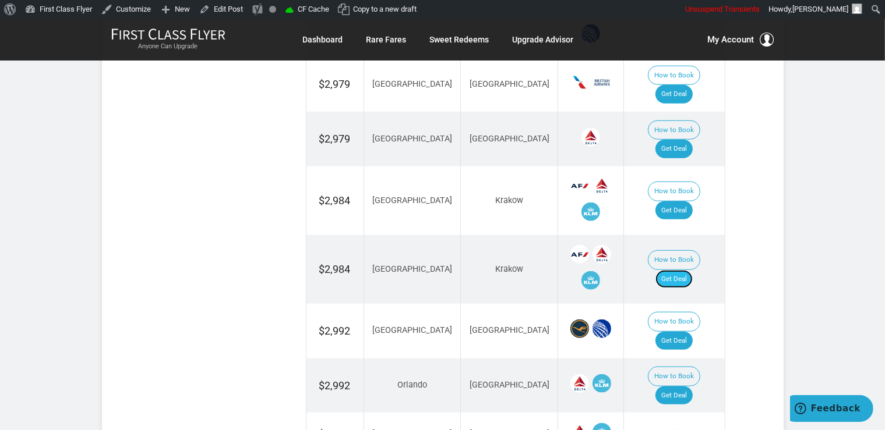
click at [670, 270] on link "Get Deal" at bounding box center [673, 279] width 37 height 19
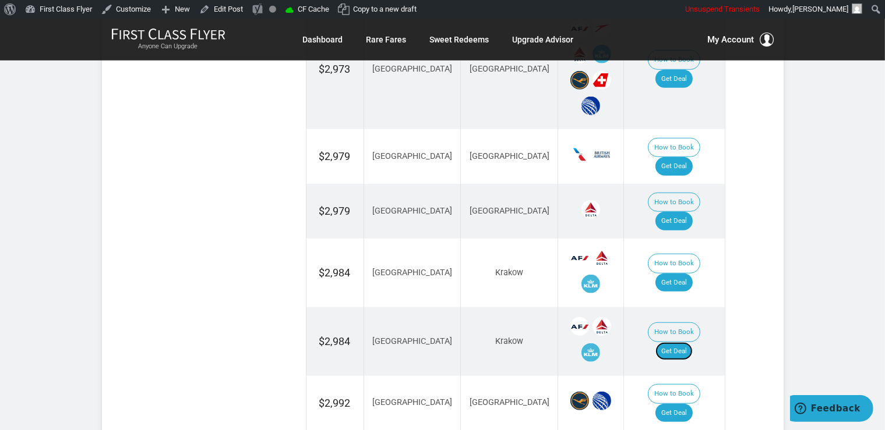
scroll to position [984, 0]
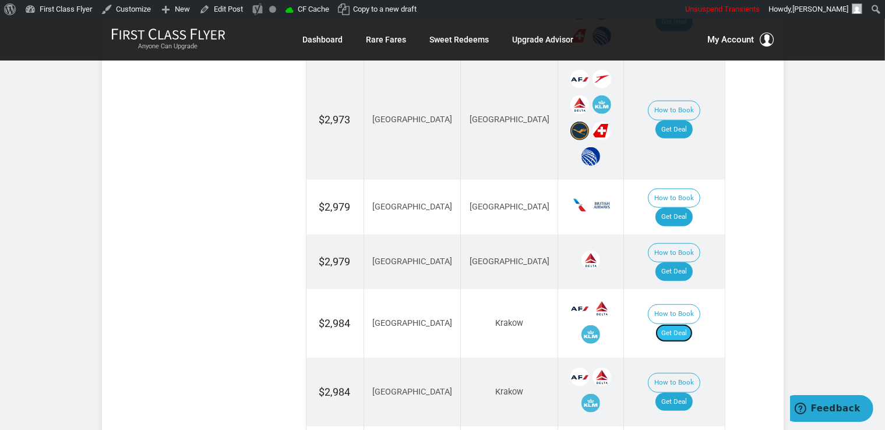
click at [683, 324] on link "Get Deal" at bounding box center [673, 333] width 37 height 19
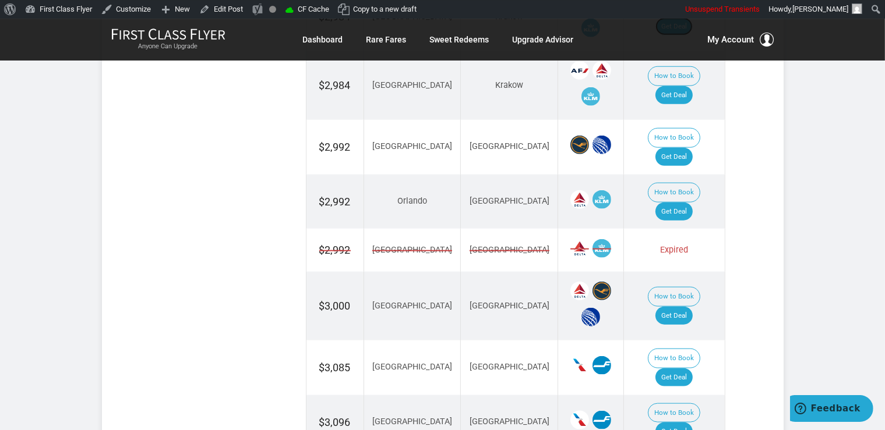
scroll to position [1291, 0]
drag, startPoint x: 686, startPoint y: 292, endPoint x: 691, endPoint y: 301, distance: 10.2
click at [686, 368] on link "Get Deal" at bounding box center [673, 377] width 37 height 19
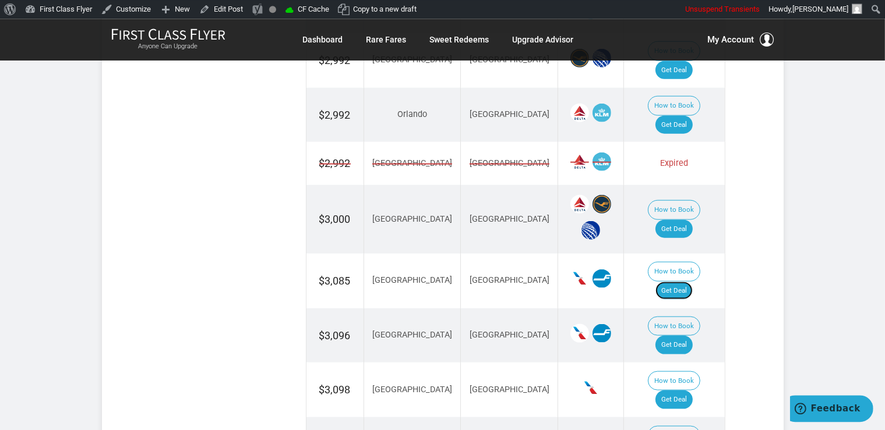
scroll to position [1538, 0]
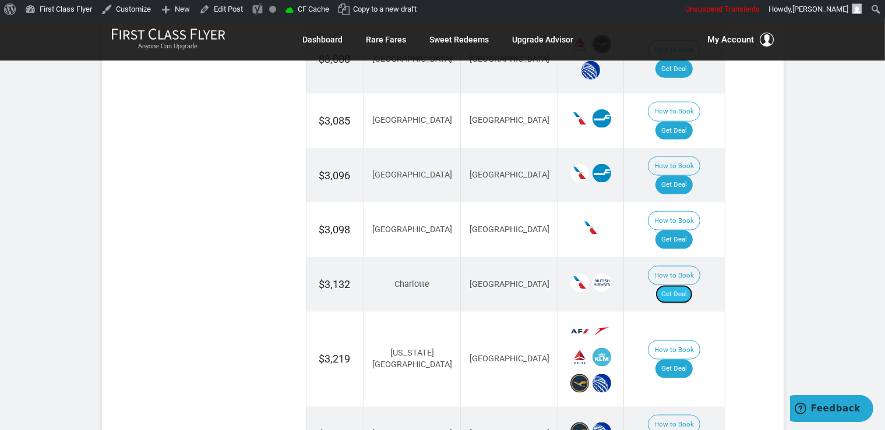
click at [680, 285] on link "Get Deal" at bounding box center [673, 294] width 37 height 19
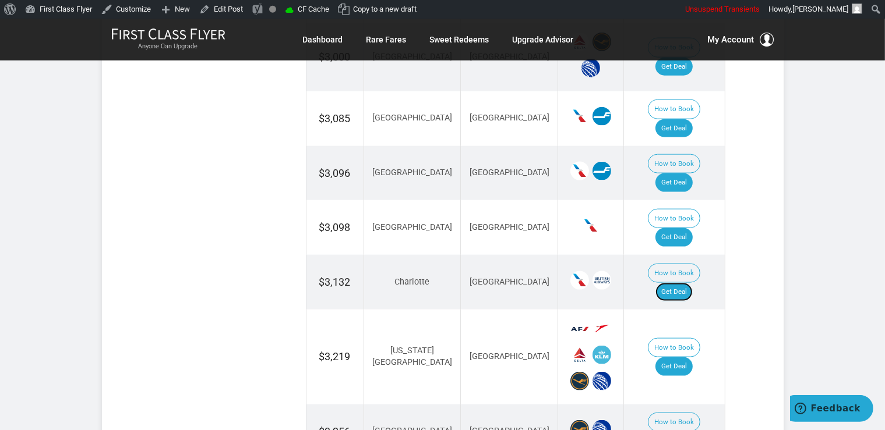
scroll to position [1476, 0]
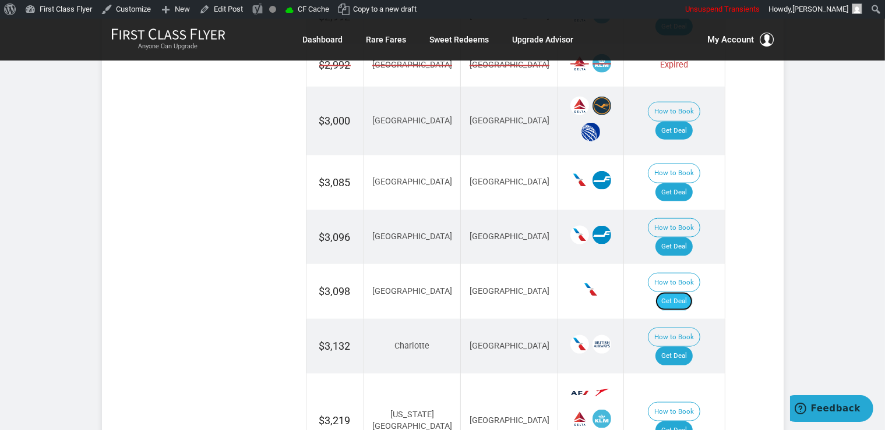
click at [682, 292] on link "Get Deal" at bounding box center [673, 301] width 37 height 19
click at [684, 183] on link "Get Deal" at bounding box center [673, 192] width 37 height 19
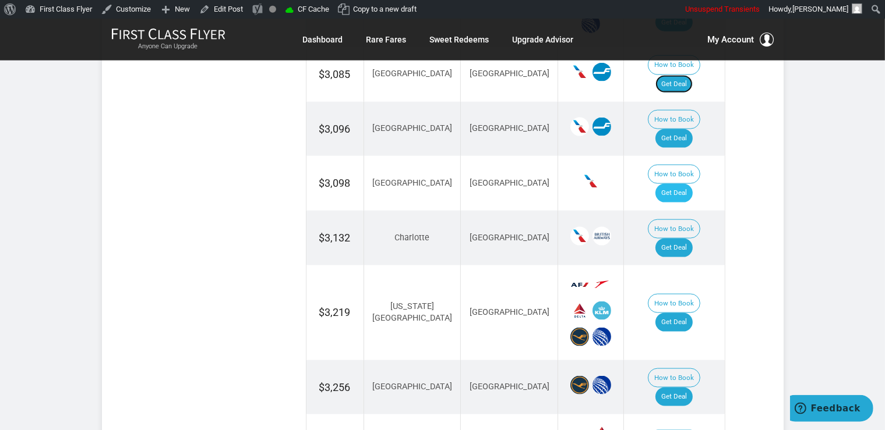
scroll to position [1599, 0]
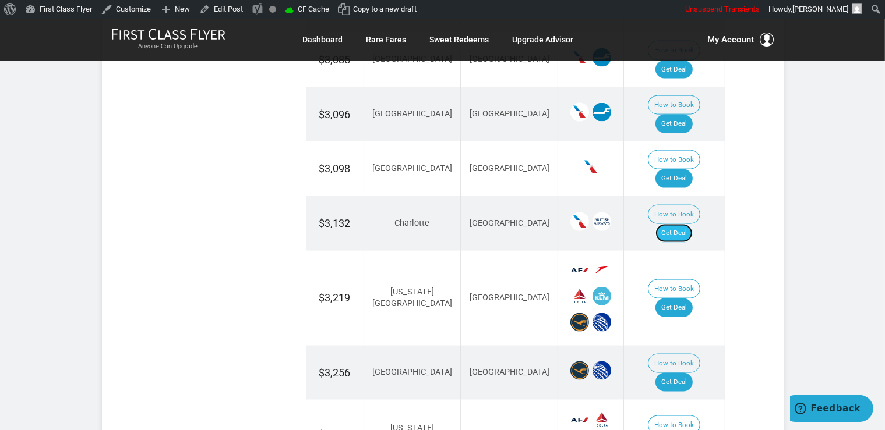
click at [681, 224] on link "Get Deal" at bounding box center [673, 233] width 37 height 19
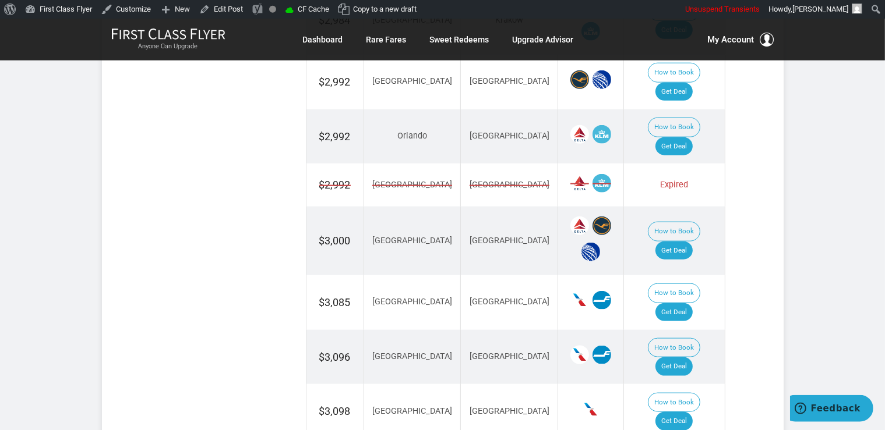
scroll to position [1353, 0]
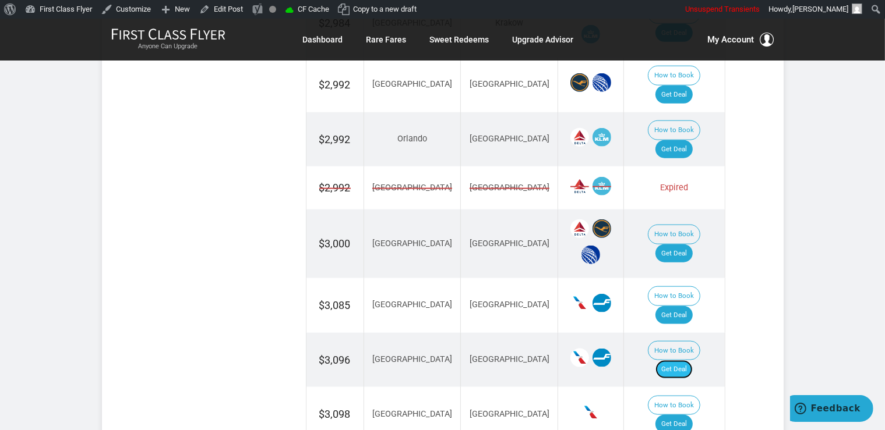
click at [686, 361] on link "Get Deal" at bounding box center [673, 370] width 37 height 19
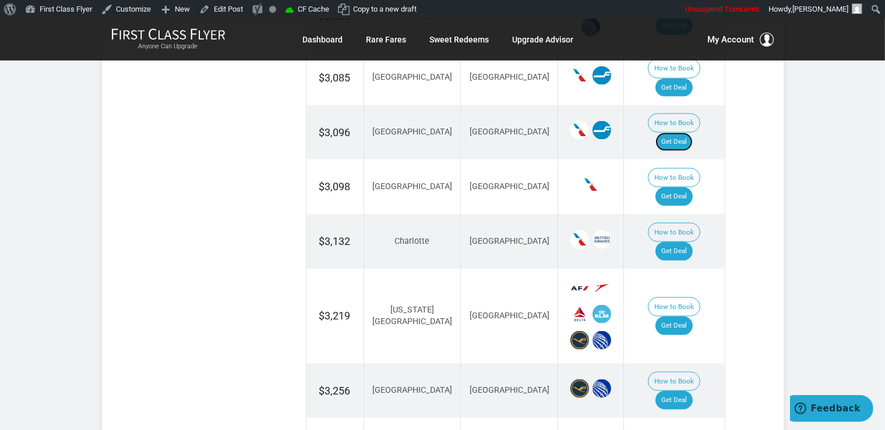
scroll to position [1599, 0]
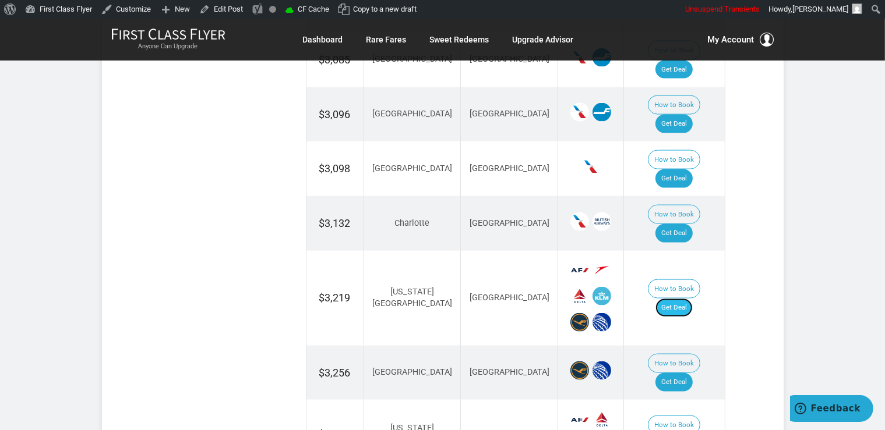
click at [691, 299] on link "Get Deal" at bounding box center [673, 308] width 37 height 19
click at [682, 373] on link "Get Deal" at bounding box center [673, 382] width 37 height 19
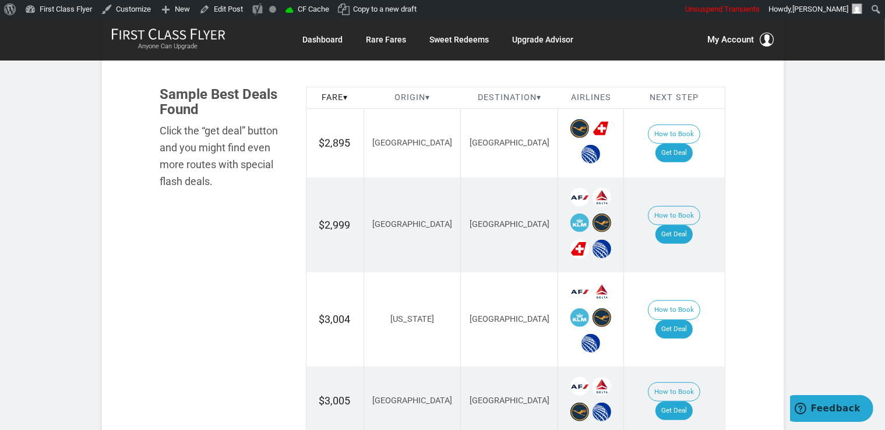
scroll to position [738, 0]
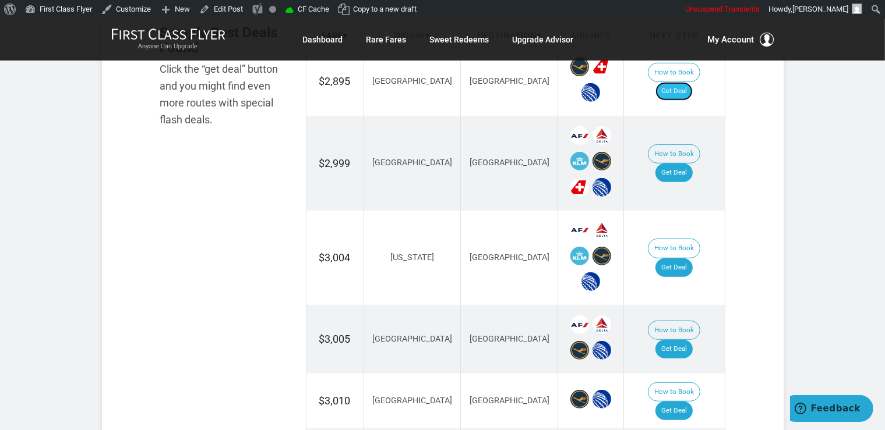
click at [684, 83] on link "Get Deal" at bounding box center [673, 91] width 37 height 19
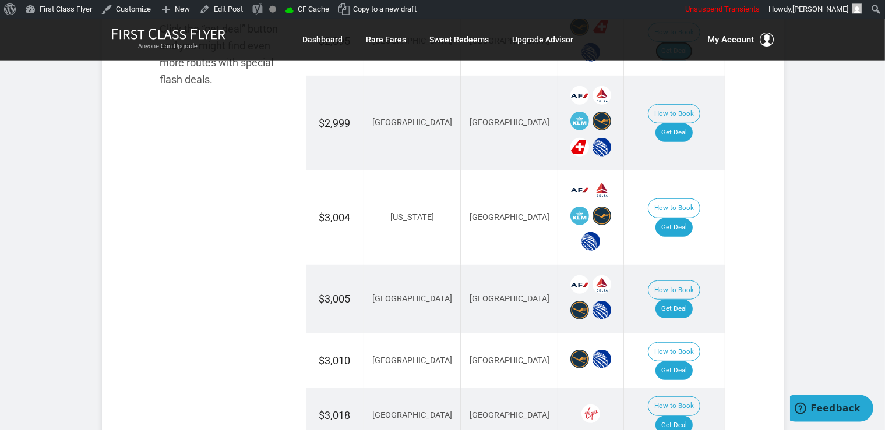
scroll to position [799, 0]
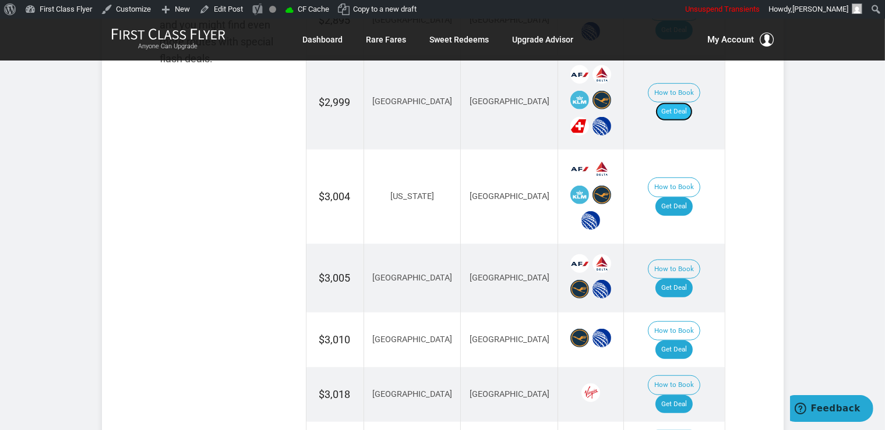
click at [681, 103] on link "Get Deal" at bounding box center [673, 112] width 37 height 19
click at [692, 197] on link "Get Deal" at bounding box center [673, 206] width 37 height 19
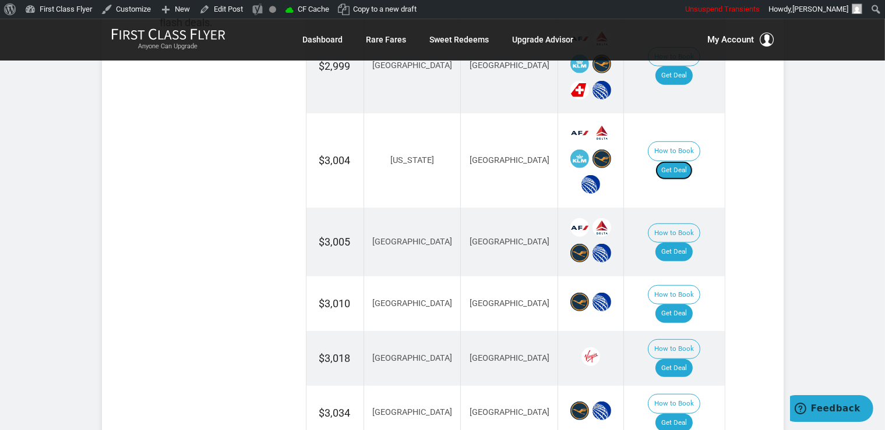
scroll to position [861, 0]
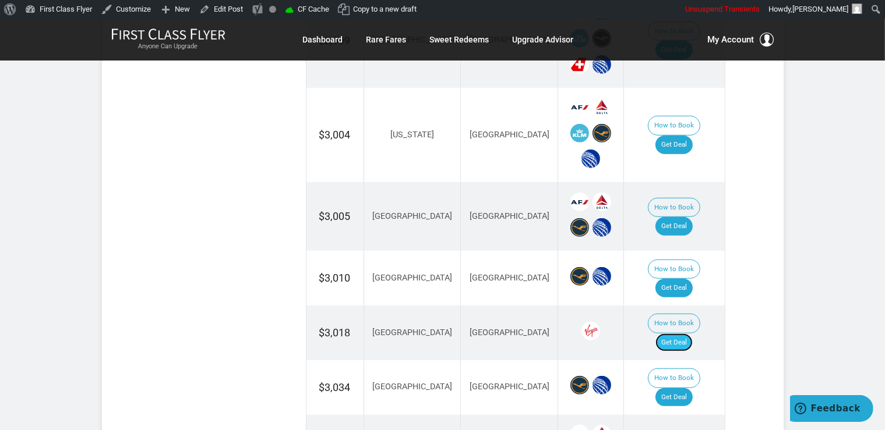
click at [681, 334] on link "Get Deal" at bounding box center [673, 343] width 37 height 19
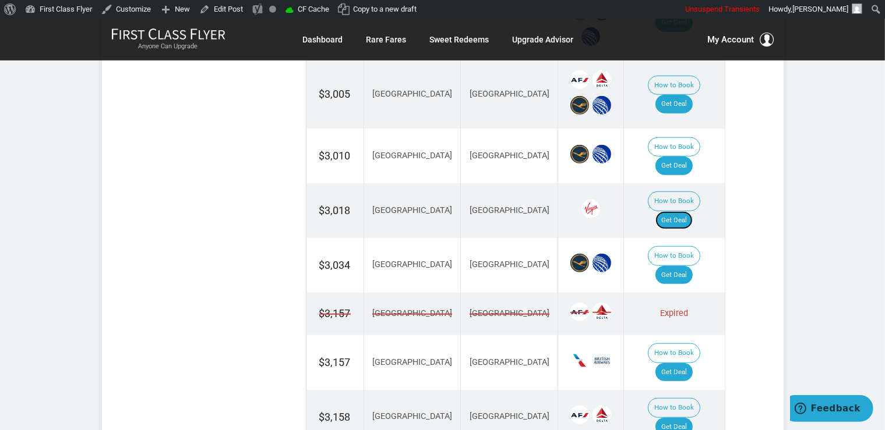
scroll to position [984, 0]
click at [685, 94] on link "Get Deal" at bounding box center [673, 103] width 37 height 19
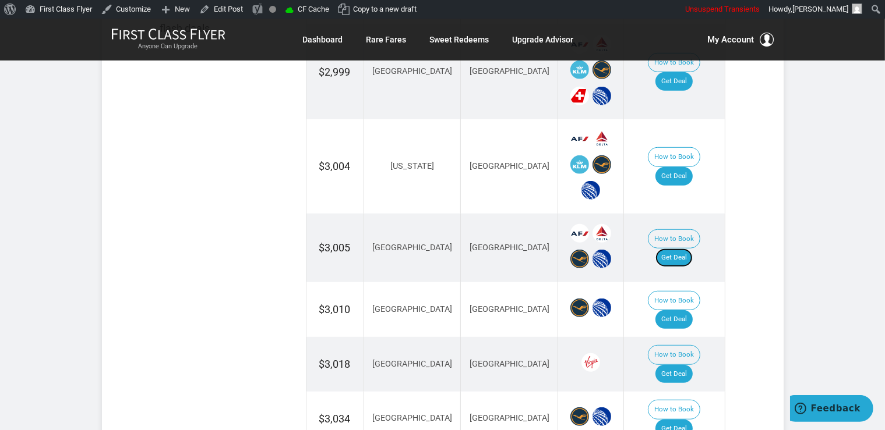
scroll to position [799, 0]
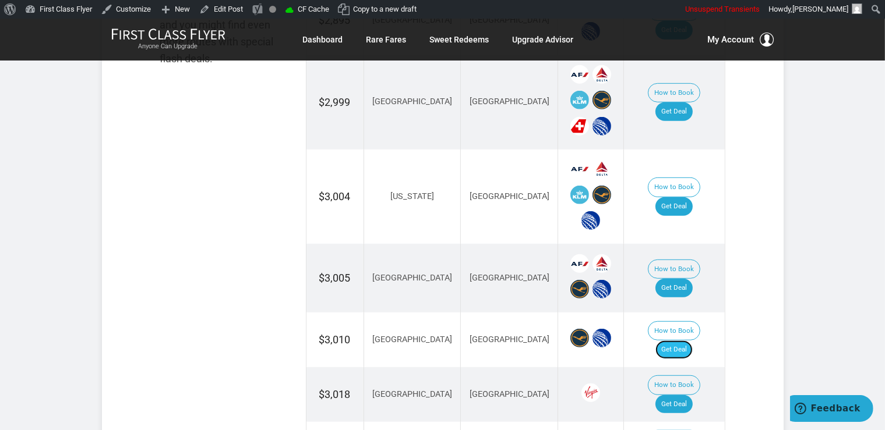
click at [688, 341] on link "Get Deal" at bounding box center [673, 350] width 37 height 19
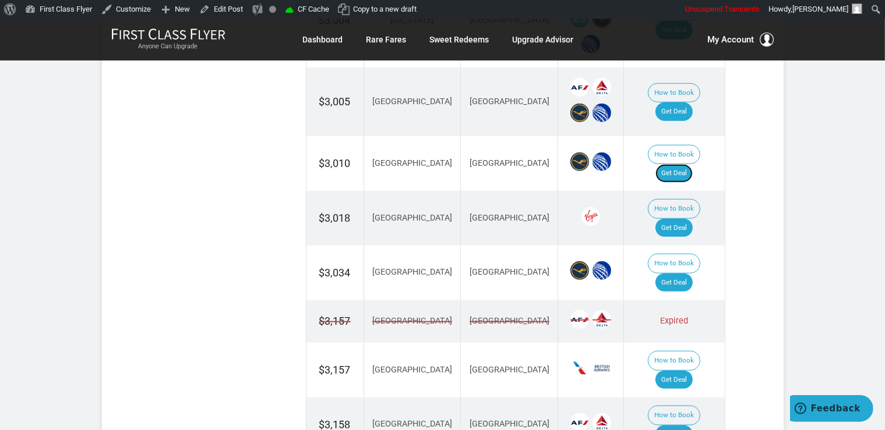
scroll to position [984, 0]
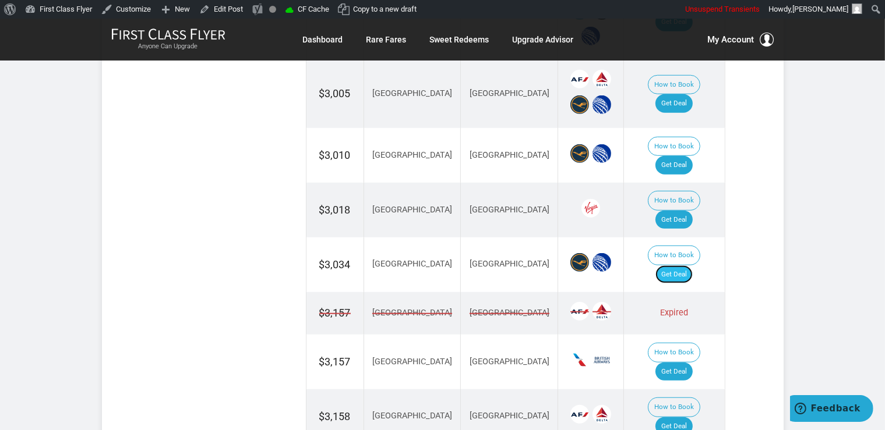
click at [692, 266] on link "Get Deal" at bounding box center [673, 275] width 37 height 19
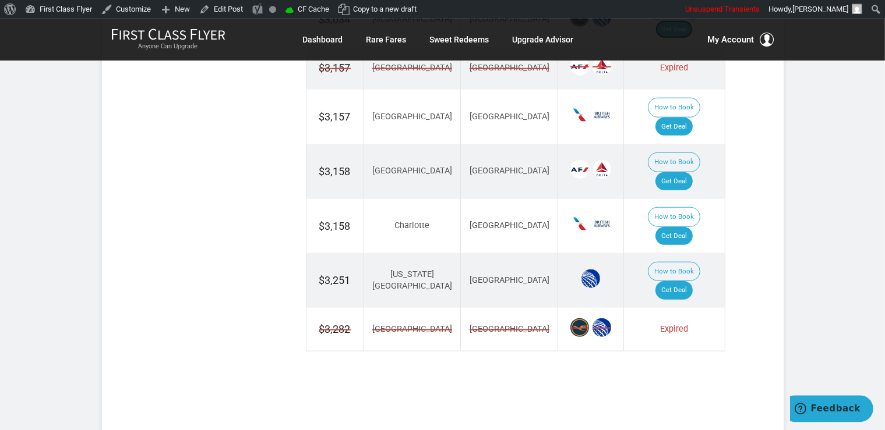
scroll to position [1230, 0]
click at [684, 280] on link "Get Deal" at bounding box center [673, 289] width 37 height 19
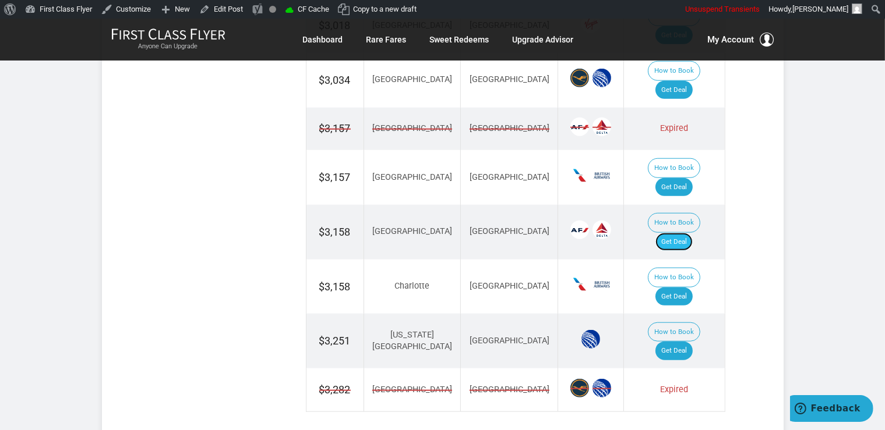
click at [681, 233] on link "Get Deal" at bounding box center [673, 242] width 37 height 19
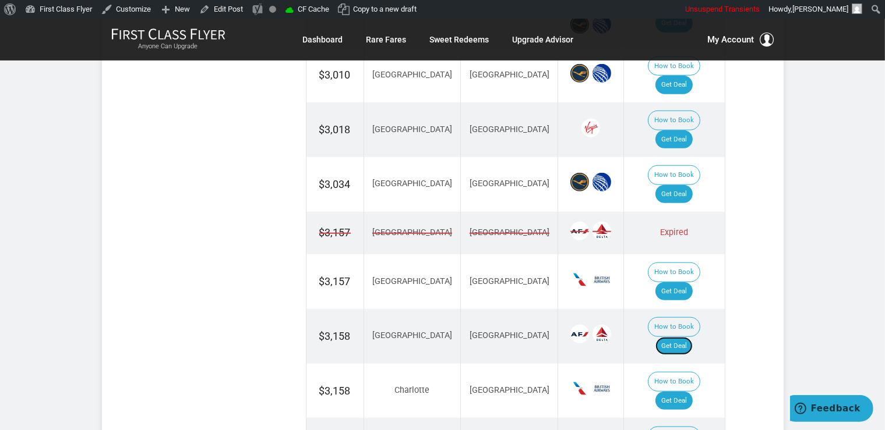
scroll to position [1045, 0]
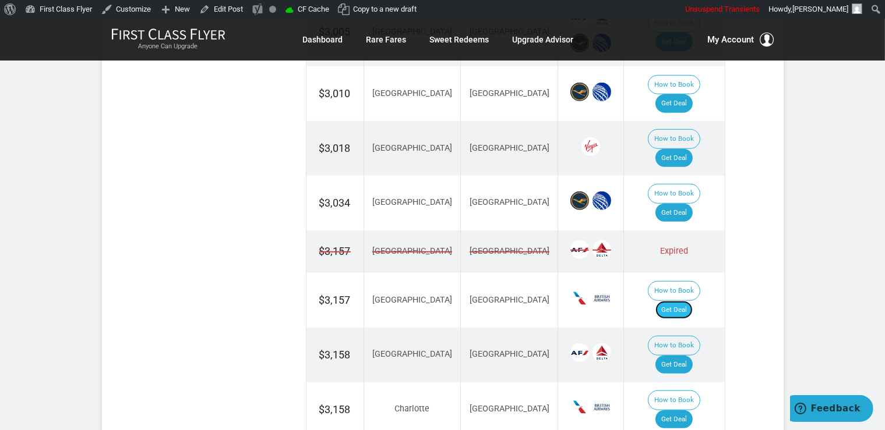
drag, startPoint x: 693, startPoint y: 242, endPoint x: 697, endPoint y: 256, distance: 13.8
click at [692, 301] on link "Get Deal" at bounding box center [673, 310] width 37 height 19
click at [681, 301] on link "Get Deal" at bounding box center [673, 310] width 37 height 19
click at [690, 411] on link "Get Deal" at bounding box center [673, 420] width 37 height 19
click at [687, 411] on link "Get Deal" at bounding box center [673, 420] width 37 height 19
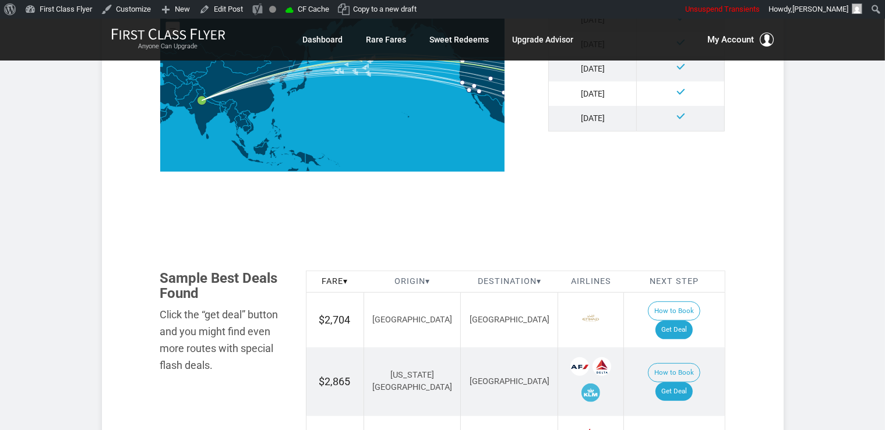
scroll to position [615, 0]
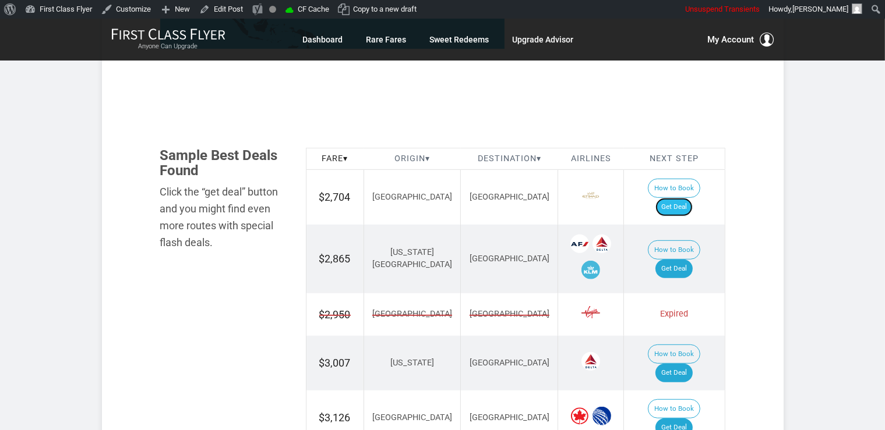
click at [691, 198] on link "Get Deal" at bounding box center [673, 207] width 37 height 19
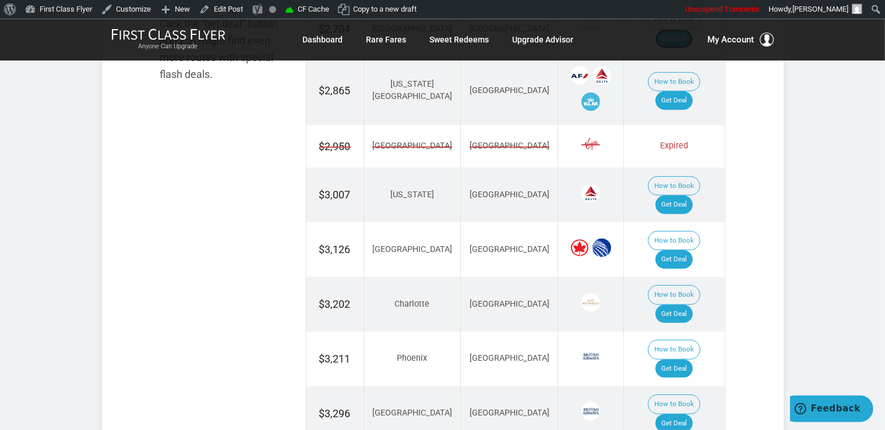
scroll to position [799, 0]
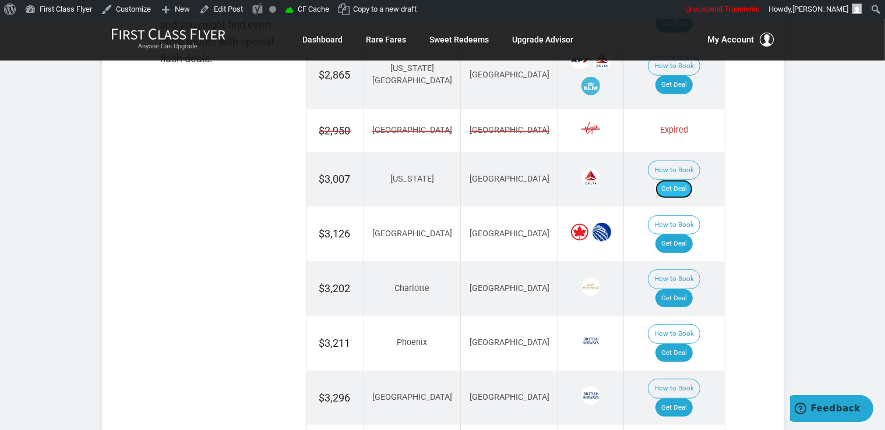
click at [681, 180] on link "Get Deal" at bounding box center [673, 189] width 37 height 19
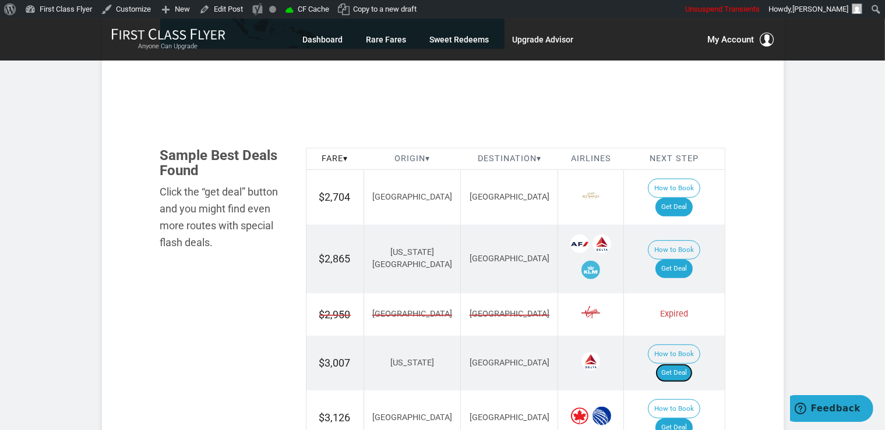
scroll to position [615, 0]
click at [686, 260] on link "Get Deal" at bounding box center [673, 269] width 37 height 19
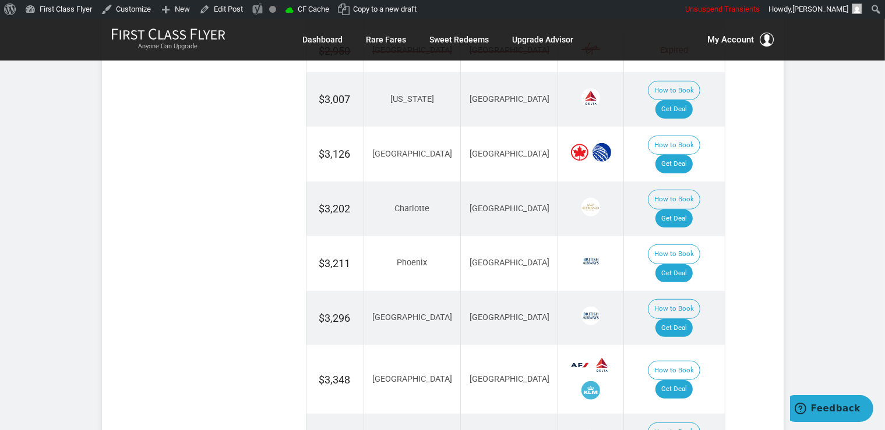
scroll to position [923, 0]
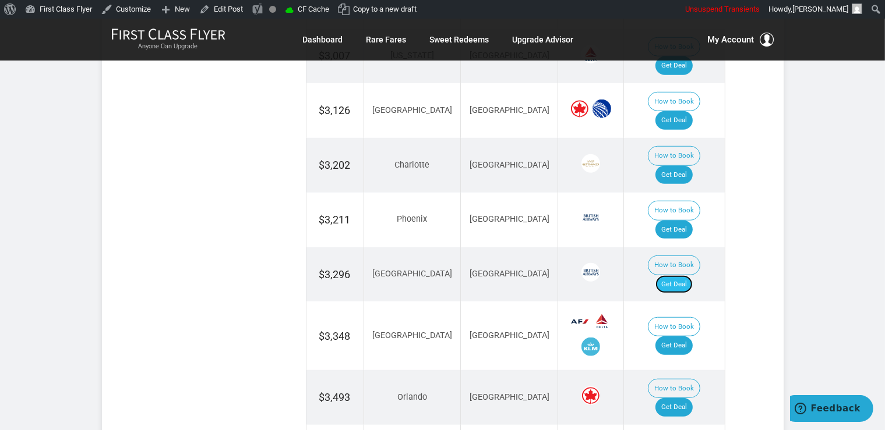
drag, startPoint x: 681, startPoint y: 199, endPoint x: 688, endPoint y: 206, distance: 10.3
click at [681, 275] on link "Get Deal" at bounding box center [673, 284] width 37 height 19
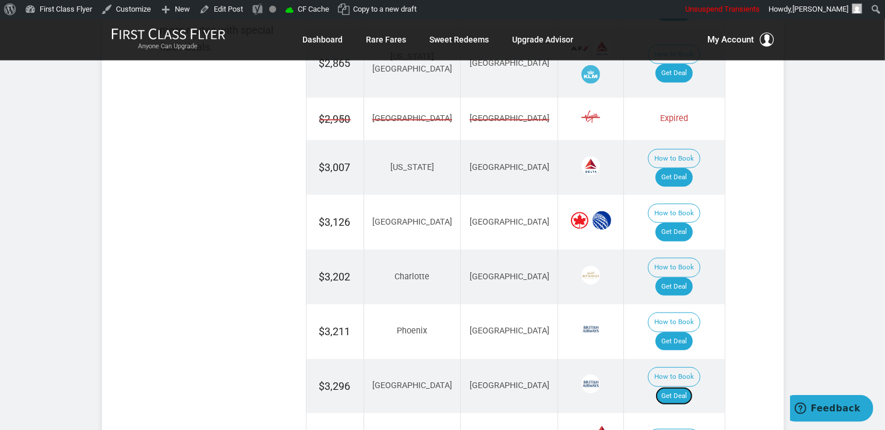
scroll to position [799, 0]
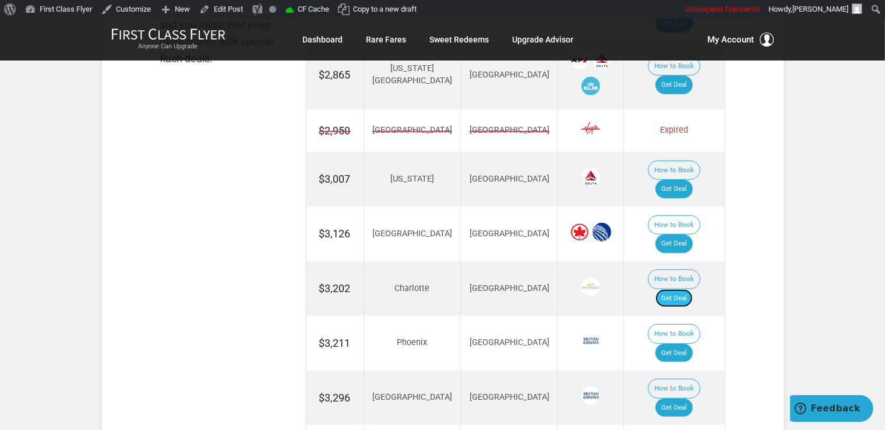
click at [685, 289] on link "Get Deal" at bounding box center [673, 298] width 37 height 19
drag, startPoint x: 689, startPoint y: 246, endPoint x: 702, endPoint y: 274, distance: 31.0
click at [688, 289] on link "Get Deal" at bounding box center [673, 298] width 37 height 19
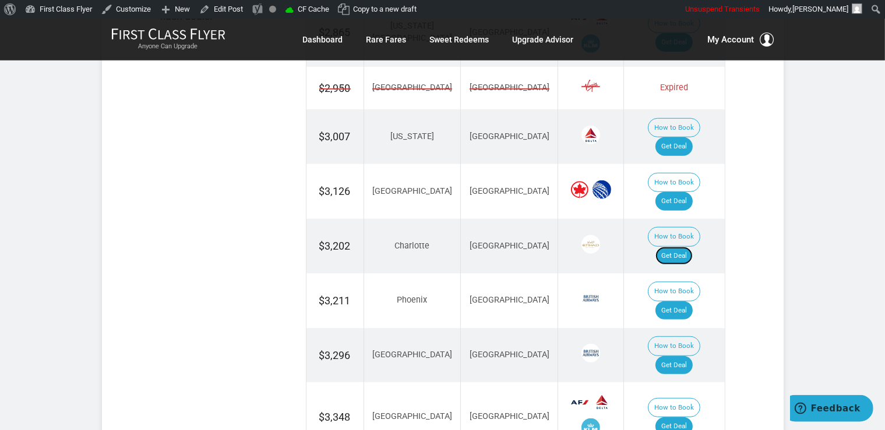
scroll to position [861, 0]
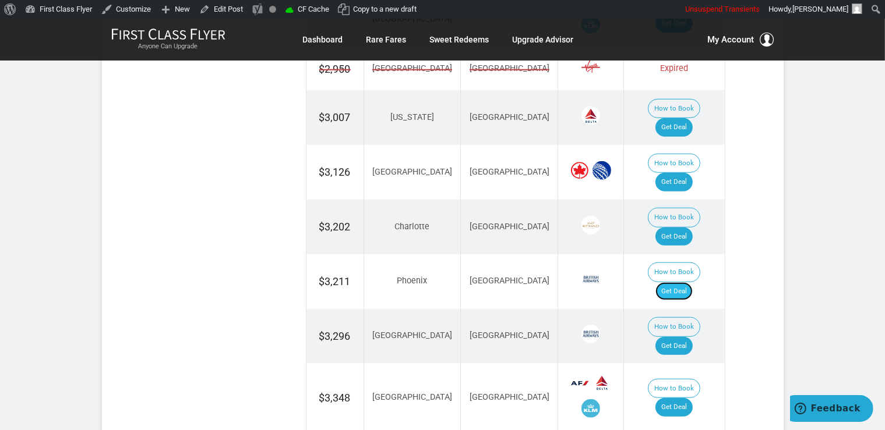
click at [677, 282] on link "Get Deal" at bounding box center [673, 291] width 37 height 19
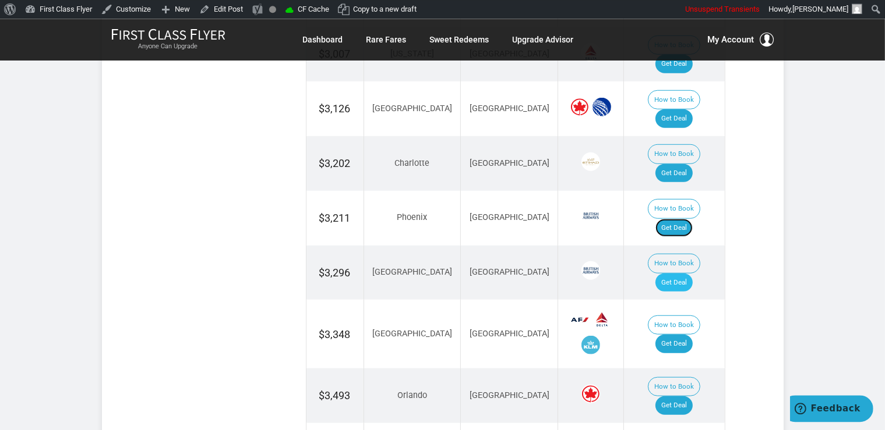
scroll to position [984, 0]
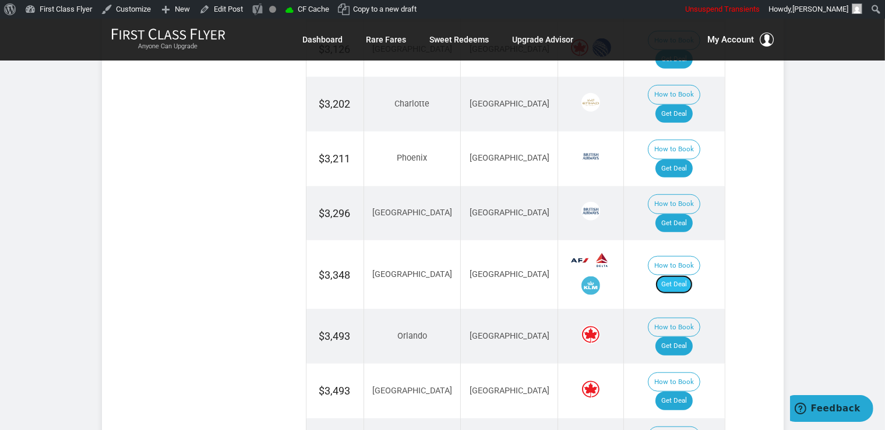
click at [679, 275] on link "Get Deal" at bounding box center [673, 284] width 37 height 19
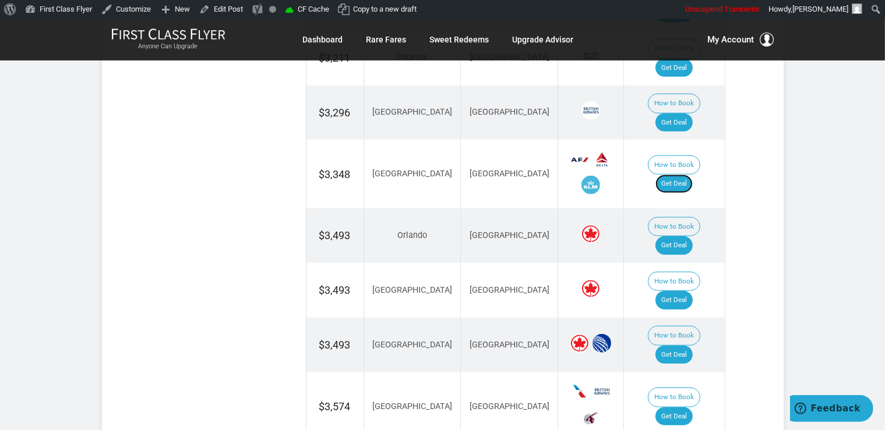
scroll to position [1107, 0]
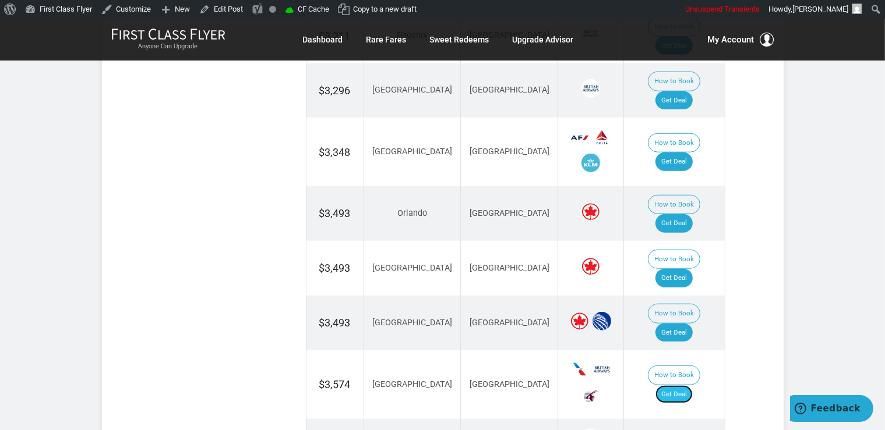
click at [689, 386] on link "Get Deal" at bounding box center [673, 395] width 37 height 19
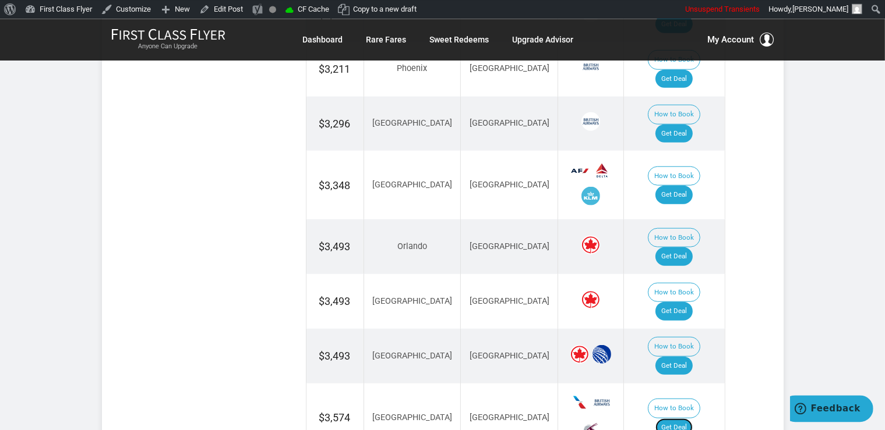
scroll to position [1045, 0]
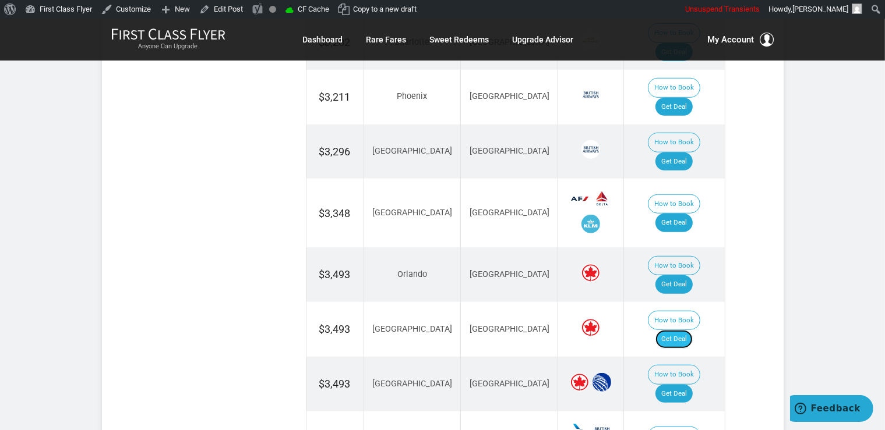
click at [688, 330] on link "Get Deal" at bounding box center [673, 339] width 37 height 19
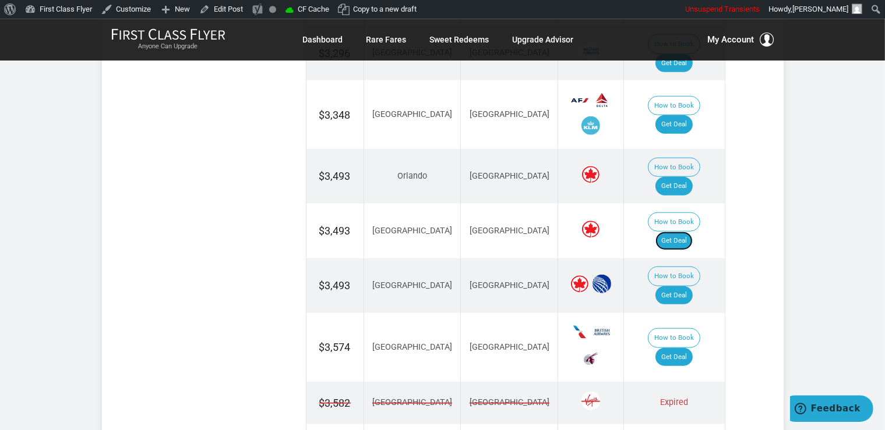
scroll to position [1168, 0]
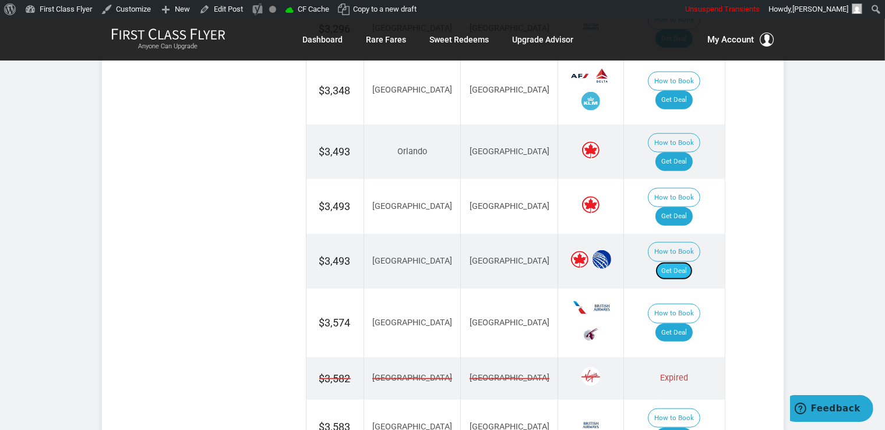
drag, startPoint x: 672, startPoint y: 150, endPoint x: 679, endPoint y: 148, distance: 7.9
click at [672, 262] on link "Get Deal" at bounding box center [673, 271] width 37 height 19
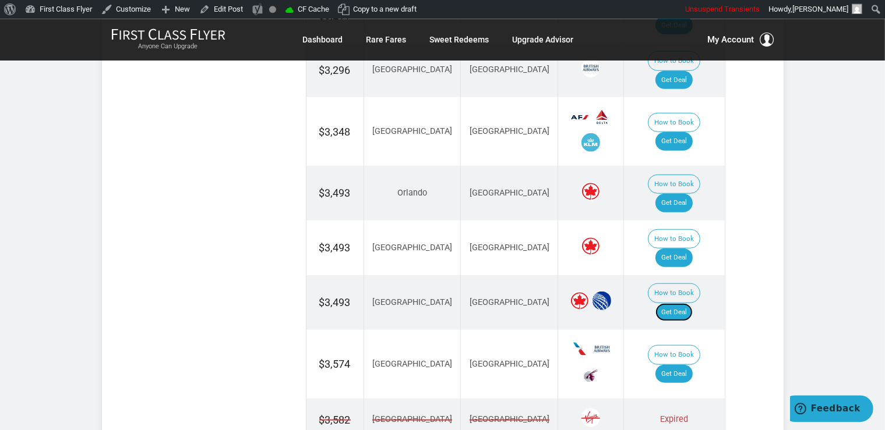
scroll to position [1107, 0]
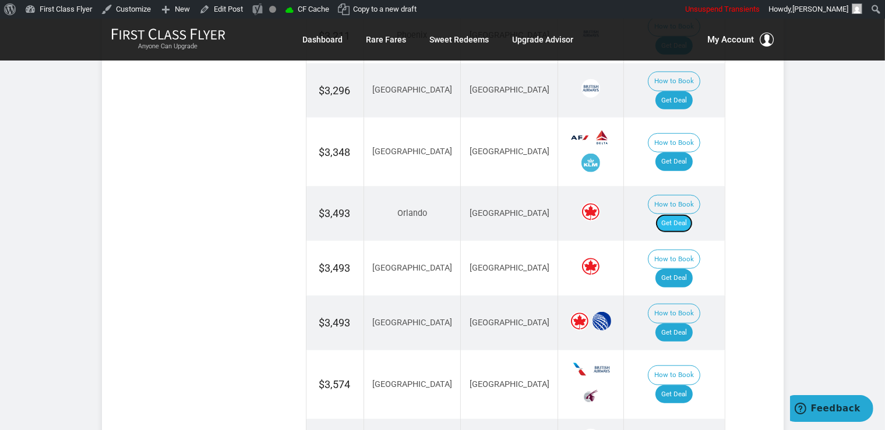
click at [688, 214] on link "Get Deal" at bounding box center [673, 223] width 37 height 19
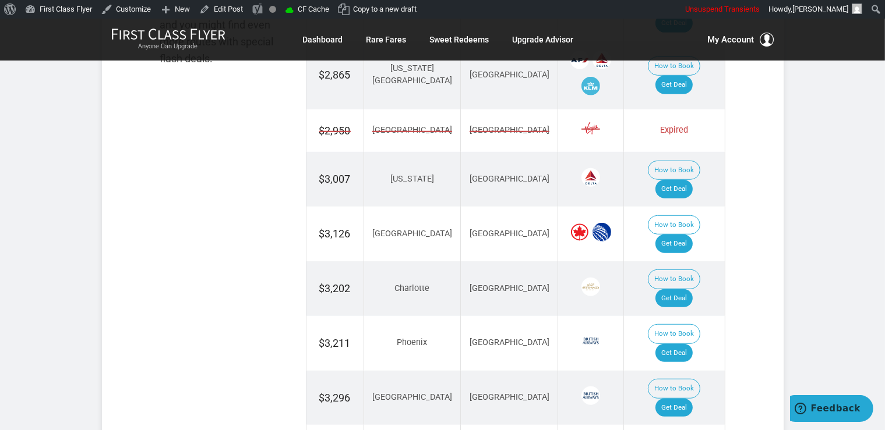
scroll to position [738, 0]
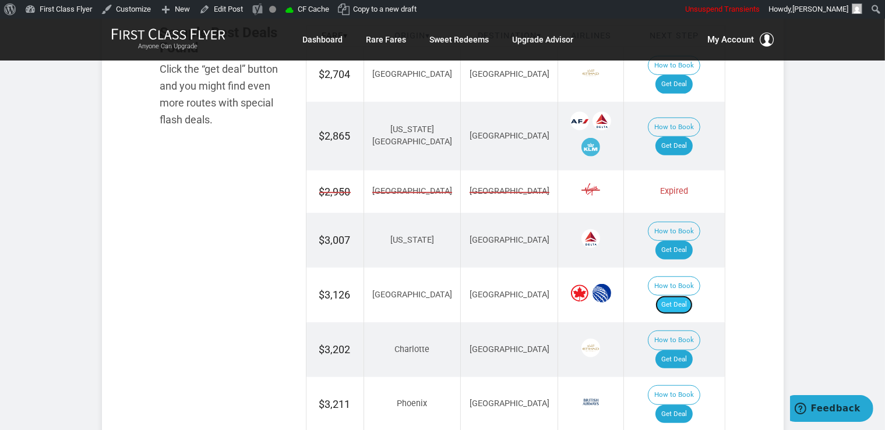
click at [668, 296] on link "Get Deal" at bounding box center [673, 305] width 37 height 19
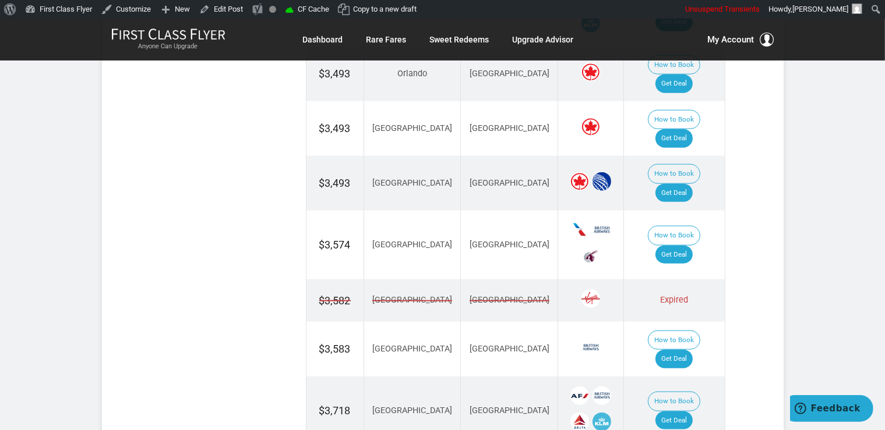
scroll to position [1291, 0]
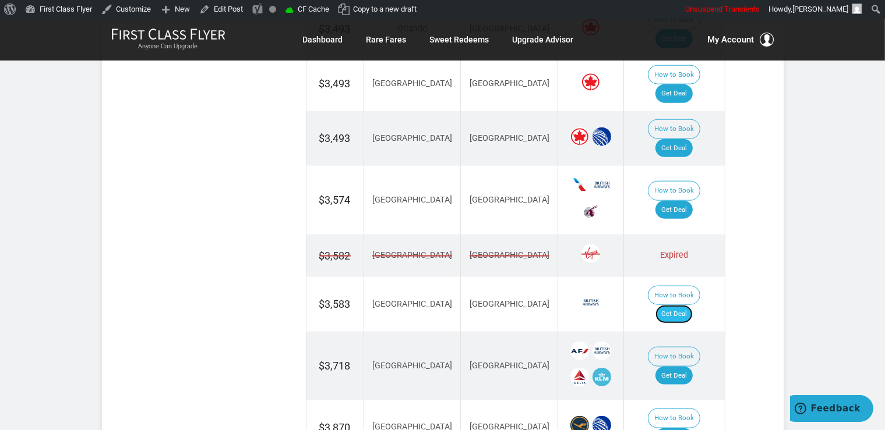
click at [692, 305] on link "Get Deal" at bounding box center [673, 314] width 37 height 19
click at [680, 367] on link "Get Deal" at bounding box center [673, 376] width 37 height 19
click at [692, 429] on link "Get Deal" at bounding box center [673, 438] width 37 height 19
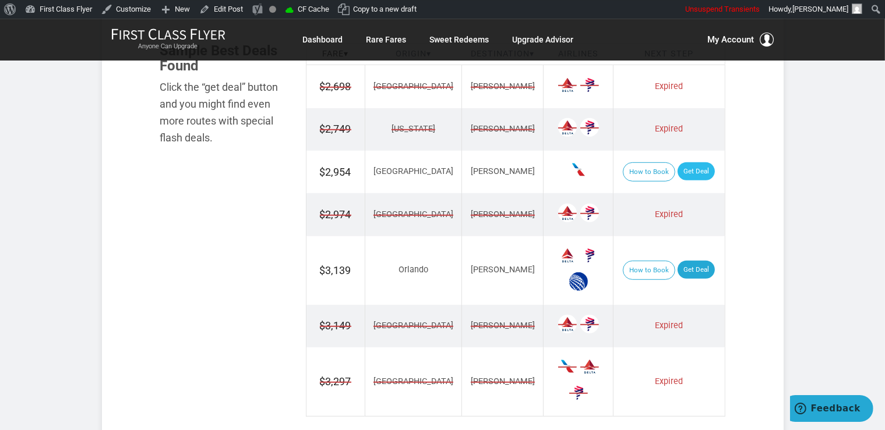
scroll to position [738, 0]
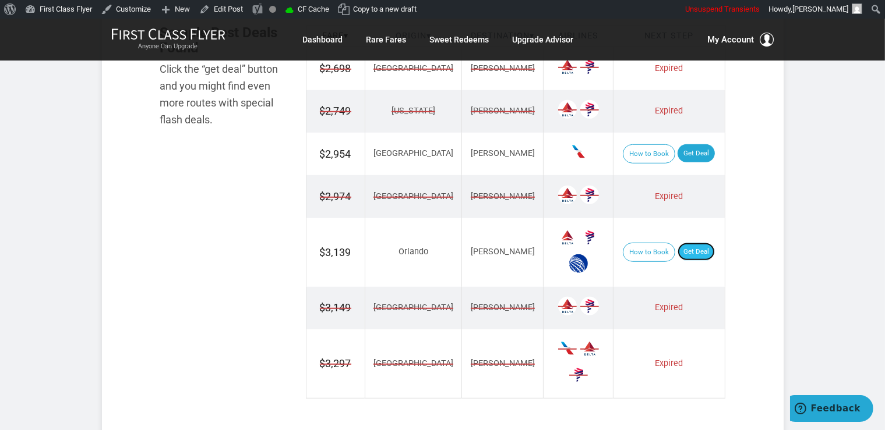
click at [680, 245] on link "Get Deal" at bounding box center [695, 252] width 37 height 19
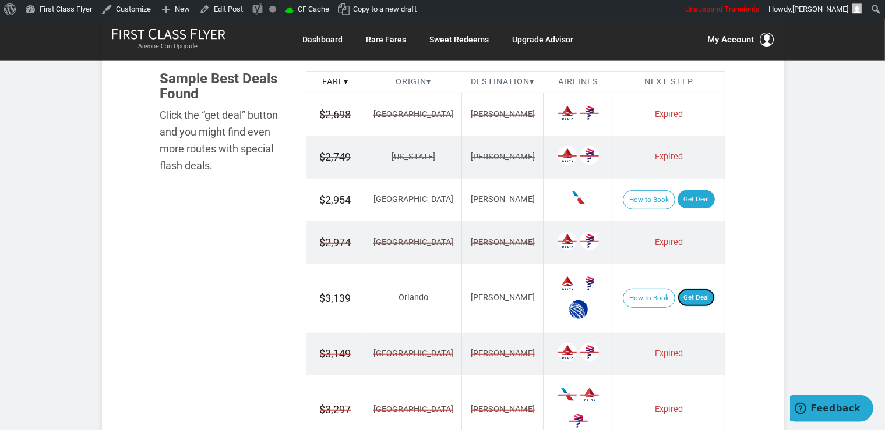
scroll to position [676, 0]
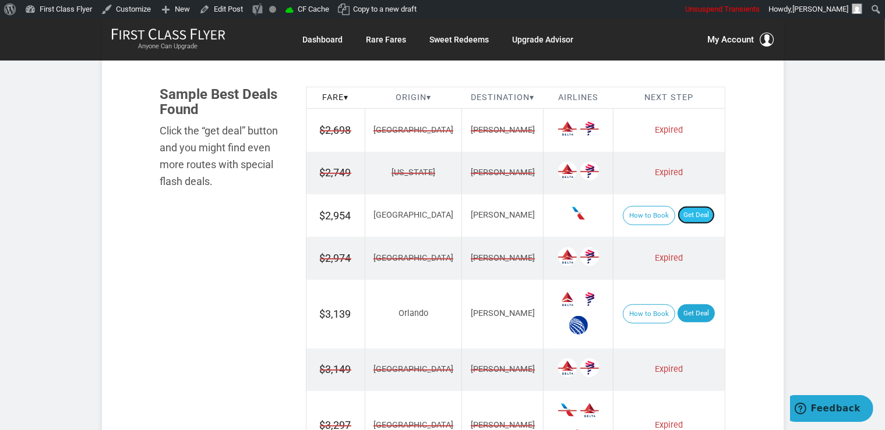
click at [677, 211] on link "Get Deal" at bounding box center [695, 215] width 37 height 19
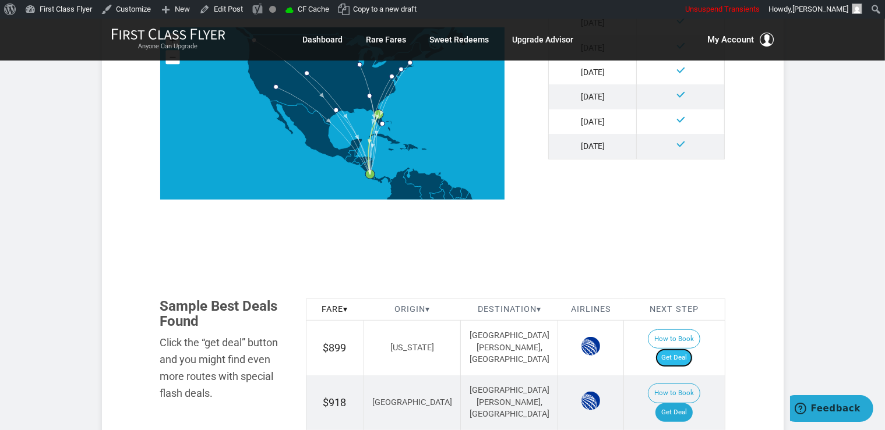
click at [691, 349] on link "Get Deal" at bounding box center [673, 358] width 37 height 19
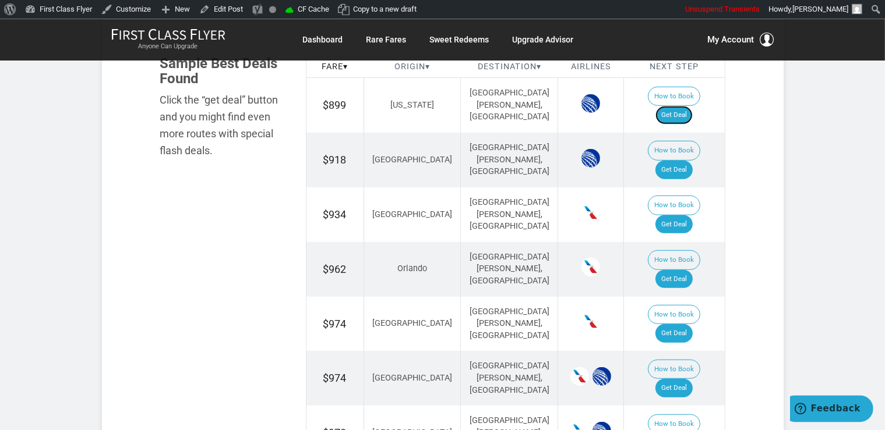
scroll to position [819, 0]
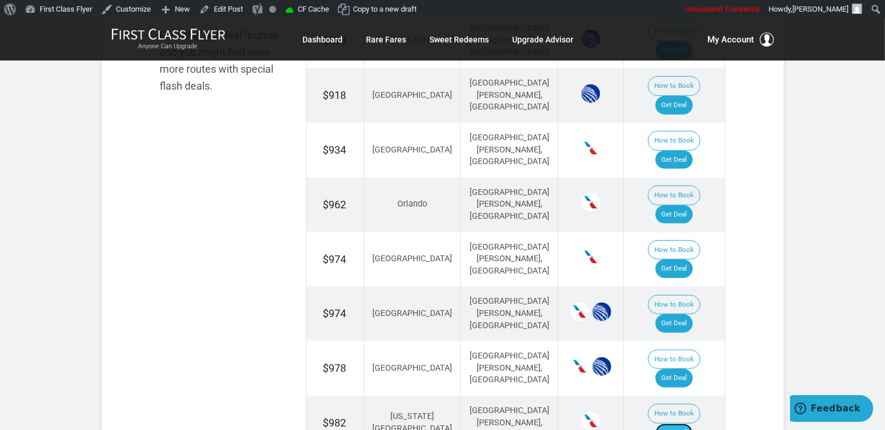
click at [688, 424] on link "Get Deal" at bounding box center [673, 433] width 37 height 19
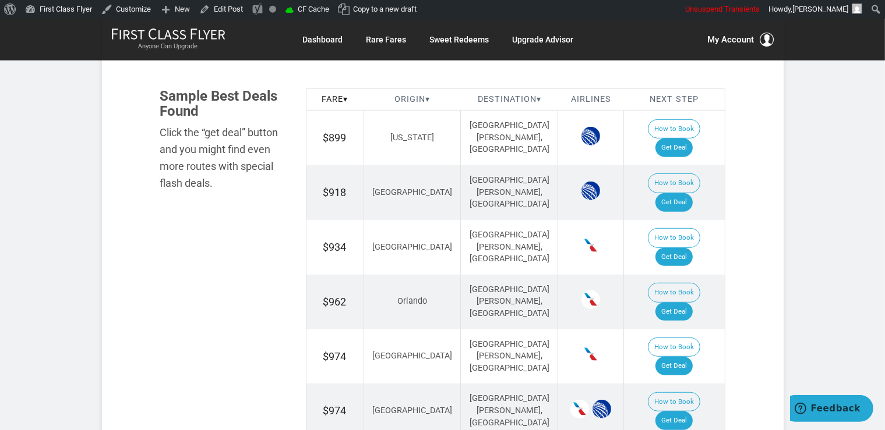
scroll to position [696, 0]
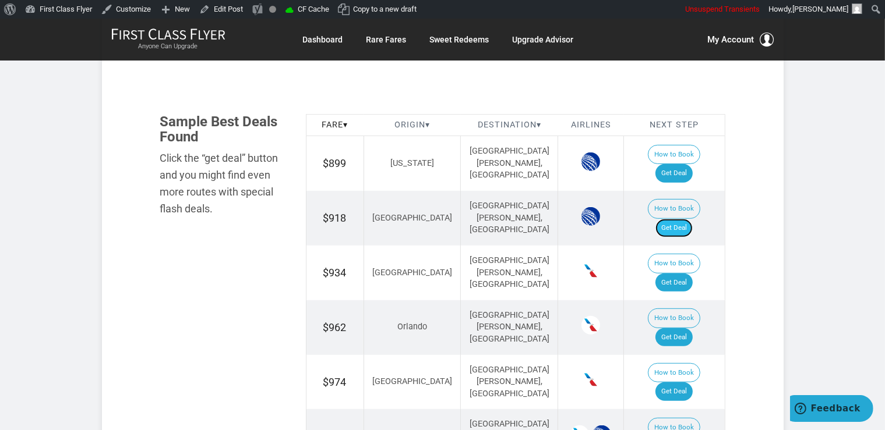
click at [674, 219] on link "Get Deal" at bounding box center [673, 228] width 37 height 19
click at [683, 383] on link "Get Deal" at bounding box center [673, 392] width 37 height 19
click at [690, 328] on link "Get Deal" at bounding box center [673, 337] width 37 height 19
click at [688, 274] on link "Get Deal" at bounding box center [673, 283] width 37 height 19
click at [677, 274] on link "Get Deal" at bounding box center [673, 283] width 37 height 19
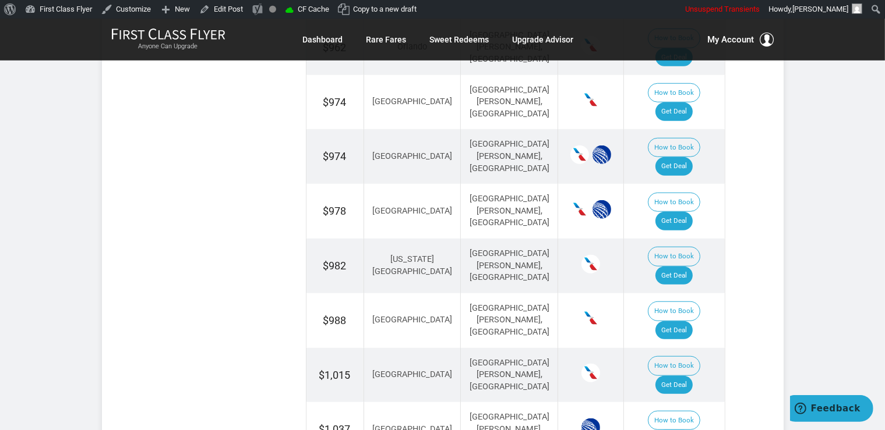
scroll to position [1004, 0]
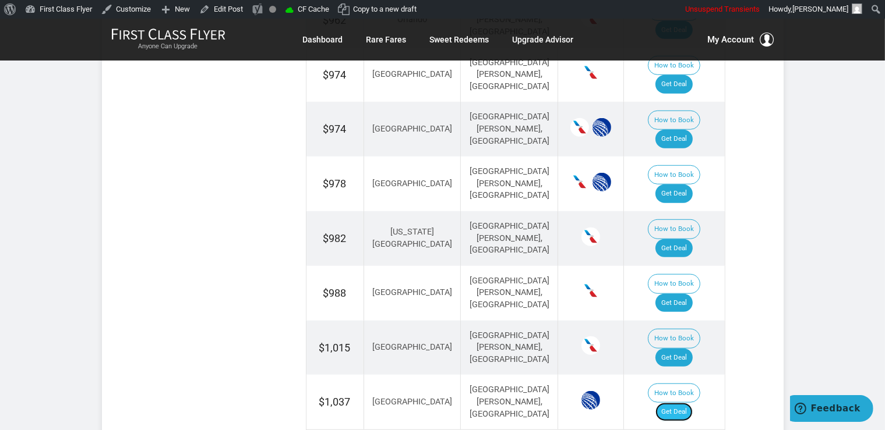
click at [688, 403] on link "Get Deal" at bounding box center [673, 412] width 37 height 19
drag, startPoint x: 676, startPoint y: 144, endPoint x: 686, endPoint y: 173, distance: 30.2
click at [677, 294] on link "Get Deal" at bounding box center [673, 303] width 37 height 19
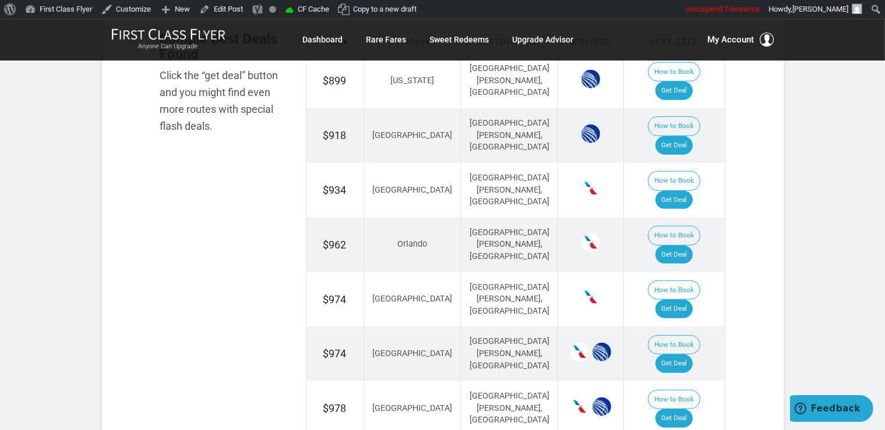
scroll to position [757, 0]
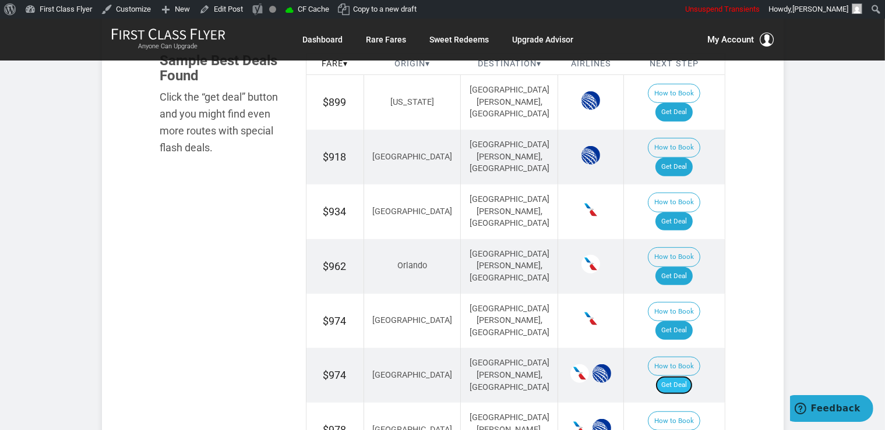
click at [680, 376] on link "Get Deal" at bounding box center [673, 385] width 37 height 19
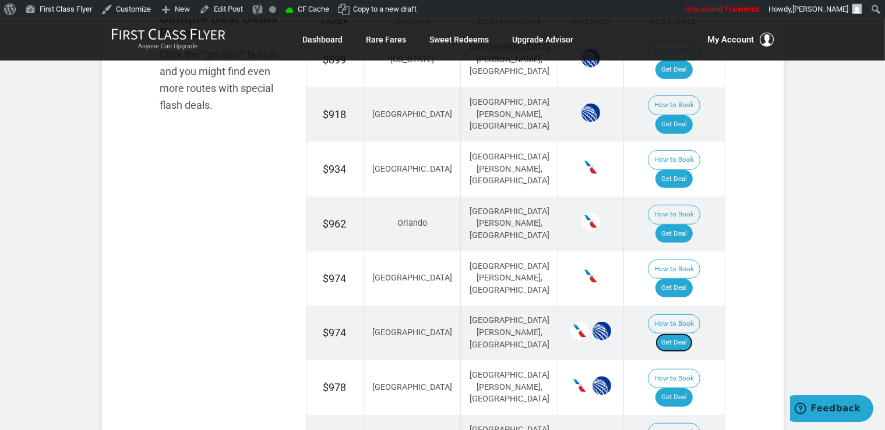
scroll to position [819, 0]
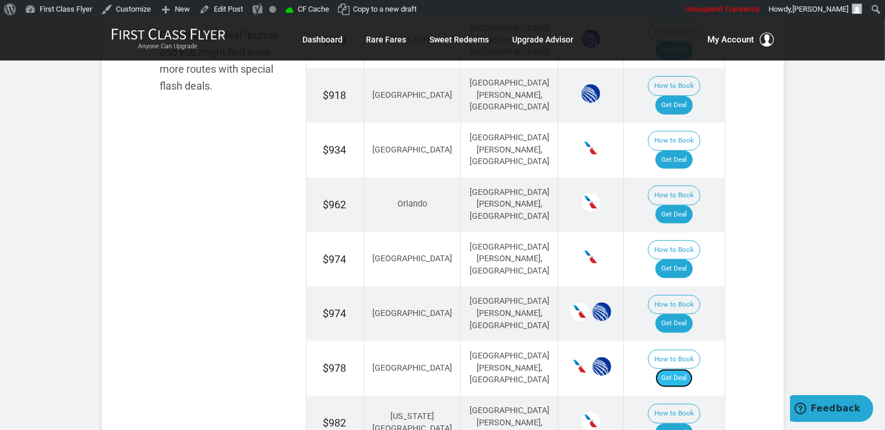
click at [677, 369] on link "Get Deal" at bounding box center [673, 378] width 37 height 19
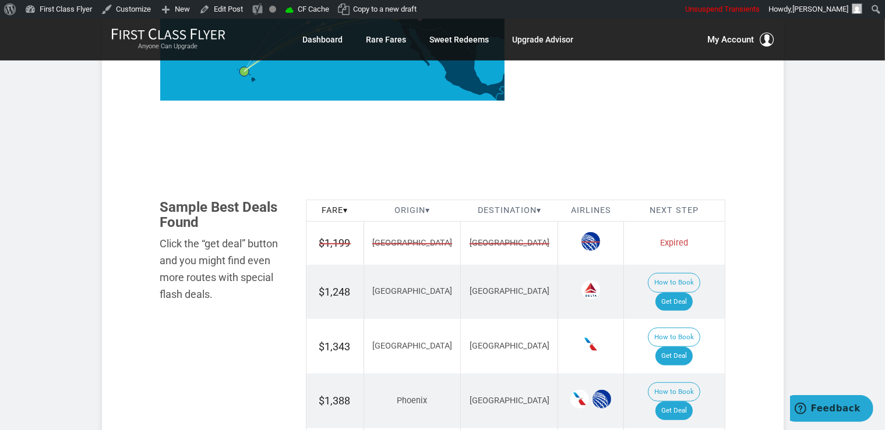
scroll to position [615, 0]
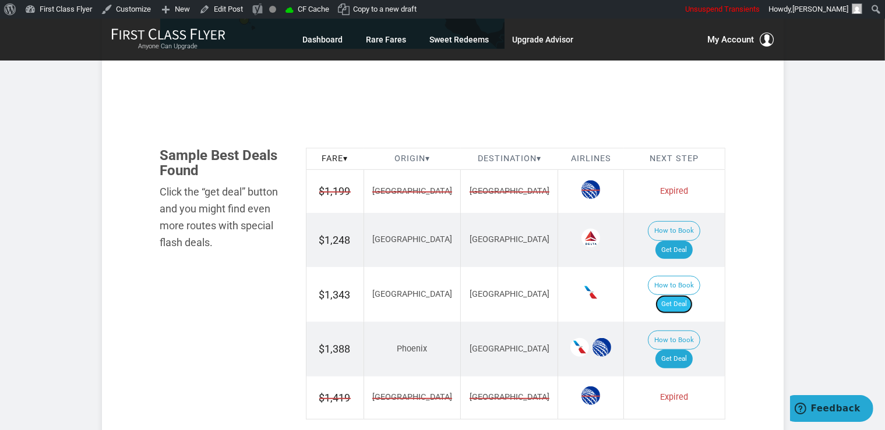
click at [692, 295] on link "Get Deal" at bounding box center [673, 304] width 37 height 19
click at [684, 241] on link "Get Deal" at bounding box center [673, 250] width 37 height 19
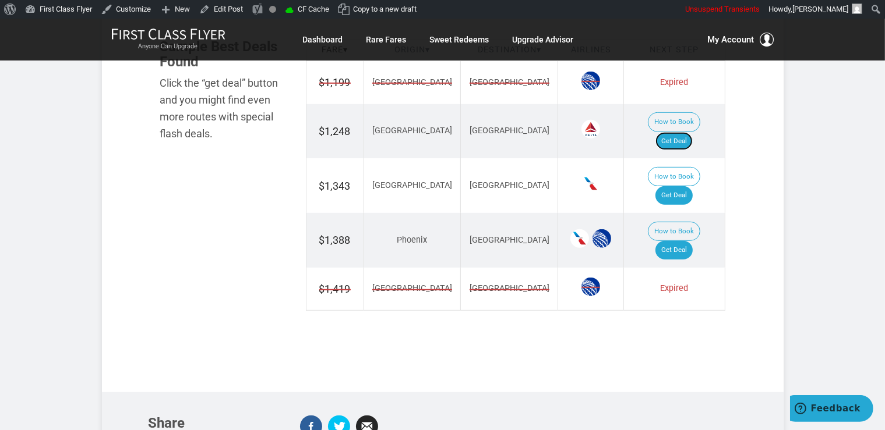
scroll to position [738, 0]
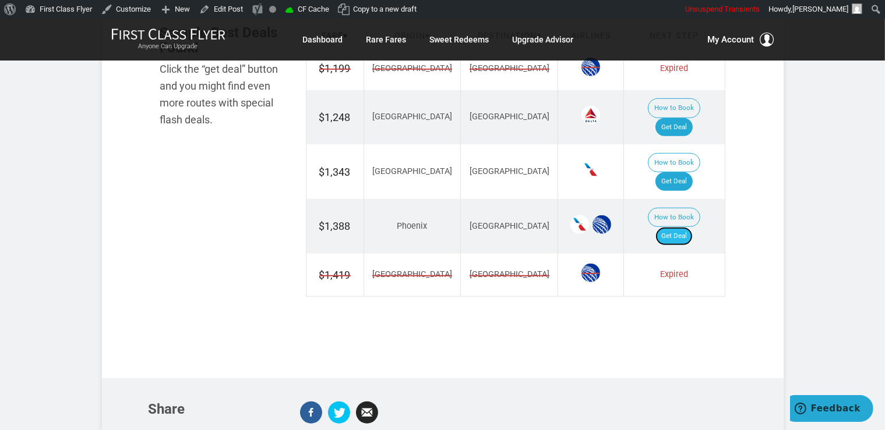
click at [674, 227] on link "Get Deal" at bounding box center [673, 236] width 37 height 19
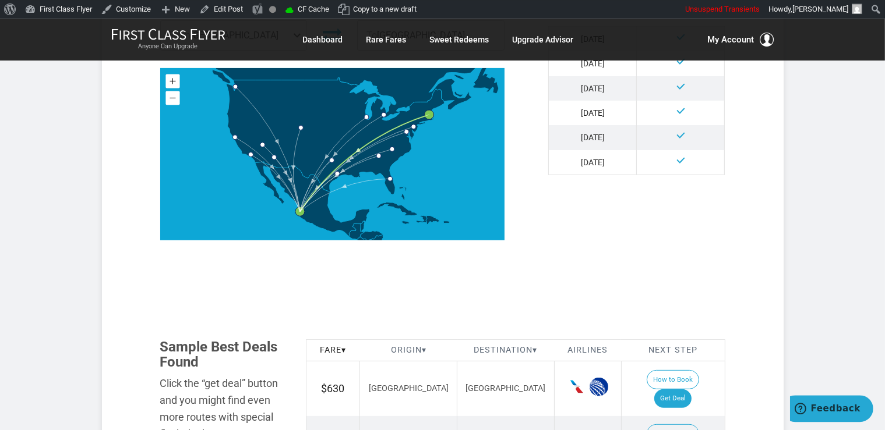
scroll to position [492, 0]
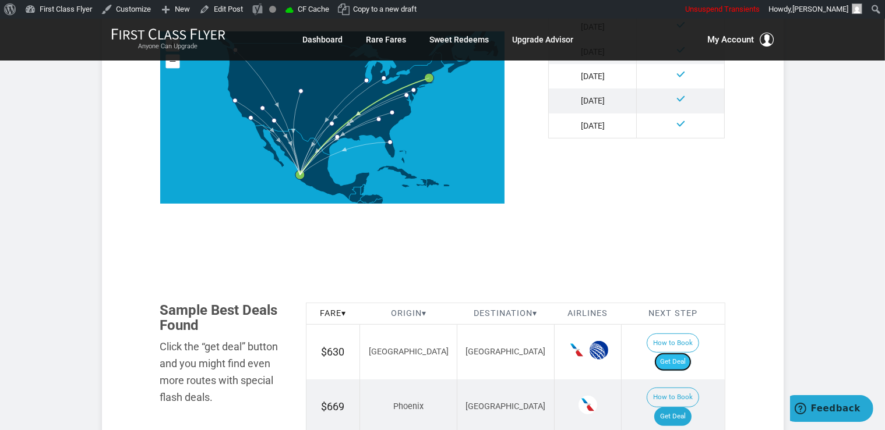
click at [691, 353] on link "Get Deal" at bounding box center [672, 362] width 37 height 19
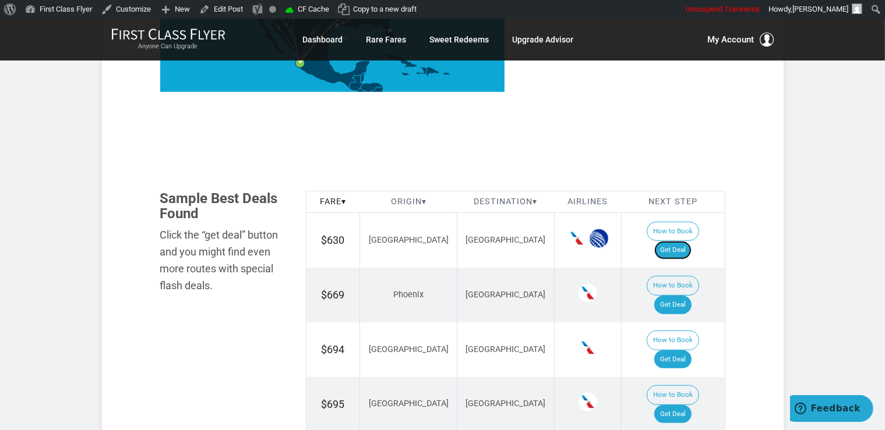
scroll to position [676, 0]
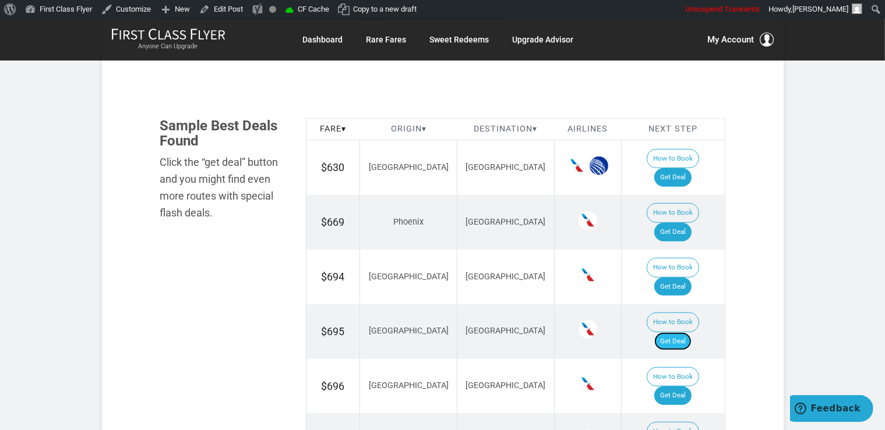
click at [681, 333] on link "Get Deal" at bounding box center [672, 342] width 37 height 19
click at [667, 223] on link "Get Deal" at bounding box center [672, 232] width 37 height 19
click at [676, 278] on link "Get Deal" at bounding box center [672, 287] width 37 height 19
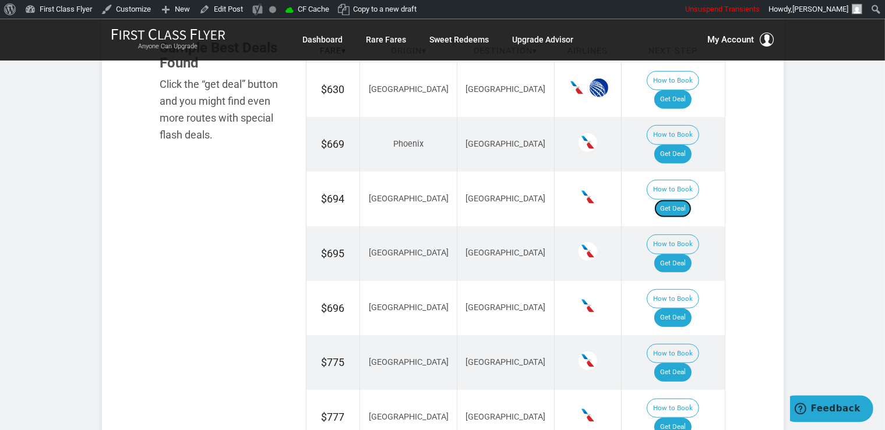
scroll to position [799, 0]
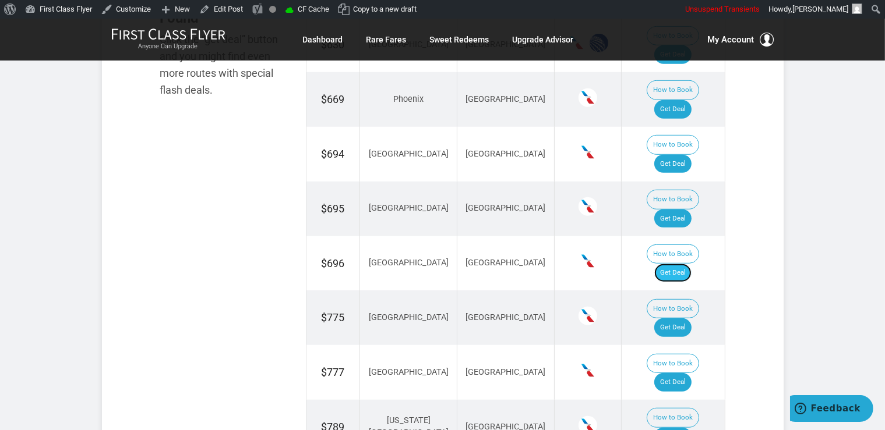
click at [674, 264] on link "Get Deal" at bounding box center [672, 273] width 37 height 19
click at [677, 428] on link "Get Deal" at bounding box center [672, 437] width 37 height 19
click at [691, 319] on link "Get Deal" at bounding box center [672, 328] width 37 height 19
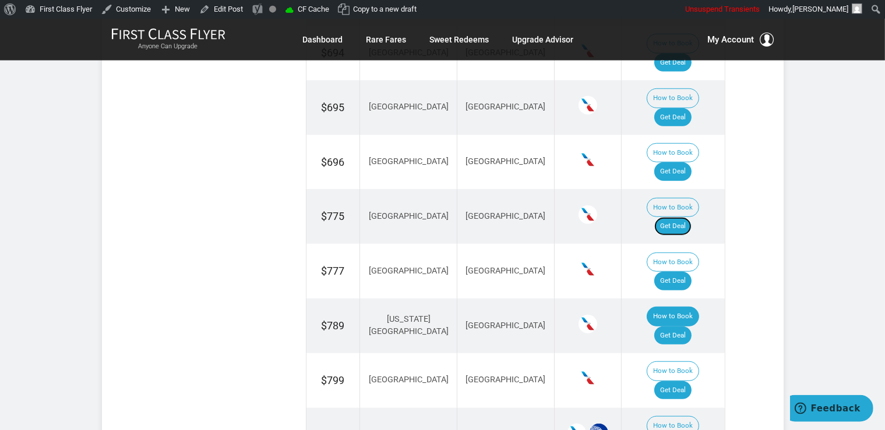
scroll to position [923, 0]
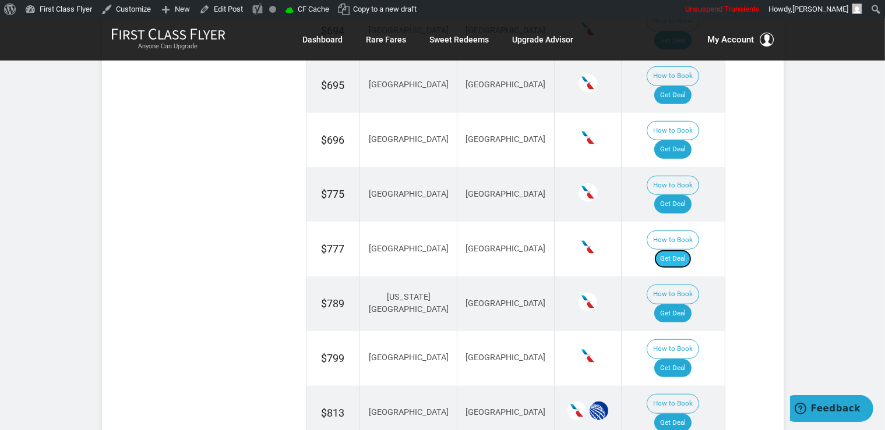
click at [677, 250] on link "Get Deal" at bounding box center [672, 259] width 37 height 19
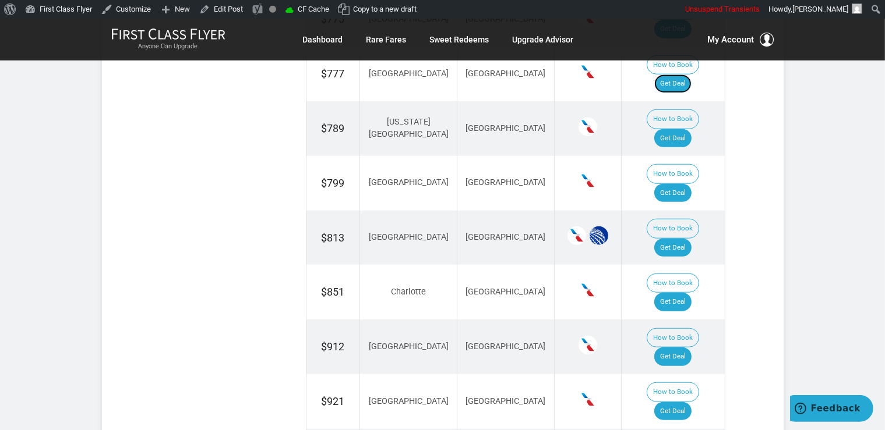
scroll to position [1107, 0]
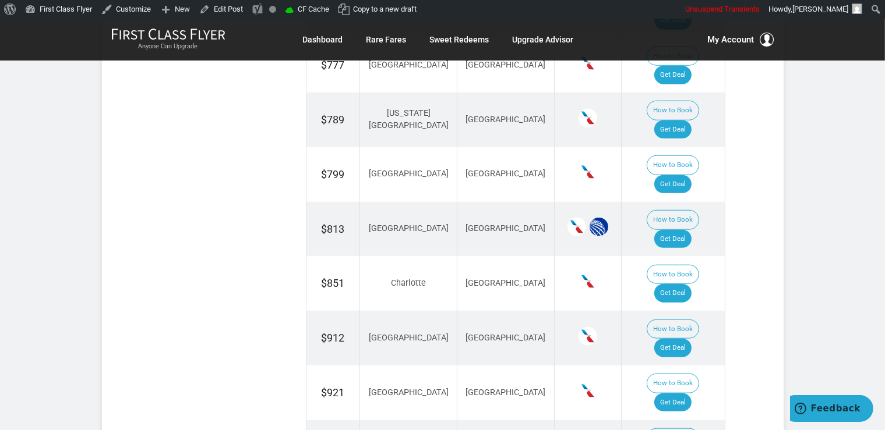
drag, startPoint x: 697, startPoint y: 250, endPoint x: 702, endPoint y: 250, distance: 5.9
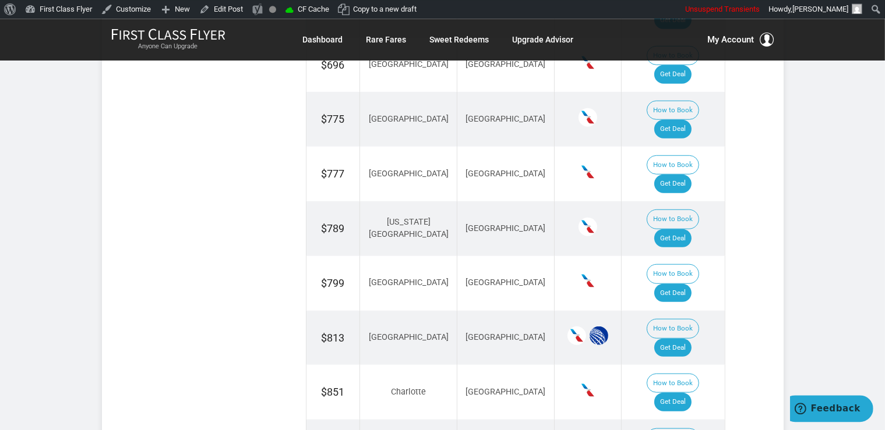
scroll to position [984, 0]
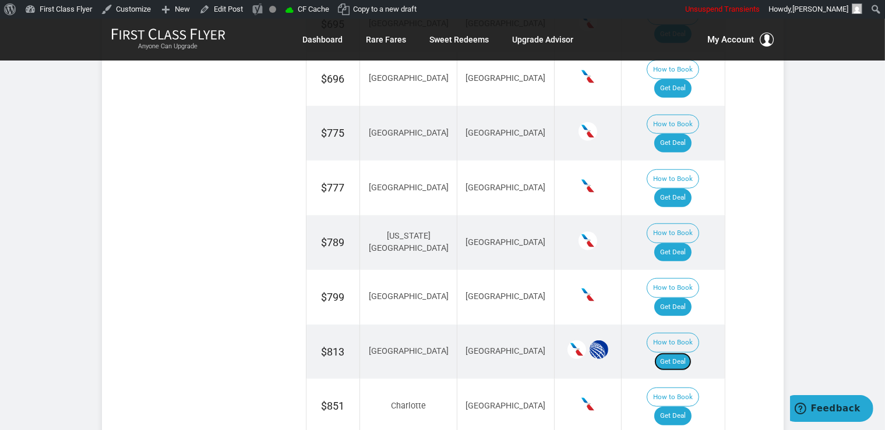
drag, startPoint x: 676, startPoint y: 204, endPoint x: 688, endPoint y: 218, distance: 18.6
click at [676, 353] on link "Get Deal" at bounding box center [672, 362] width 37 height 19
click at [676, 407] on link "Get Deal" at bounding box center [672, 416] width 37 height 19
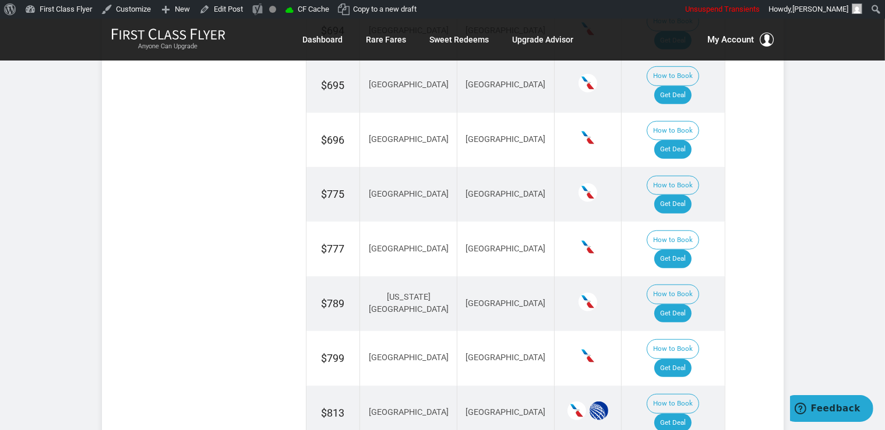
scroll to position [861, 0]
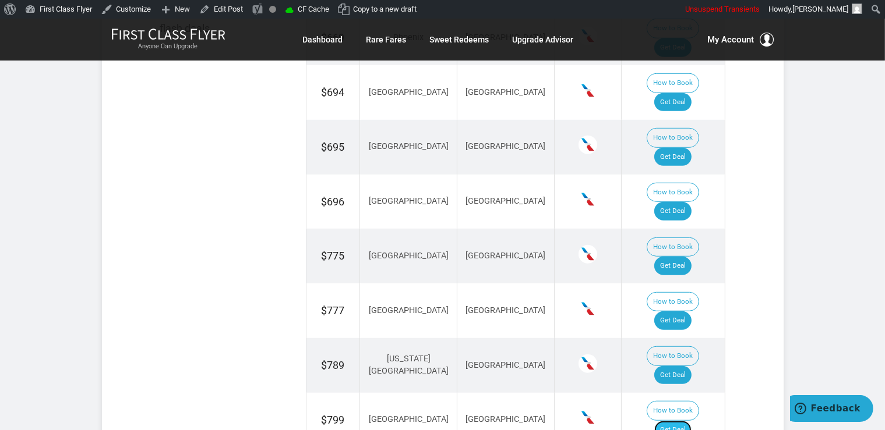
click at [687, 421] on link "Get Deal" at bounding box center [672, 430] width 37 height 19
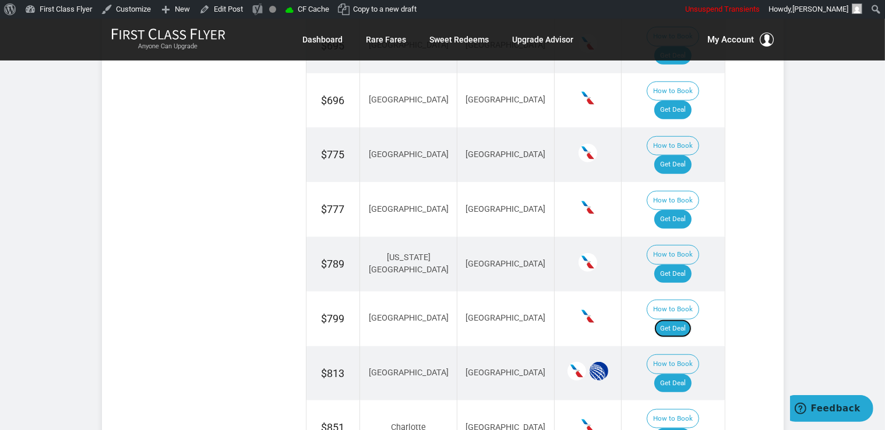
scroll to position [984, 0]
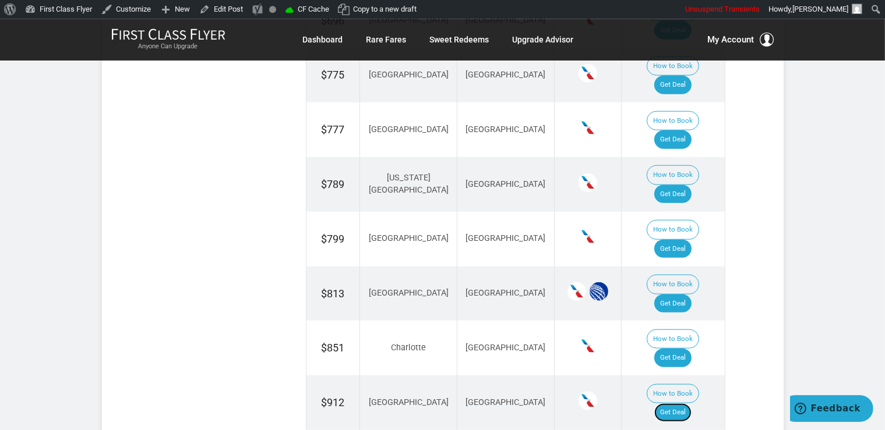
scroll to position [1107, 0]
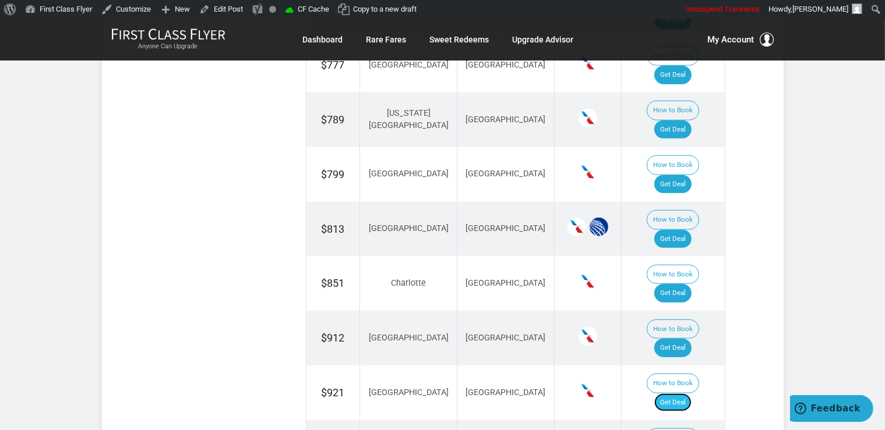
drag, startPoint x: 691, startPoint y: 204, endPoint x: 710, endPoint y: 211, distance: 20.7
click at [691, 394] on link "Get Deal" at bounding box center [672, 403] width 37 height 19
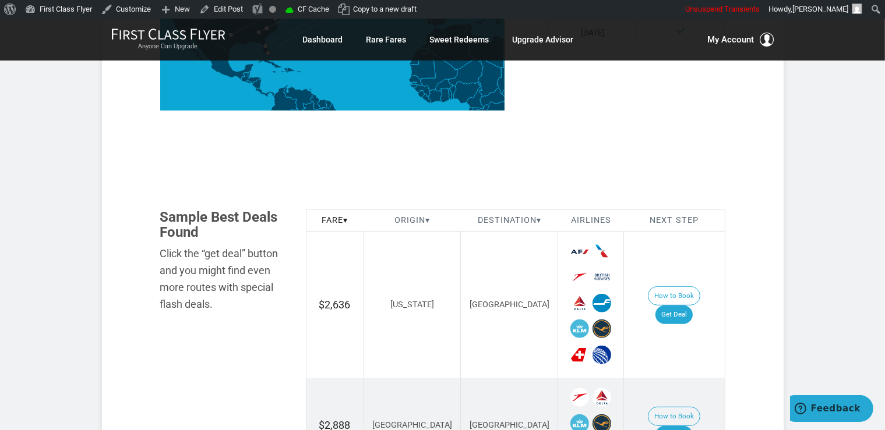
scroll to position [615, 0]
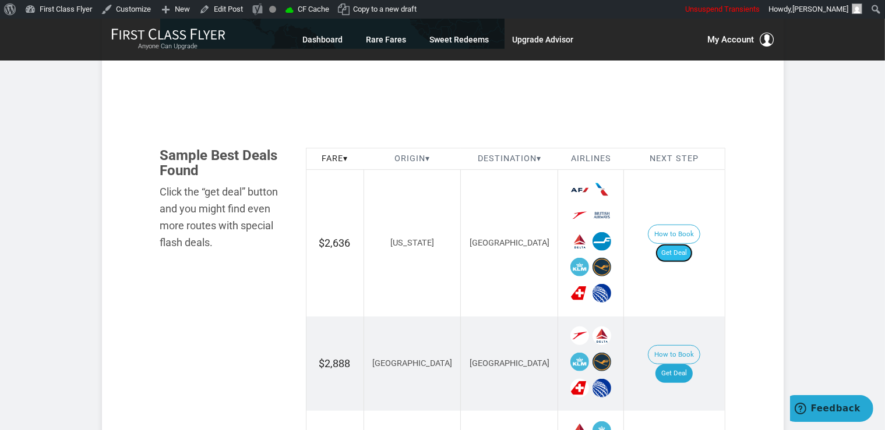
click at [686, 244] on link "Get Deal" at bounding box center [673, 253] width 37 height 19
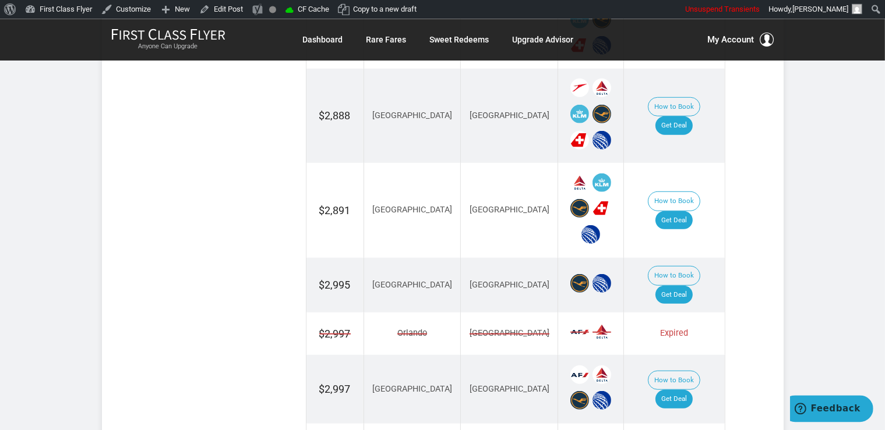
scroll to position [923, 0]
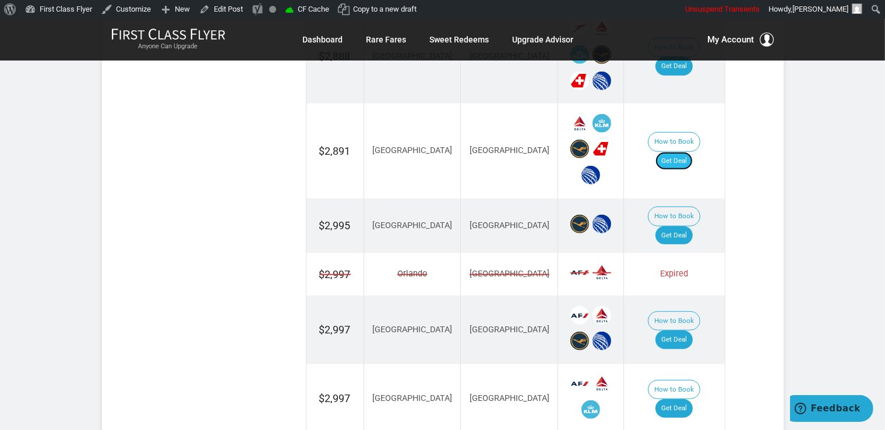
click at [674, 152] on link "Get Deal" at bounding box center [673, 161] width 37 height 19
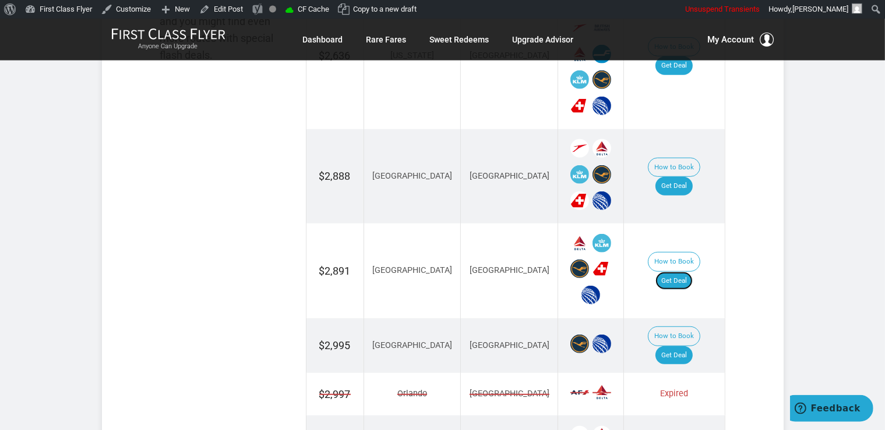
scroll to position [799, 0]
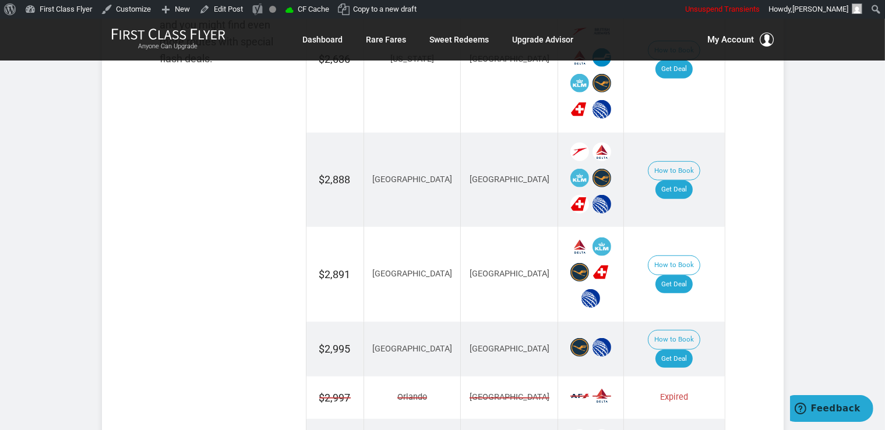
click at [699, 181] on td "How to Book Get Deal" at bounding box center [674, 180] width 101 height 95
click at [687, 181] on link "Get Deal" at bounding box center [673, 190] width 37 height 19
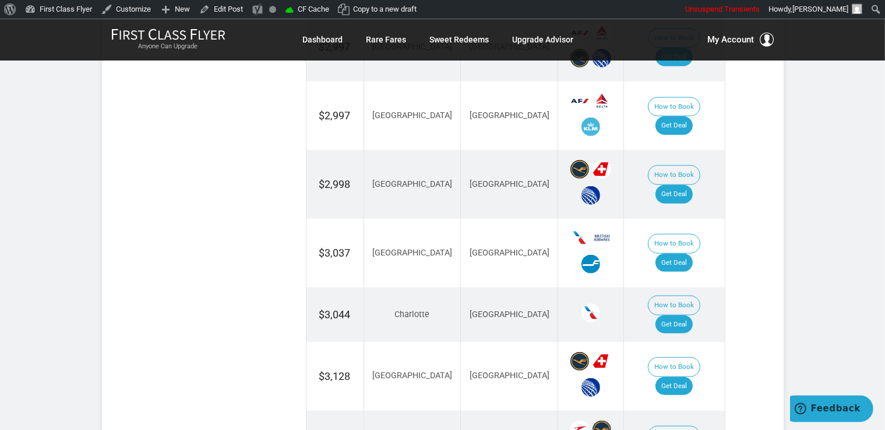
scroll to position [1230, 0]
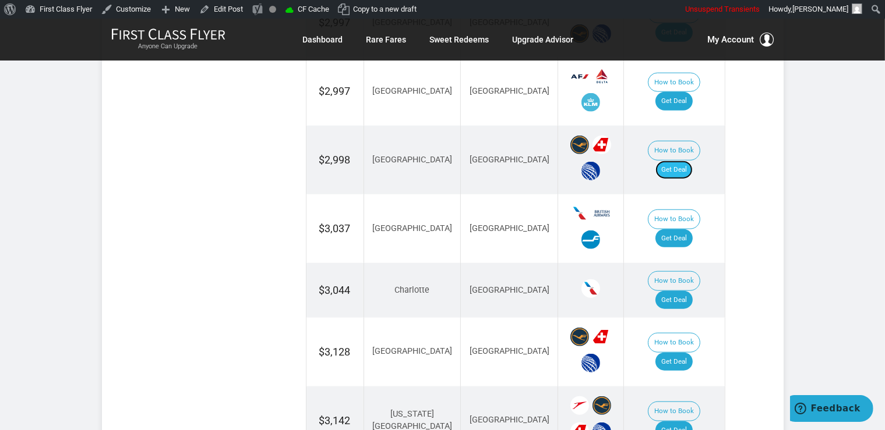
click at [685, 161] on link "Get Deal" at bounding box center [673, 170] width 37 height 19
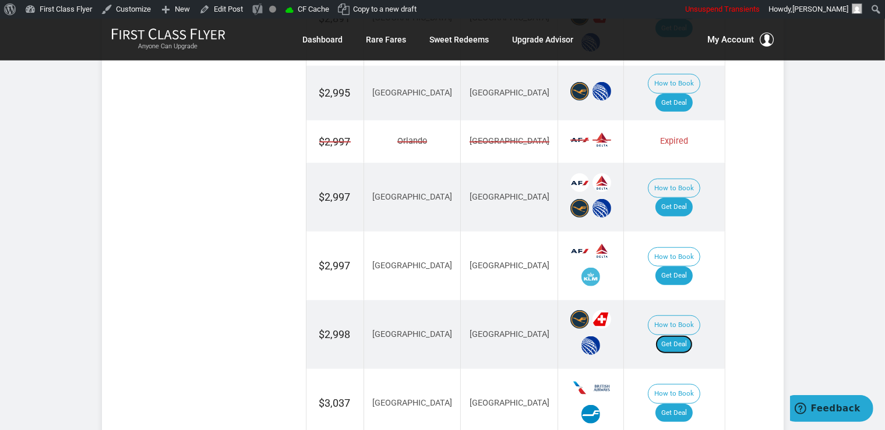
scroll to position [1045, 0]
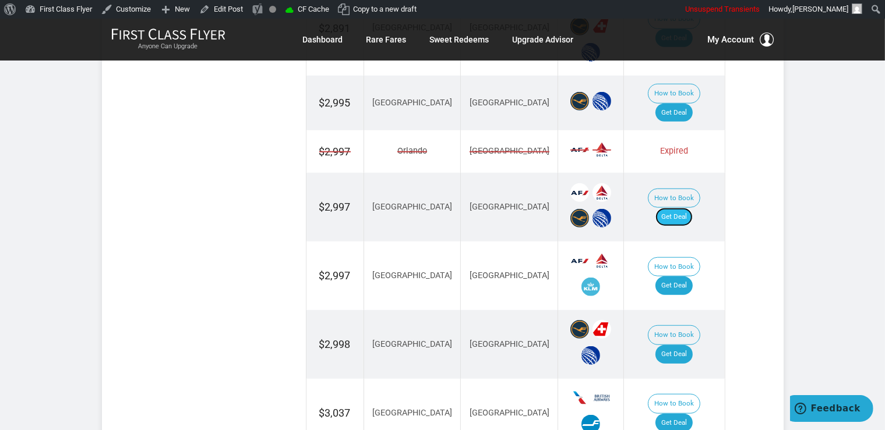
click at [681, 208] on link "Get Deal" at bounding box center [673, 217] width 37 height 19
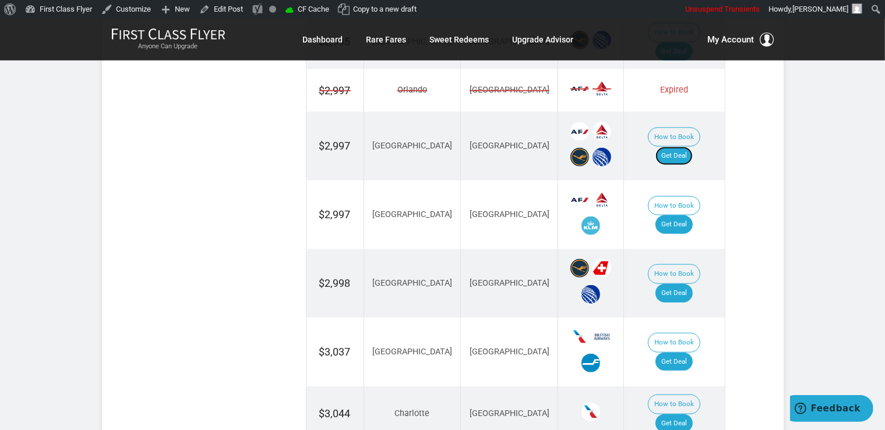
scroll to position [1168, 0]
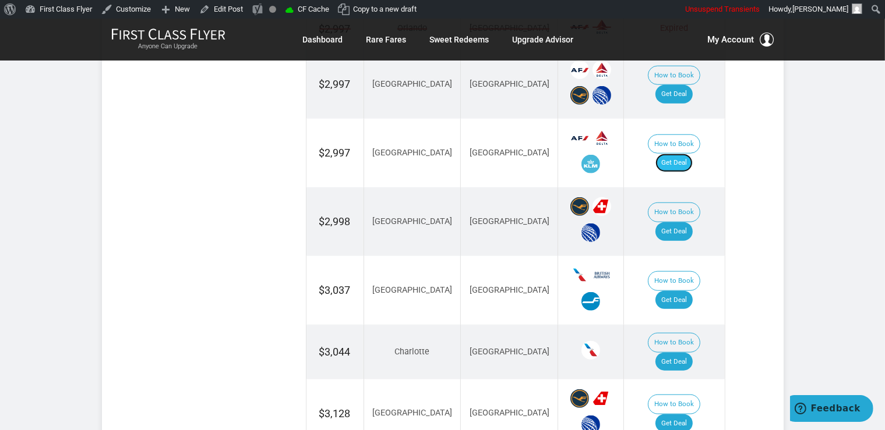
click at [674, 154] on link "Get Deal" at bounding box center [673, 163] width 37 height 19
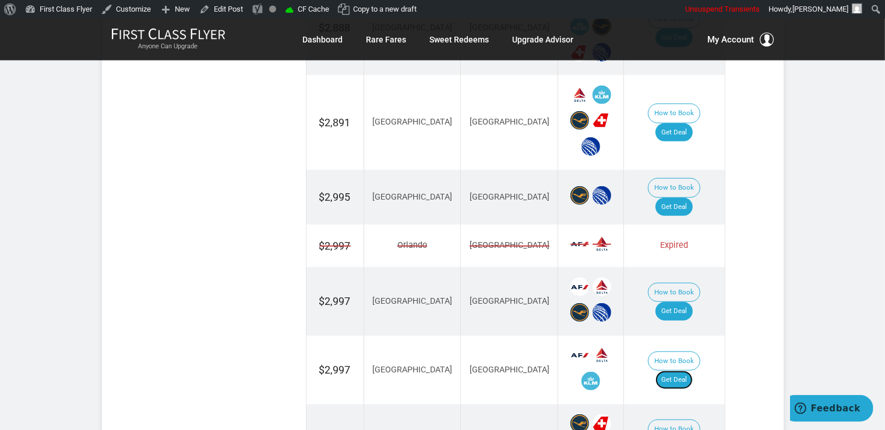
scroll to position [923, 0]
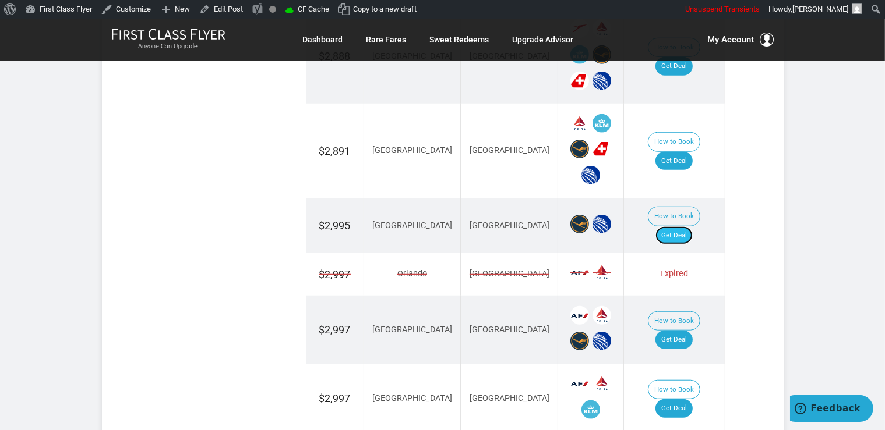
click at [686, 227] on link "Get Deal" at bounding box center [673, 236] width 37 height 19
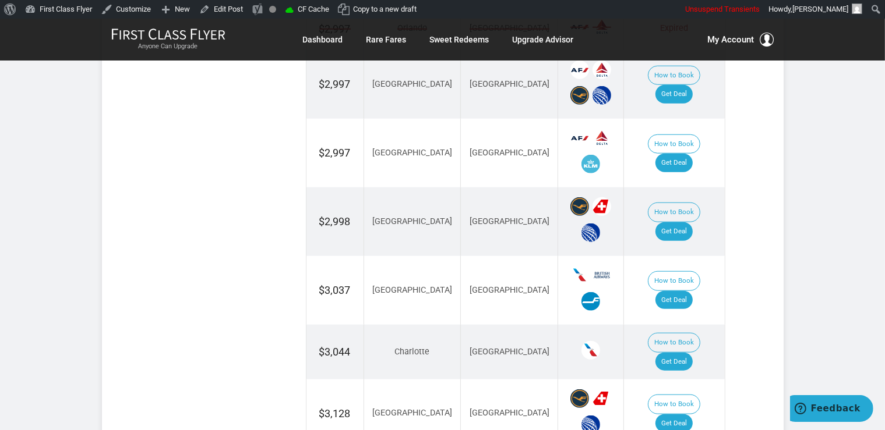
scroll to position [1230, 0]
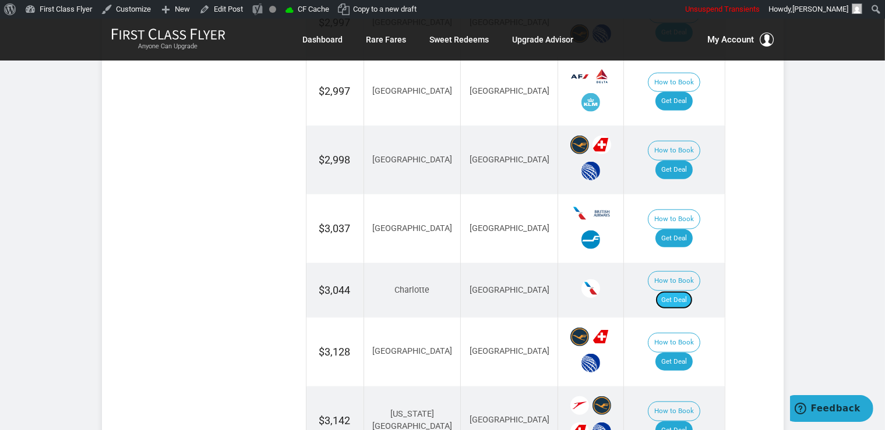
click at [678, 291] on link "Get Deal" at bounding box center [673, 300] width 37 height 19
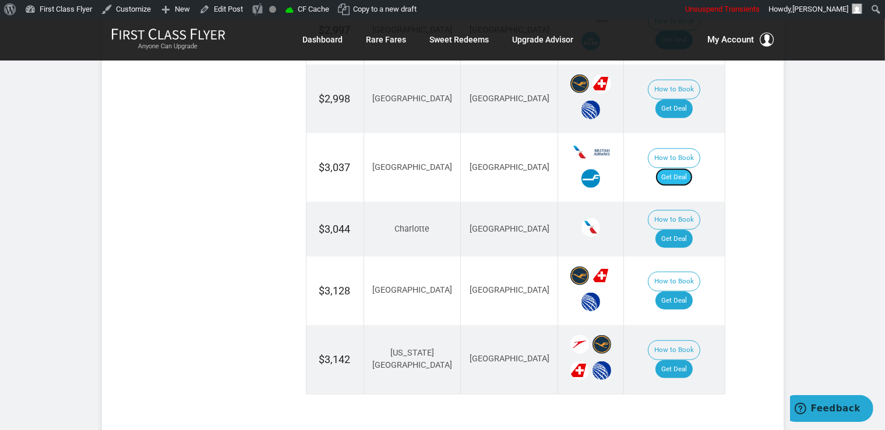
click at [678, 168] on link "Get Deal" at bounding box center [673, 177] width 37 height 19
click at [692, 292] on link "Get Deal" at bounding box center [673, 301] width 37 height 19
click at [692, 361] on link "Get Deal" at bounding box center [673, 370] width 37 height 19
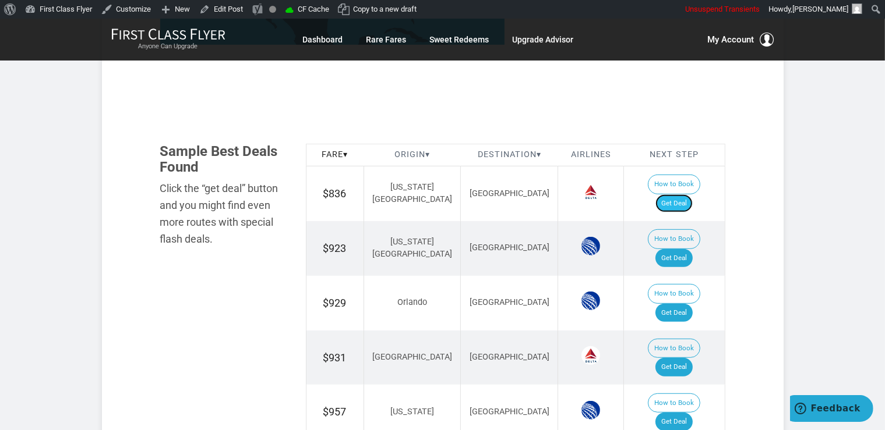
click at [677, 195] on link "Get Deal" at bounding box center [673, 204] width 37 height 19
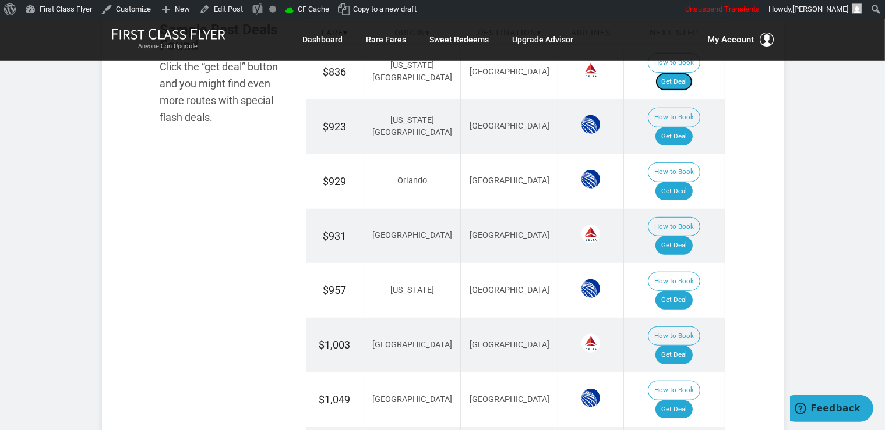
scroll to position [738, 0]
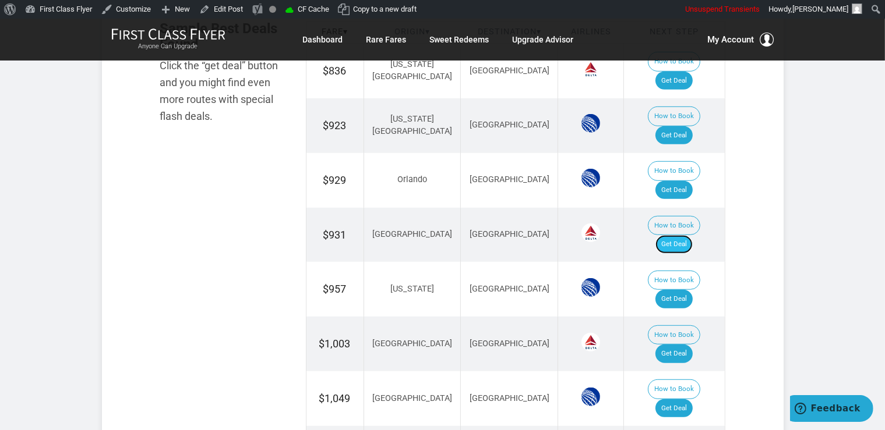
click at [670, 235] on link "Get Deal" at bounding box center [673, 244] width 37 height 19
click at [685, 126] on link "Get Deal" at bounding box center [673, 135] width 37 height 19
click at [692, 290] on link "Get Deal" at bounding box center [673, 299] width 37 height 19
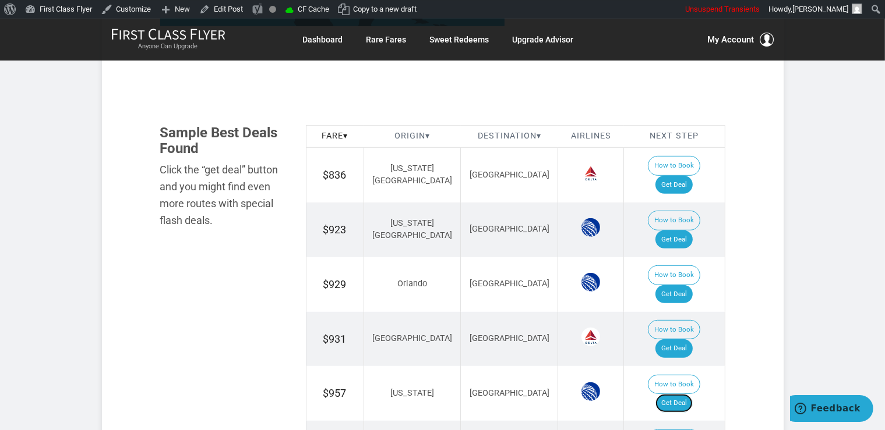
scroll to position [615, 0]
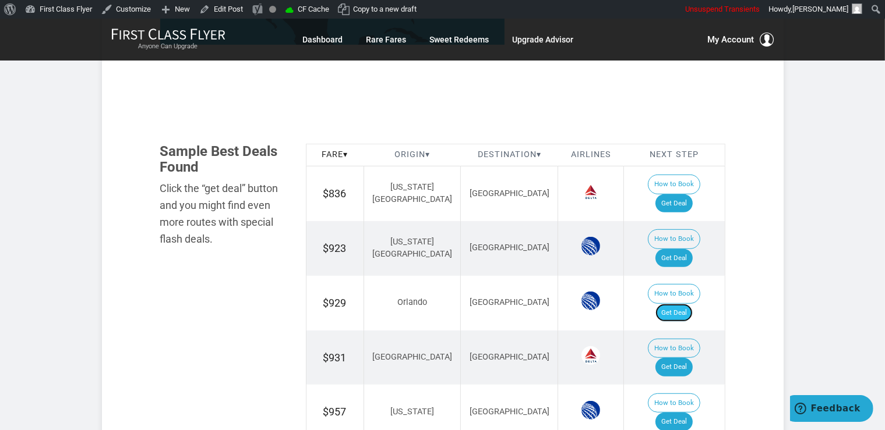
click at [679, 304] on link "Get Deal" at bounding box center [673, 313] width 37 height 19
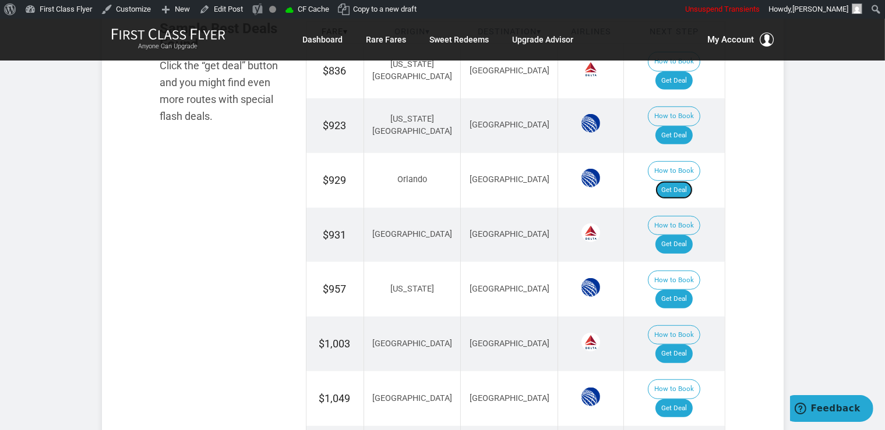
scroll to position [799, 0]
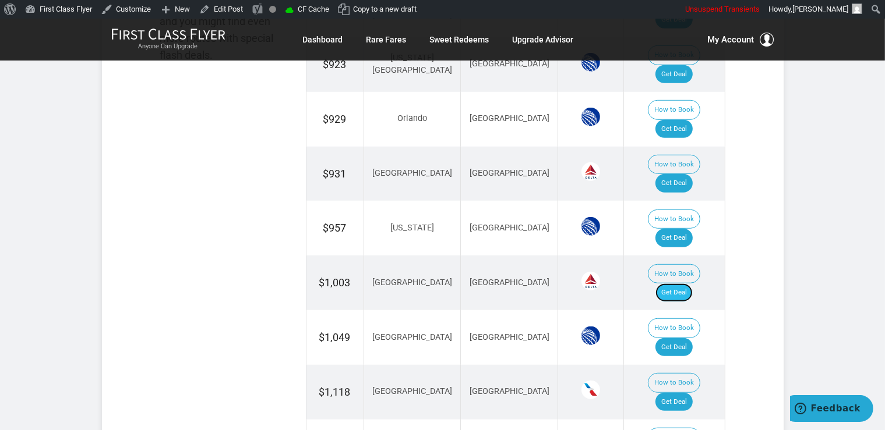
click at [677, 284] on link "Get Deal" at bounding box center [673, 293] width 37 height 19
drag, startPoint x: 693, startPoint y: 215, endPoint x: 691, endPoint y: 206, distance: 9.5
click at [692, 284] on link "Get Deal" at bounding box center [673, 293] width 37 height 19
click at [672, 338] on link "Get Deal" at bounding box center [673, 347] width 37 height 19
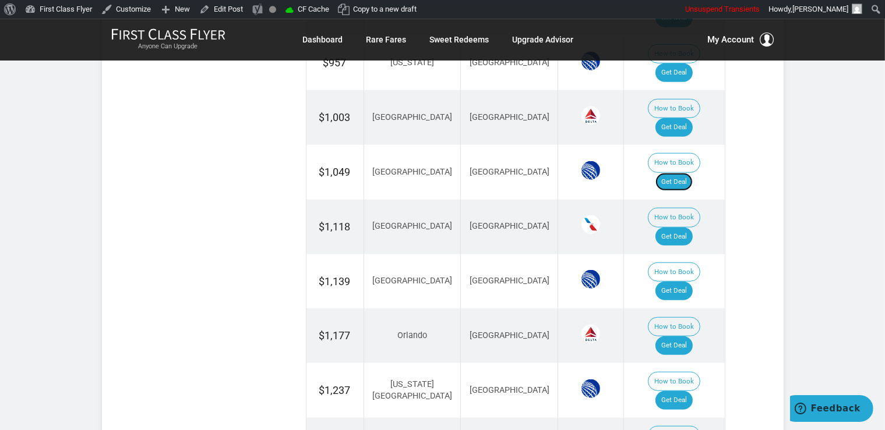
scroll to position [984, 0]
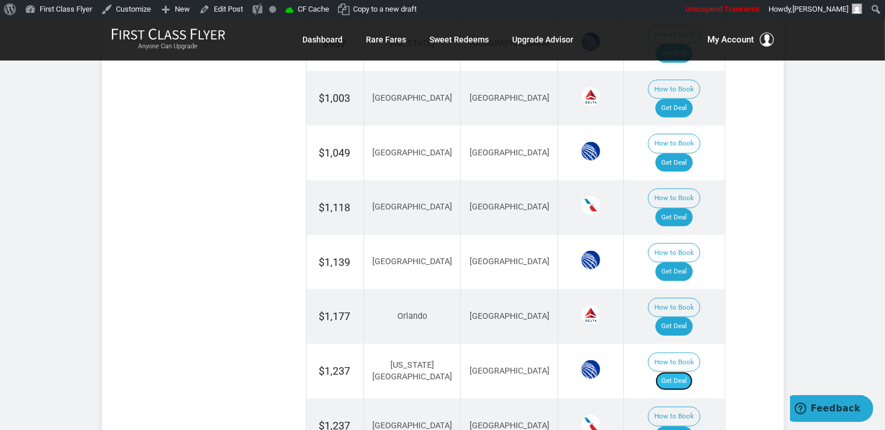
click at [688, 372] on link "Get Deal" at bounding box center [673, 381] width 37 height 19
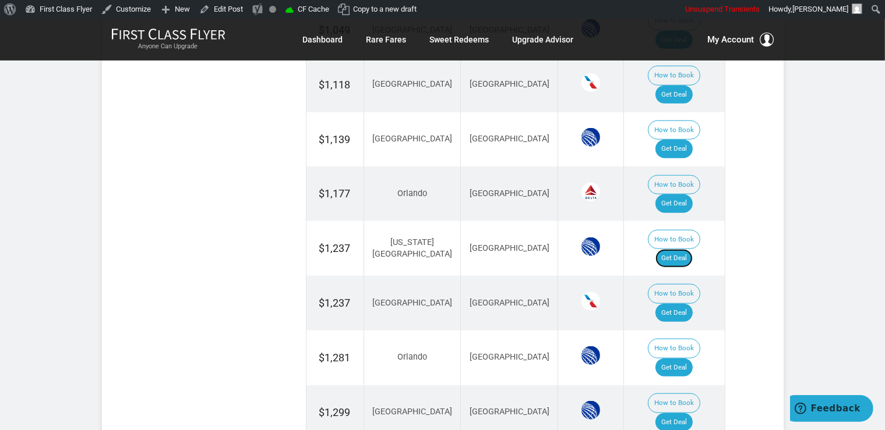
scroll to position [1107, 0]
click at [679, 414] on link "Get Deal" at bounding box center [673, 423] width 37 height 19
click at [683, 359] on link "Get Deal" at bounding box center [673, 368] width 37 height 19
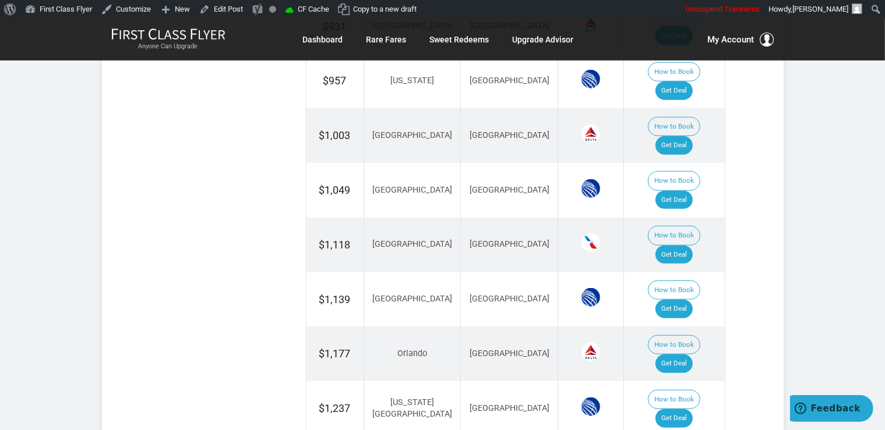
scroll to position [923, 0]
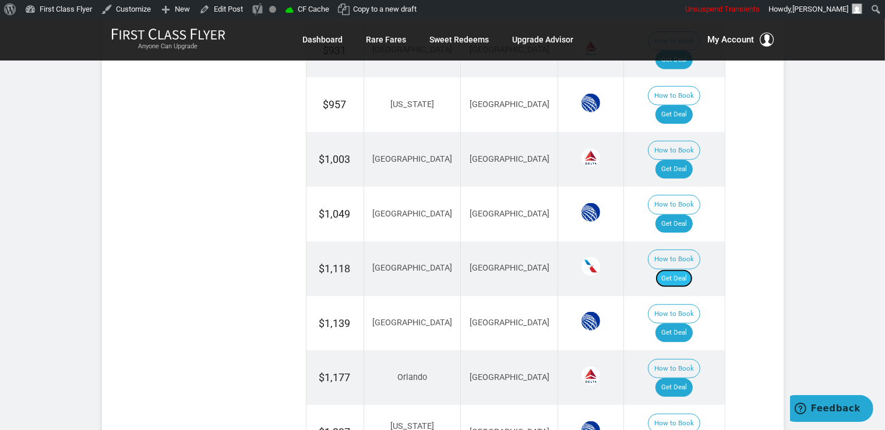
click at [685, 270] on link "Get Deal" at bounding box center [673, 279] width 37 height 19
click at [667, 270] on link "Get Deal" at bounding box center [673, 279] width 37 height 19
click at [677, 379] on link "Get Deal" at bounding box center [673, 388] width 37 height 19
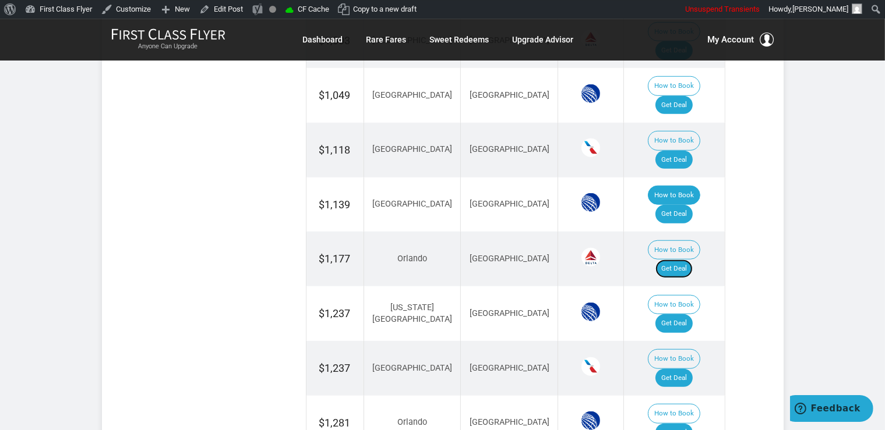
scroll to position [1045, 0]
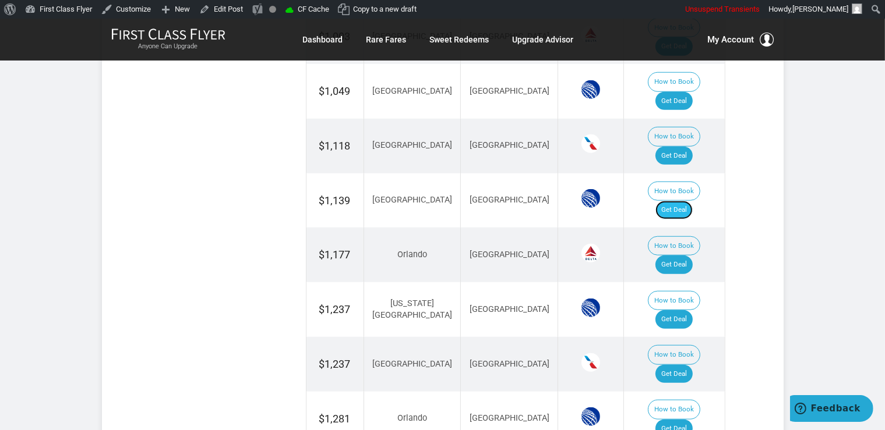
drag, startPoint x: 679, startPoint y: 92, endPoint x: 680, endPoint y: 139, distance: 46.6
click at [679, 201] on link "Get Deal" at bounding box center [673, 210] width 37 height 19
click at [689, 365] on link "Get Deal" at bounding box center [673, 374] width 37 height 19
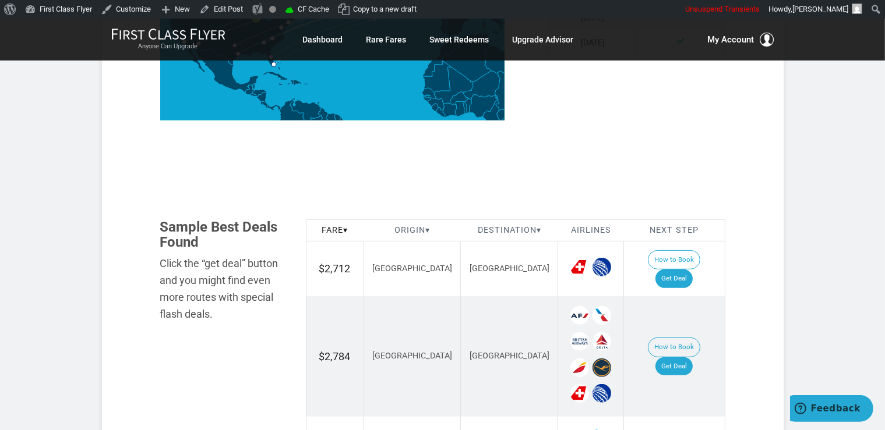
scroll to position [615, 0]
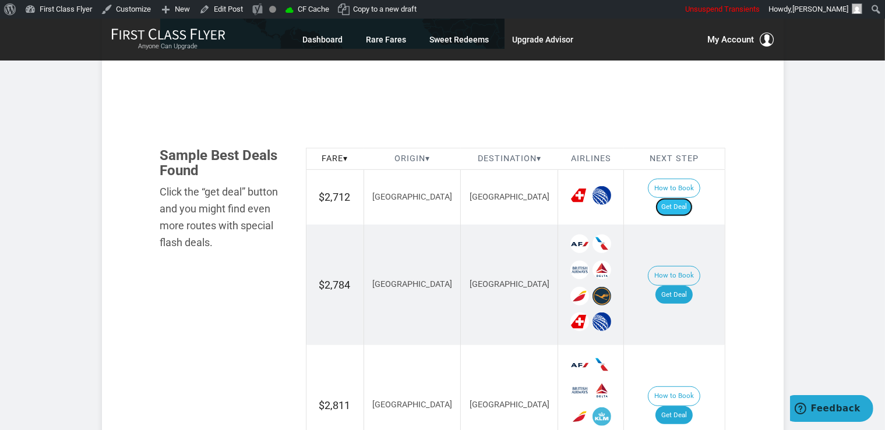
click at [679, 198] on link "Get Deal" at bounding box center [673, 207] width 37 height 19
click at [691, 286] on link "Get Deal" at bounding box center [673, 295] width 37 height 19
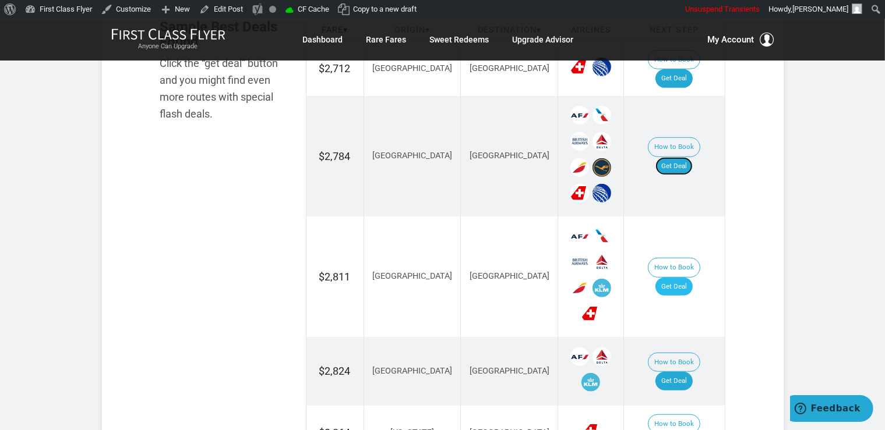
scroll to position [799, 0]
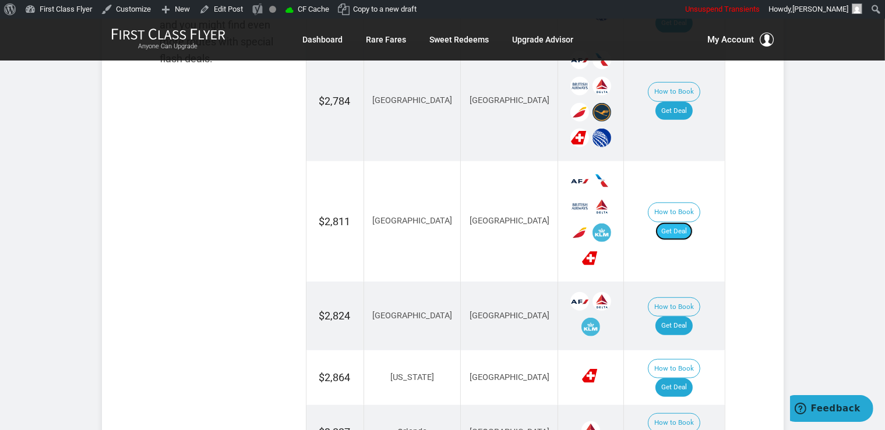
click at [676, 222] on link "Get Deal" at bounding box center [673, 231] width 37 height 19
click at [686, 317] on link "Get Deal" at bounding box center [673, 326] width 37 height 19
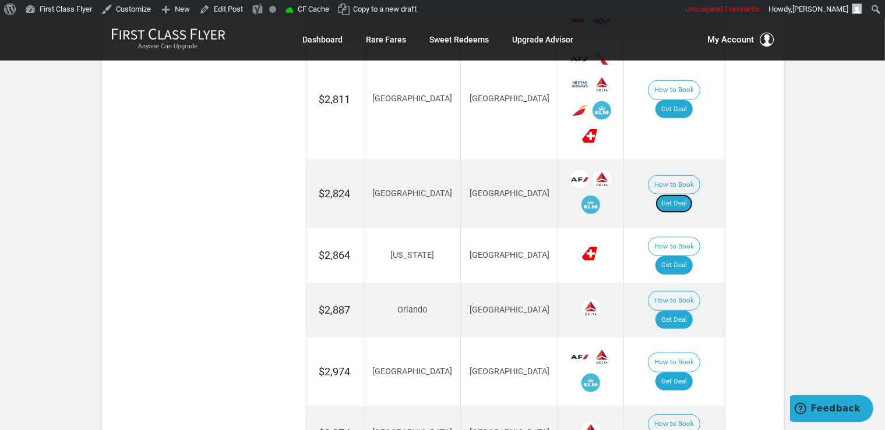
scroll to position [923, 0]
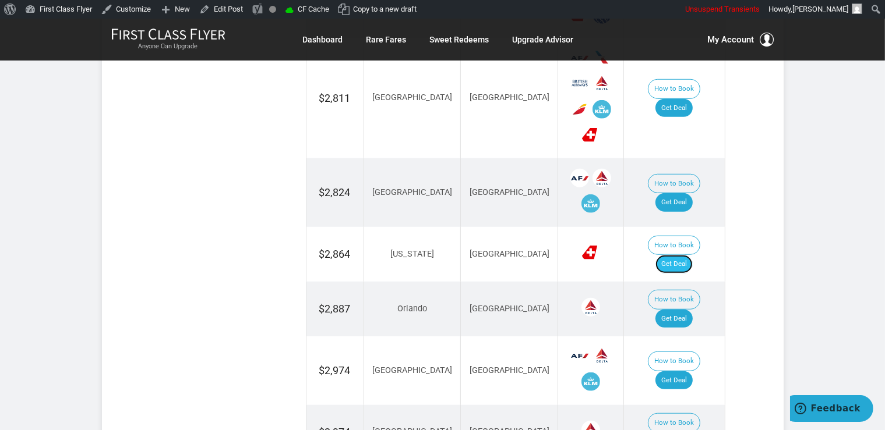
click at [683, 255] on link "Get Deal" at bounding box center [673, 264] width 37 height 19
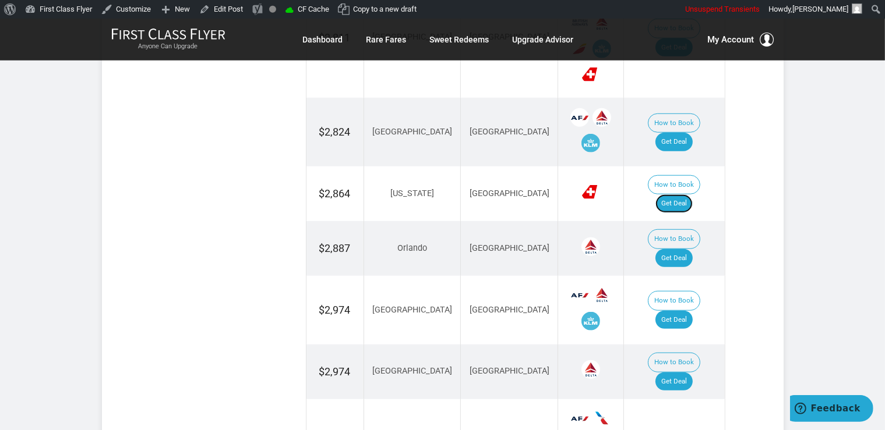
scroll to position [984, 0]
click at [691, 249] on link "Get Deal" at bounding box center [673, 258] width 37 height 19
click at [683, 310] on link "Get Deal" at bounding box center [673, 319] width 37 height 19
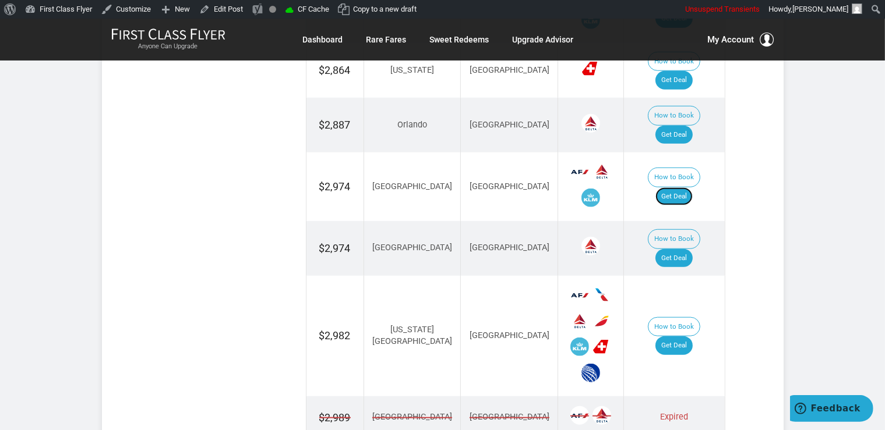
scroll to position [1107, 0]
click at [687, 337] on link "Get Deal" at bounding box center [673, 346] width 37 height 19
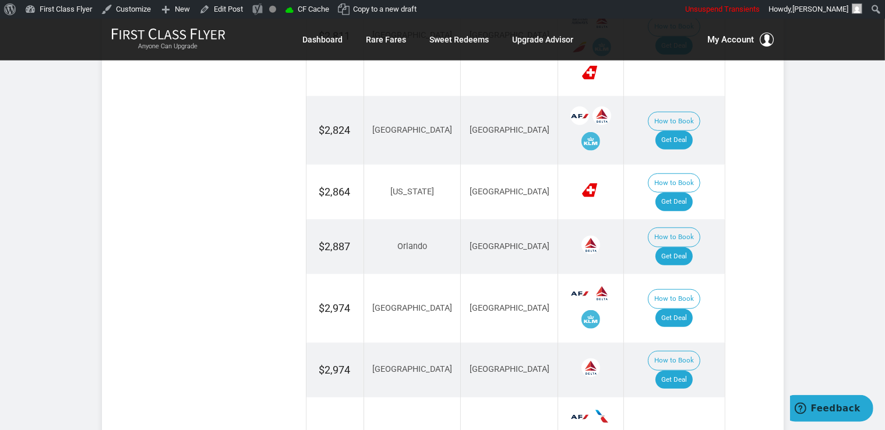
scroll to position [984, 0]
drag, startPoint x: 692, startPoint y: 312, endPoint x: 698, endPoint y: 326, distance: 14.9
click at [692, 372] on link "Get Deal" at bounding box center [673, 381] width 37 height 19
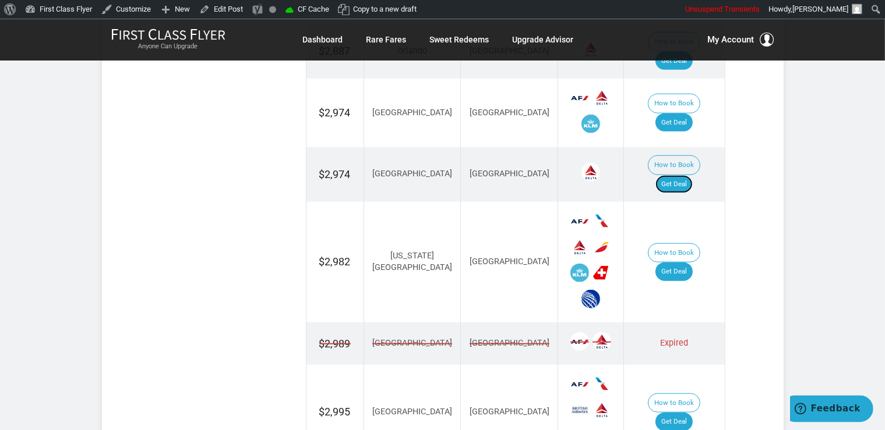
scroll to position [1230, 0]
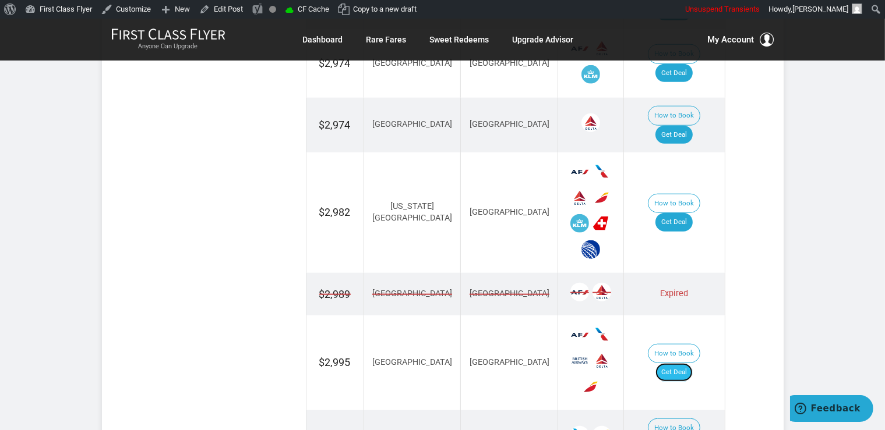
click at [688, 363] on link "Get Deal" at bounding box center [673, 372] width 37 height 19
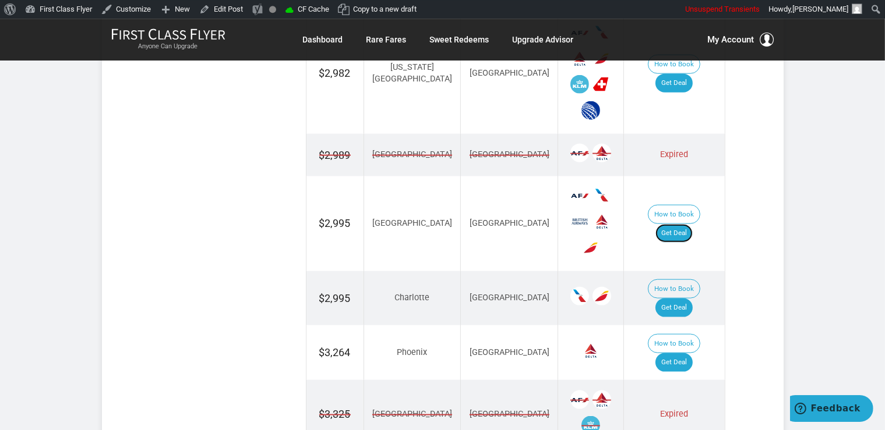
scroll to position [1414, 0]
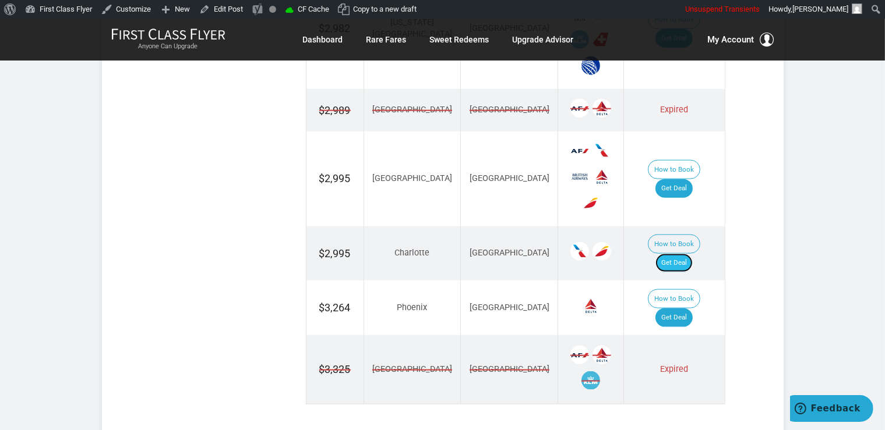
click at [672, 254] on link "Get Deal" at bounding box center [673, 263] width 37 height 19
click at [684, 309] on link "Get Deal" at bounding box center [673, 318] width 37 height 19
click at [690, 309] on link "Get Deal" at bounding box center [673, 318] width 37 height 19
